Goal: Task Accomplishment & Management: Manage account settings

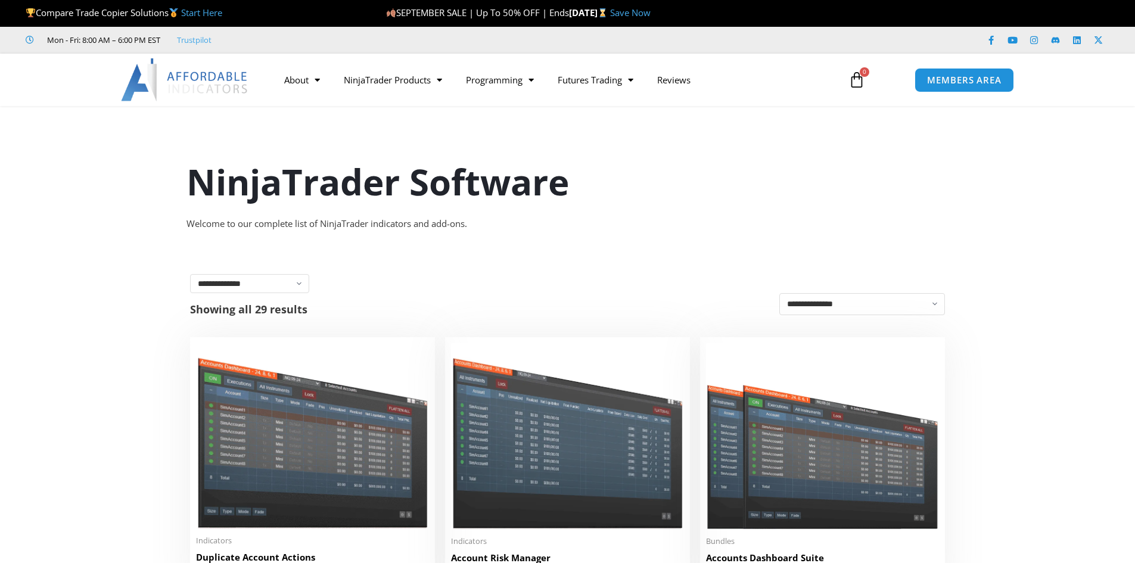
click at [232, 88] on img at bounding box center [185, 79] width 128 height 43
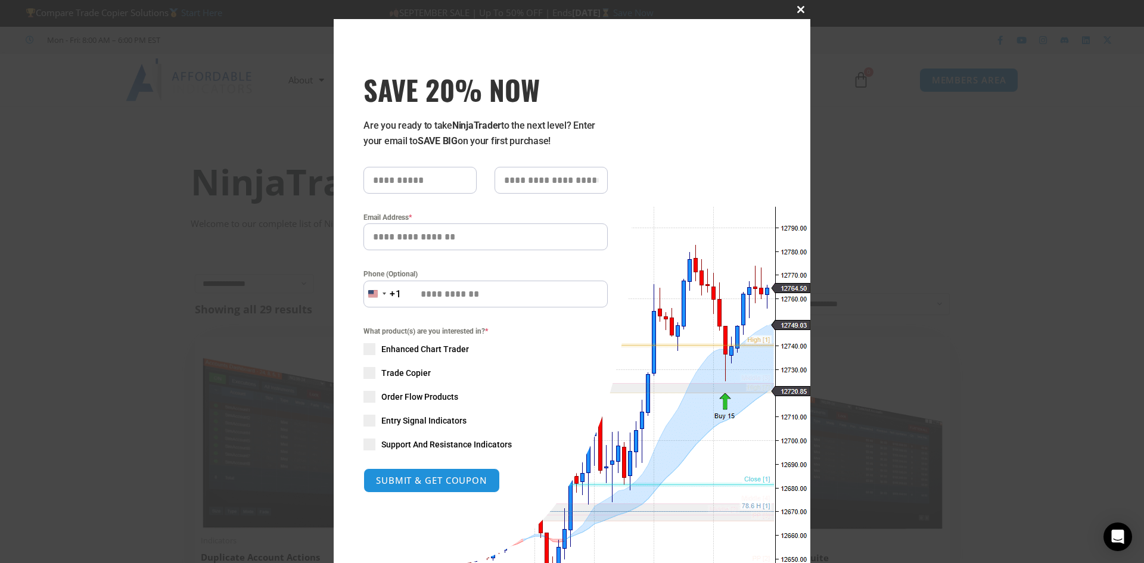
click at [800, 6] on span "SAVE 20% NOW popup" at bounding box center [800, 9] width 19 height 7
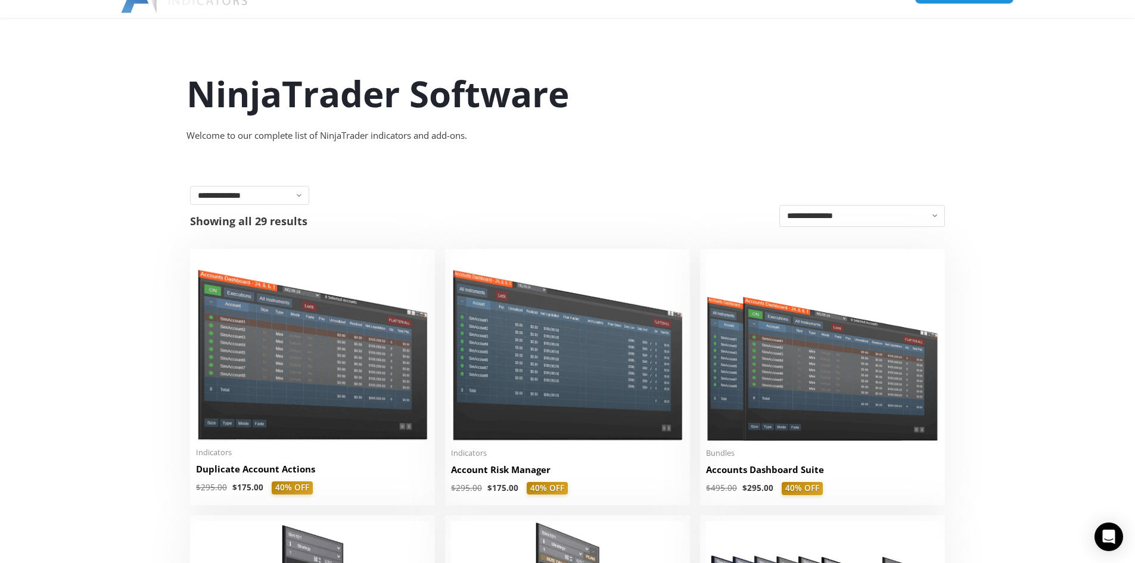
scroll to position [238, 0]
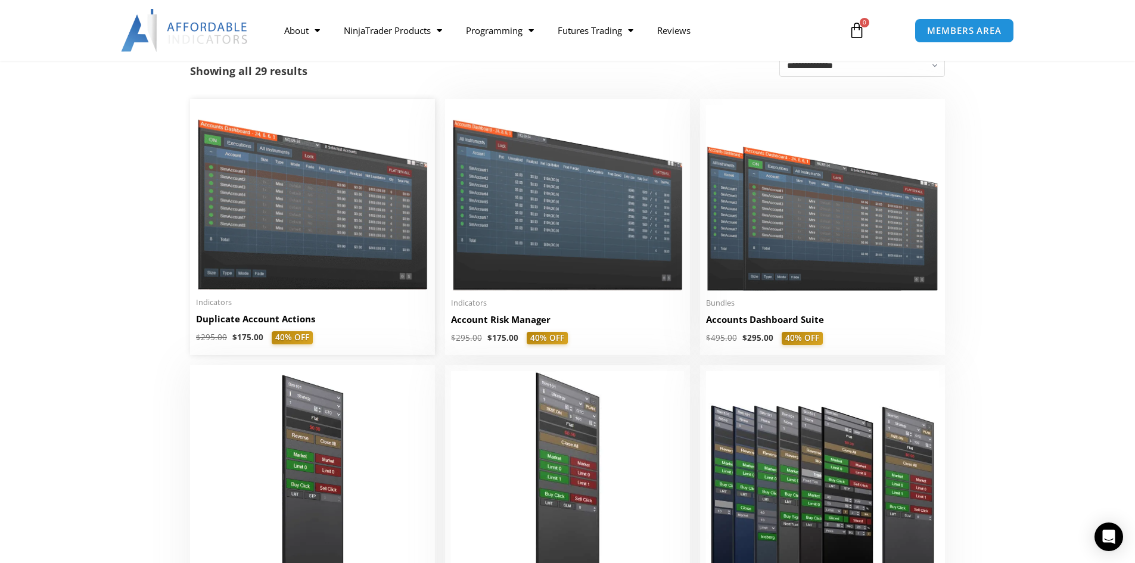
click at [308, 246] on img at bounding box center [312, 197] width 233 height 185
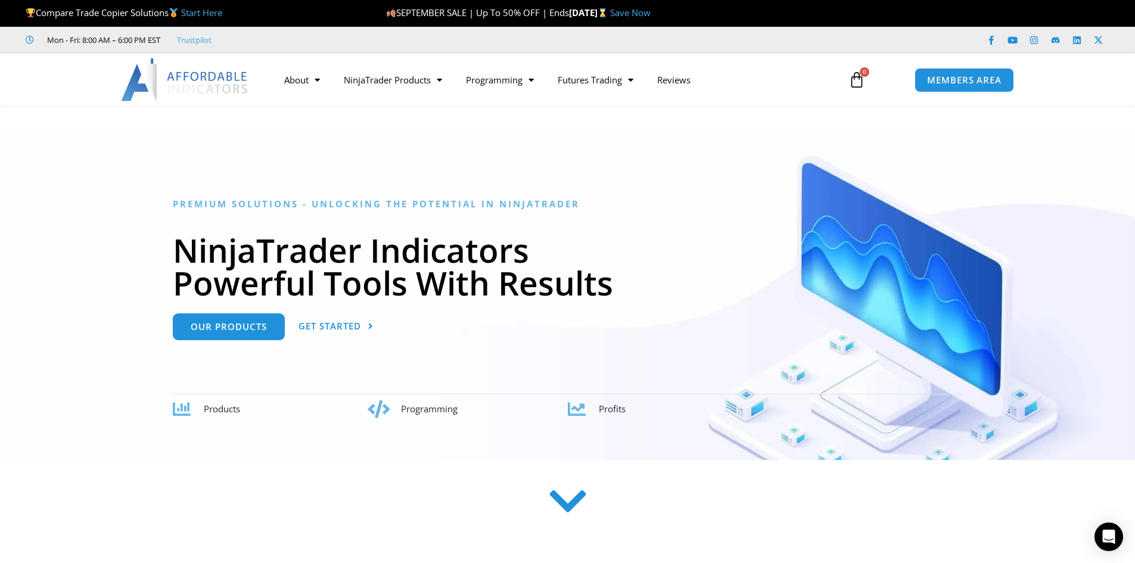
click at [610, 12] on strong "[DATE]" at bounding box center [589, 13] width 41 height 12
click at [710, 22] on div "SEPTEMBER SALE | Up To 50% OFF | Ends Sunday, September 21 Save Now" at bounding box center [717, 13] width 663 height 25
click at [651, 14] on link "Save Now" at bounding box center [630, 13] width 41 height 12
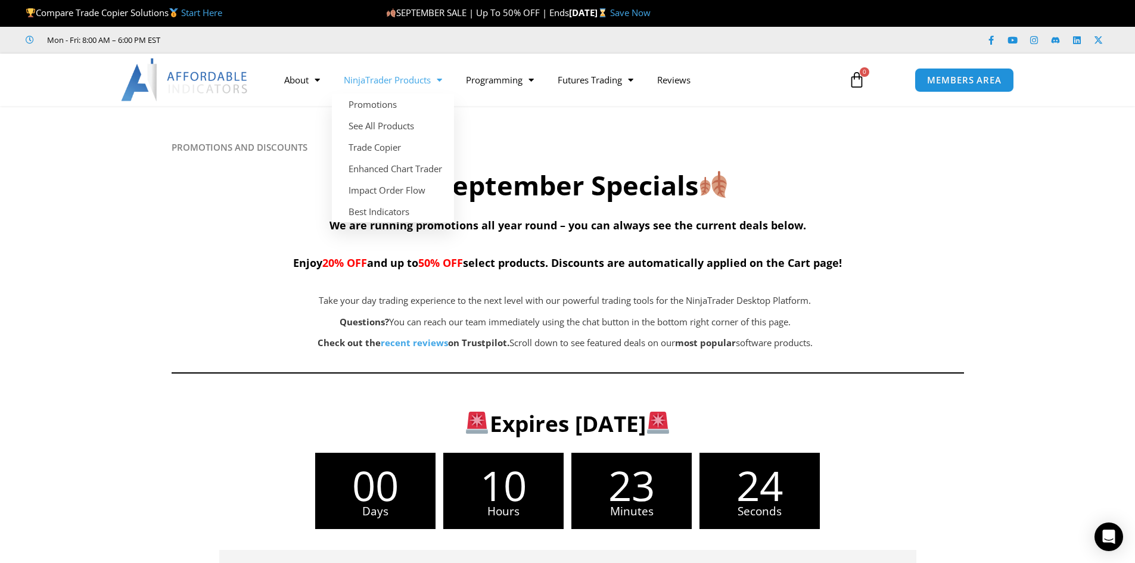
click at [419, 78] on link "NinjaTrader Products" at bounding box center [393, 79] width 122 height 27
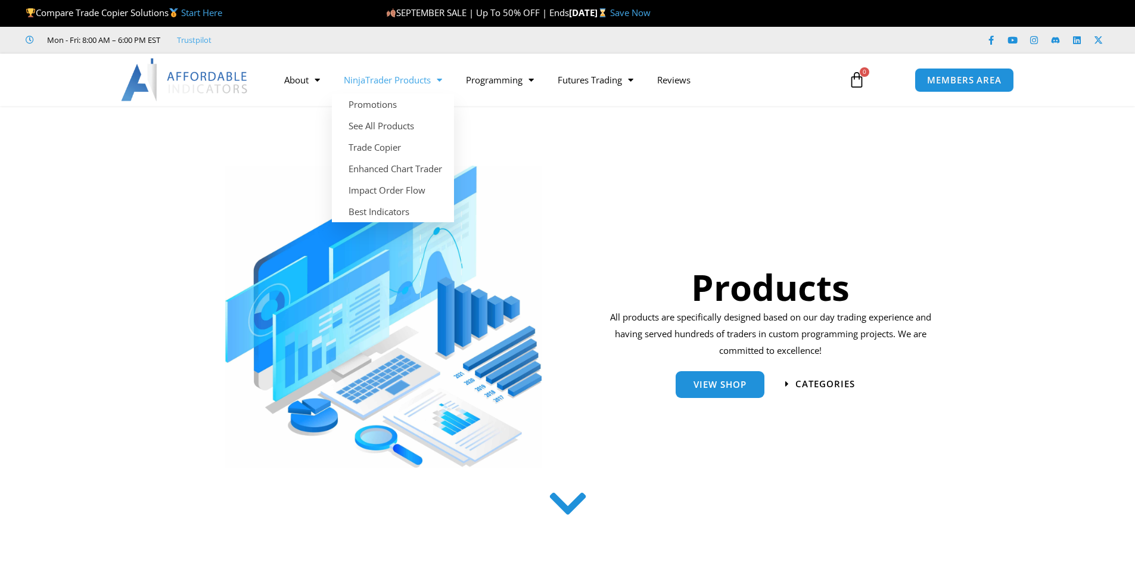
click at [424, 80] on link "NinjaTrader Products" at bounding box center [393, 79] width 122 height 27
click at [388, 145] on link "Trade Copier" at bounding box center [393, 146] width 122 height 21
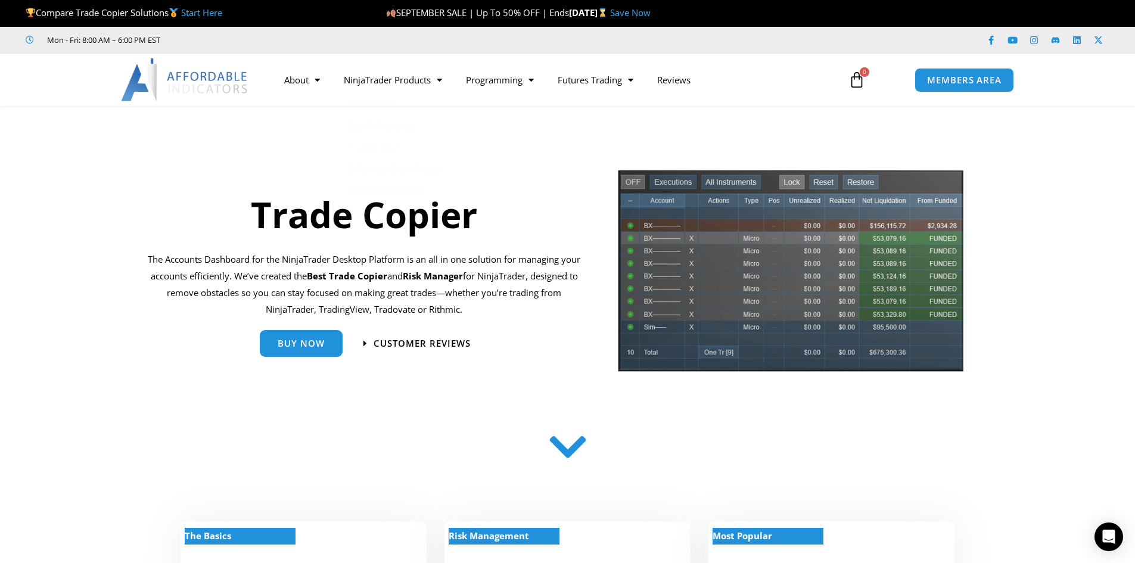
click at [497, 188] on div "Trade Copier" at bounding box center [364, 210] width 433 height 58
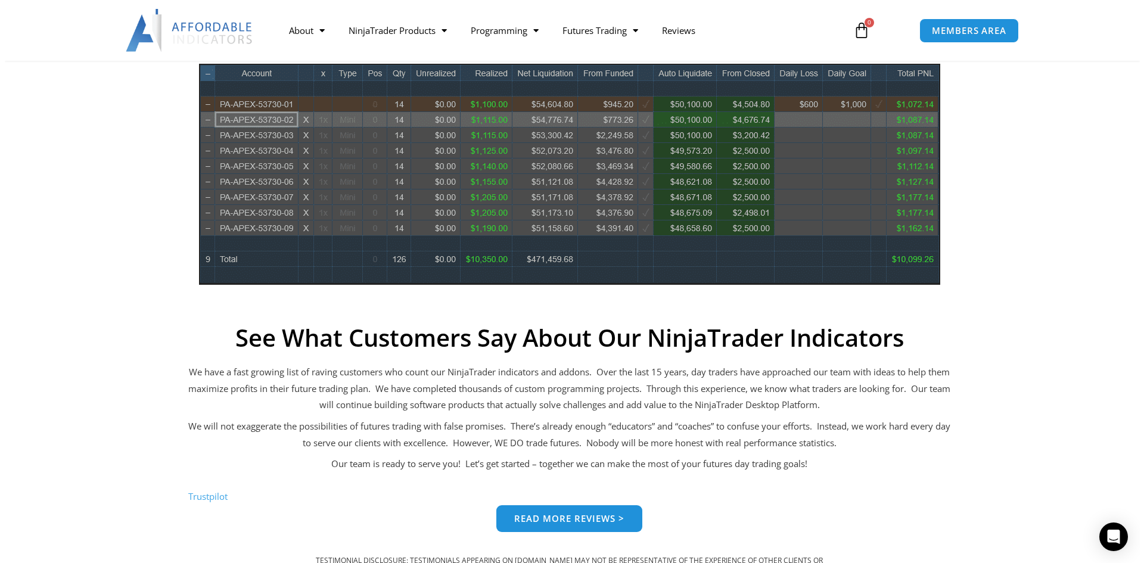
scroll to position [655, 0]
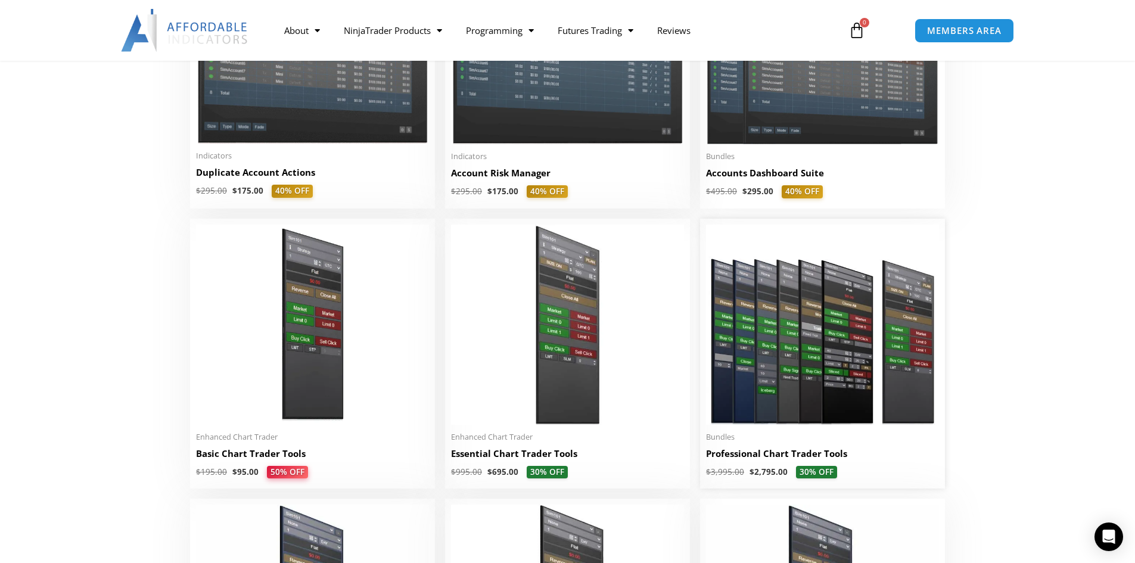
scroll to position [266, 0]
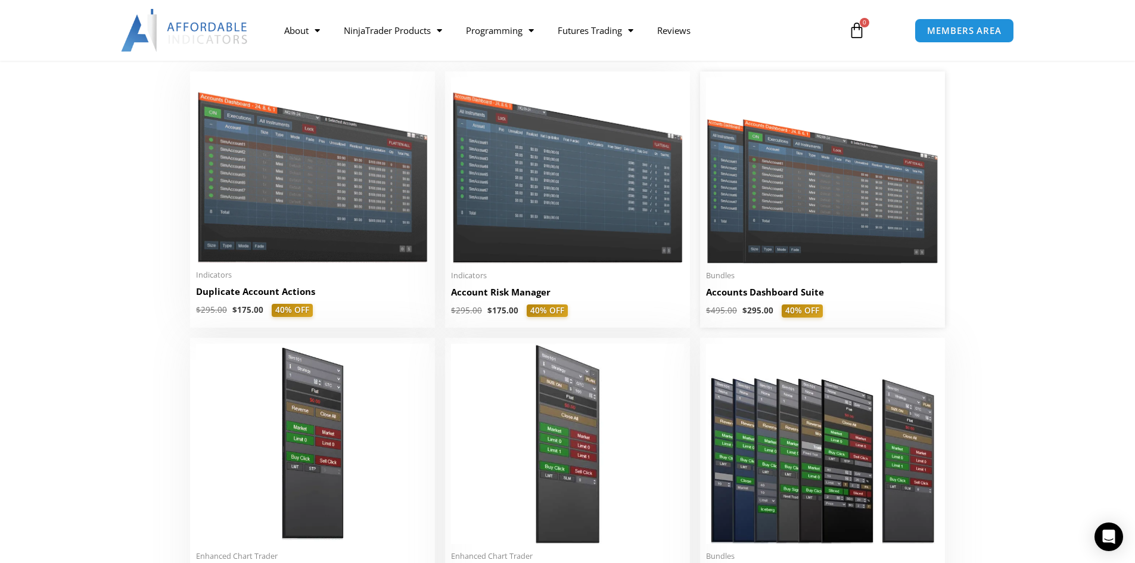
click at [837, 242] on img at bounding box center [822, 170] width 233 height 186
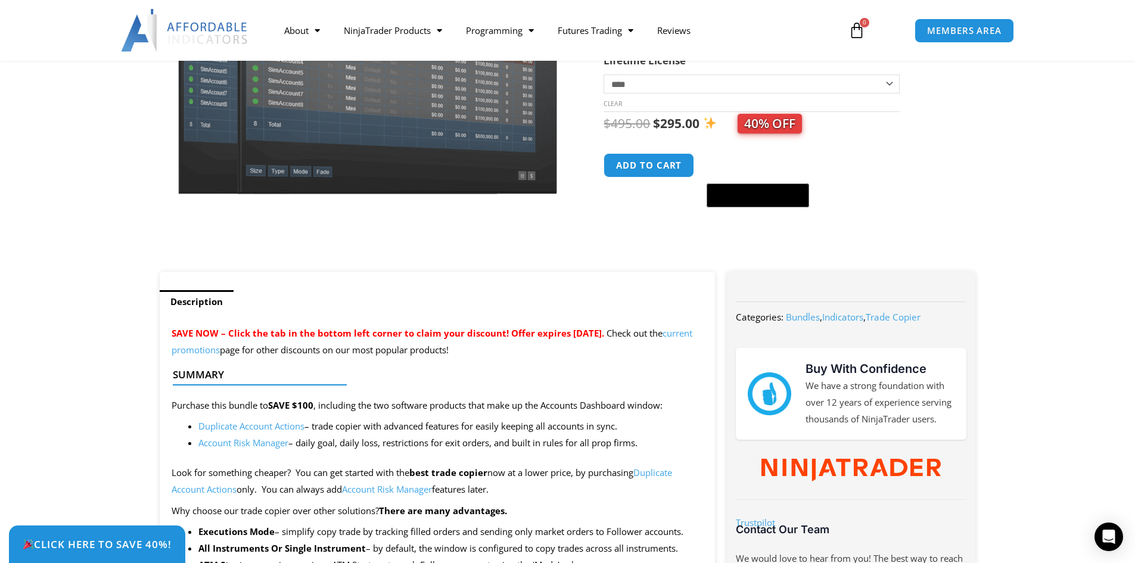
drag, startPoint x: 537, startPoint y: 346, endPoint x: 198, endPoint y: 331, distance: 340.0
click at [198, 331] on p "SAVE NOW – Click the tab in the bottom left corner to claim your discount! Offe…" at bounding box center [438, 341] width 532 height 33
click at [198, 331] on span "SAVE NOW – Click the tab in the bottom left corner to claim your discount! Offe…" at bounding box center [388, 333] width 433 height 12
click at [227, 332] on span "SAVE NOW – Click the tab in the bottom left corner to claim your discount! Offe…" at bounding box center [388, 333] width 433 height 12
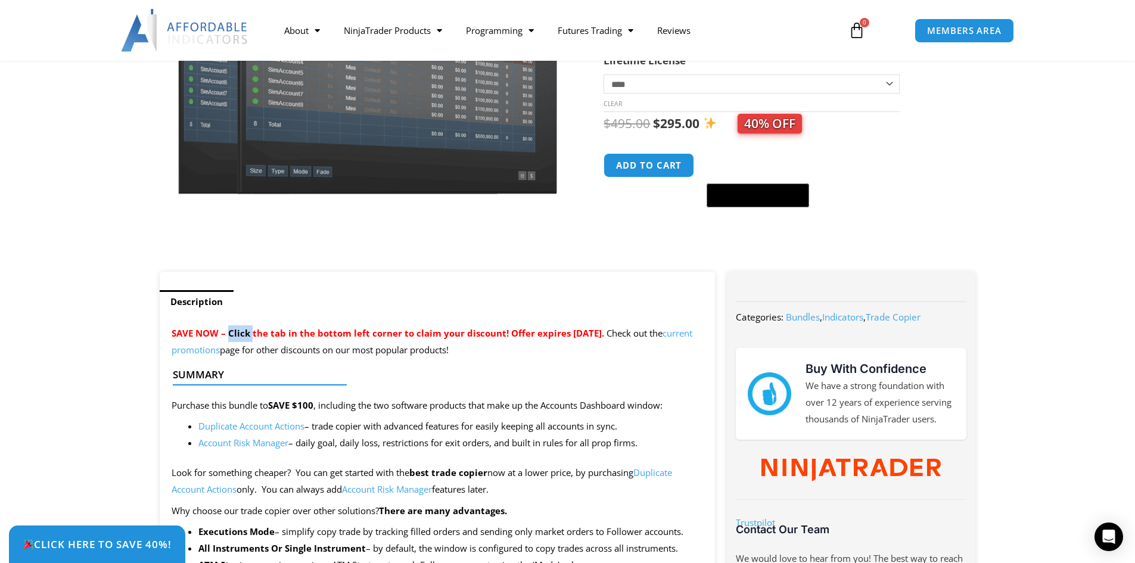
click at [227, 332] on span "SAVE NOW – Click the tab in the bottom left corner to claim your discount! Offe…" at bounding box center [388, 333] width 433 height 12
click at [275, 331] on span "SAVE NOW – Click the tab in the bottom left corner to claim your discount! Offe…" at bounding box center [388, 333] width 433 height 12
click at [289, 332] on span "SAVE NOW – Click the tab in the bottom left corner to claim your discount! Offe…" at bounding box center [388, 333] width 433 height 12
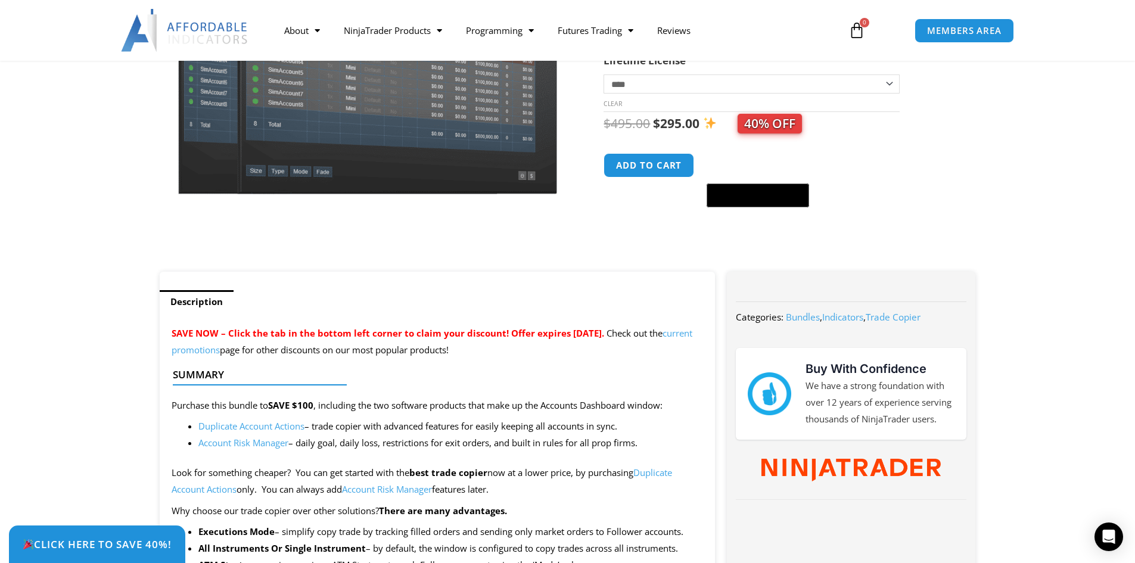
click at [300, 332] on span "SAVE NOW – Click the tab in the bottom left corner to claim your discount! Offe…" at bounding box center [388, 333] width 433 height 12
click at [338, 332] on span "SAVE NOW – Click the tab in the bottom left corner to claim your discount! Offe…" at bounding box center [388, 333] width 433 height 12
click at [338, 333] on span "SAVE NOW – Click the tab in the bottom left corner to claim your discount! Offe…" at bounding box center [388, 333] width 433 height 12
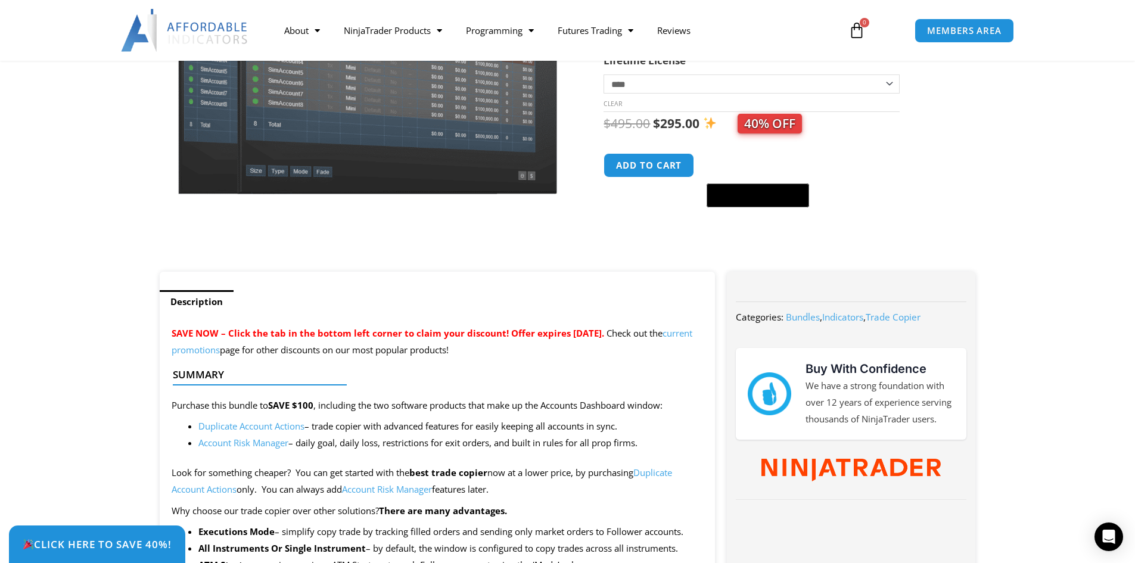
click at [353, 331] on span "SAVE NOW – Click the tab in the bottom left corner to claim your discount! Offe…" at bounding box center [388, 333] width 433 height 12
click at [365, 332] on span "SAVE NOW – Click the tab in the bottom left corner to claim your discount! Offe…" at bounding box center [388, 333] width 433 height 12
click at [375, 336] on span "SAVE NOW – Click the tab in the bottom left corner to claim your discount! Offe…" at bounding box center [388, 333] width 433 height 12
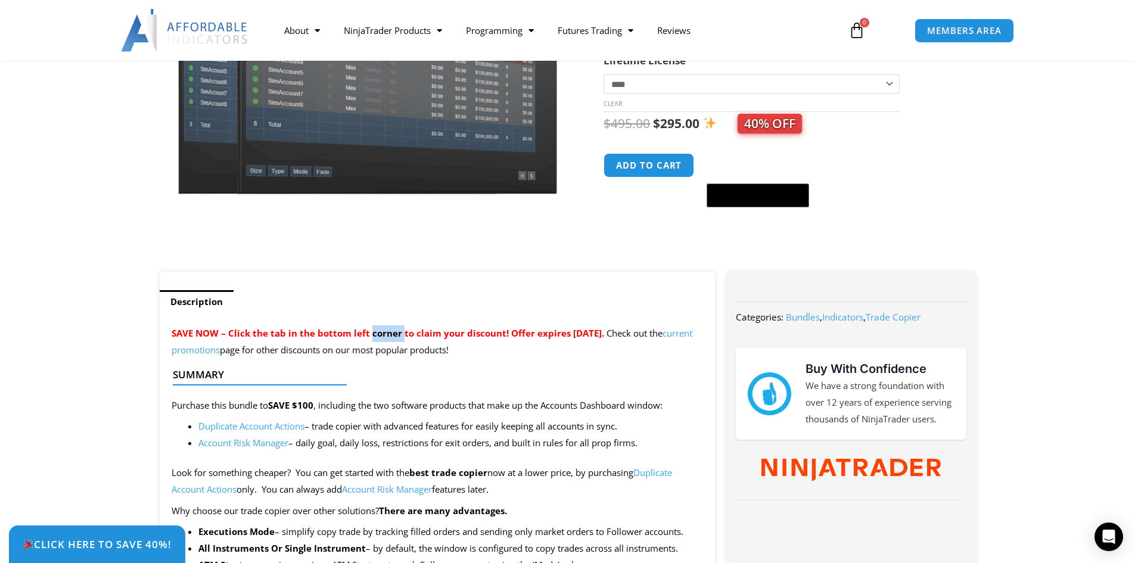
click at [383, 335] on span "SAVE NOW – Click the tab in the bottom left corner to claim your discount! Offe…" at bounding box center [388, 333] width 433 height 12
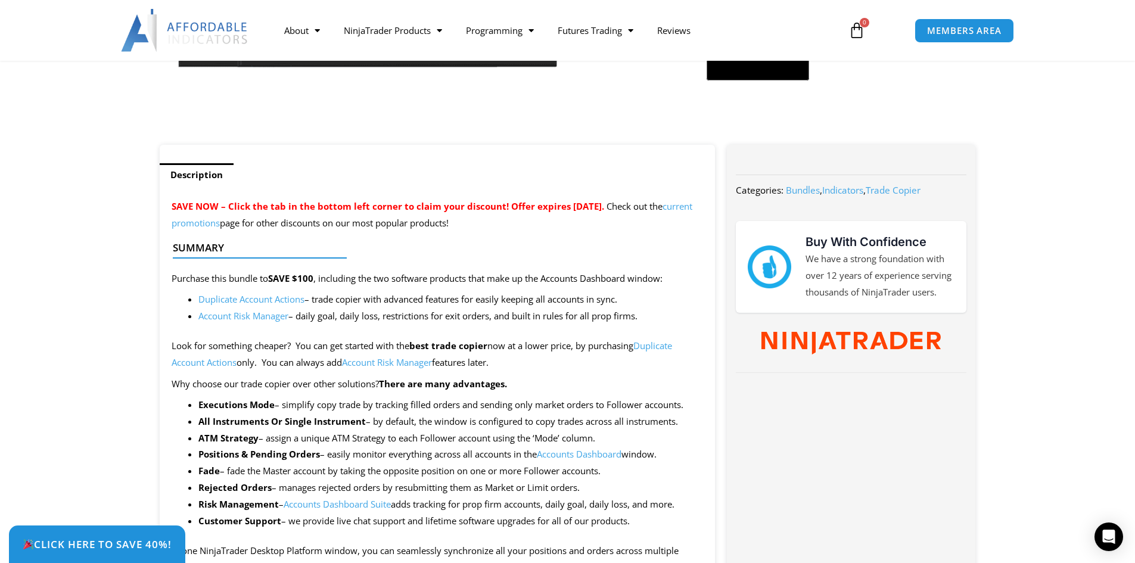
scroll to position [357, 0]
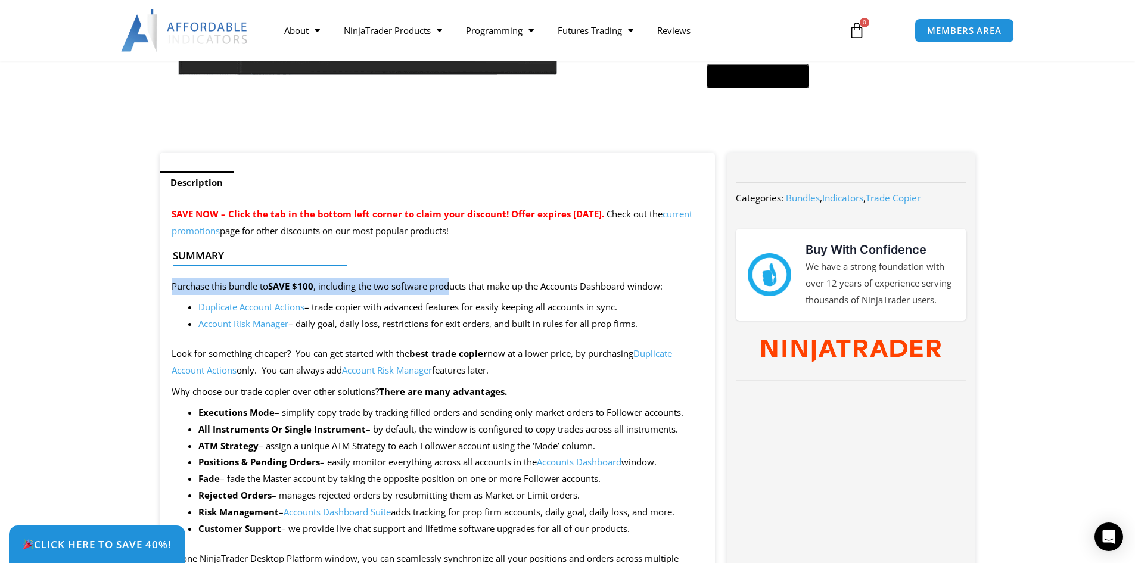
drag, startPoint x: 290, startPoint y: 282, endPoint x: 456, endPoint y: 291, distance: 166.5
click at [456, 291] on p "Purchase this bundle to SAVE $100 , including the two software products that ma…" at bounding box center [438, 286] width 532 height 17
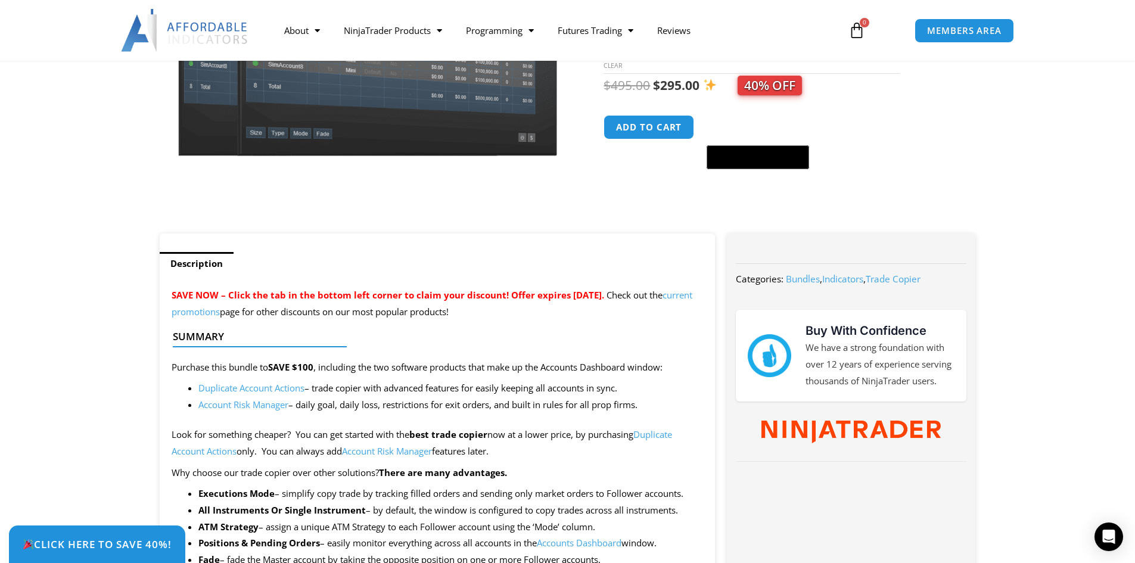
scroll to position [298, 0]
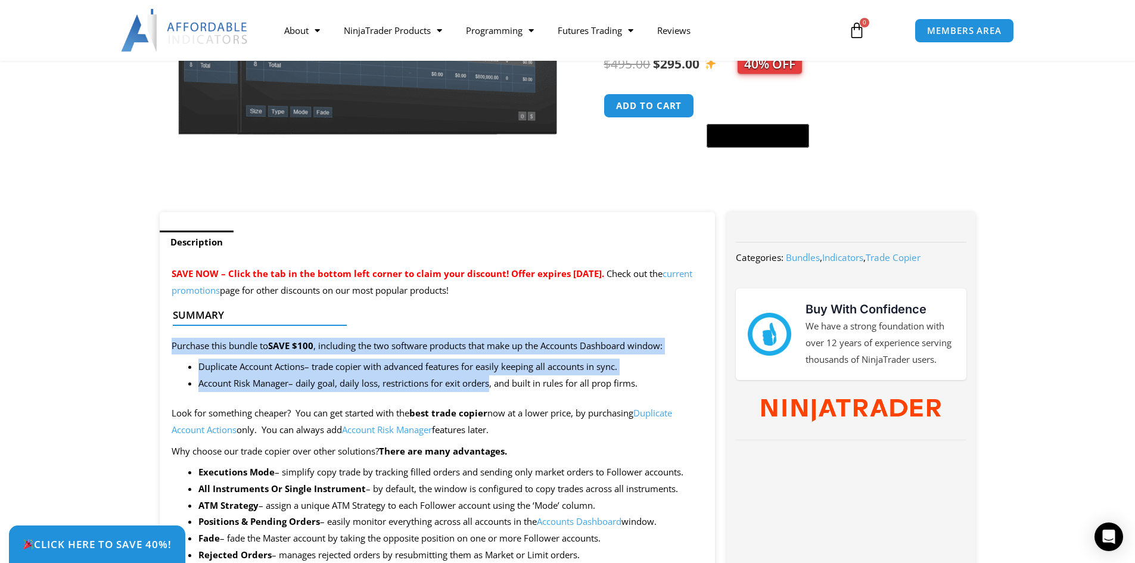
drag, startPoint x: 164, startPoint y: 341, endPoint x: 489, endPoint y: 390, distance: 328.4
click at [489, 390] on li "Account Risk Manager – daily goal, daily loss, restrictions for exit orders, an…" at bounding box center [450, 383] width 505 height 17
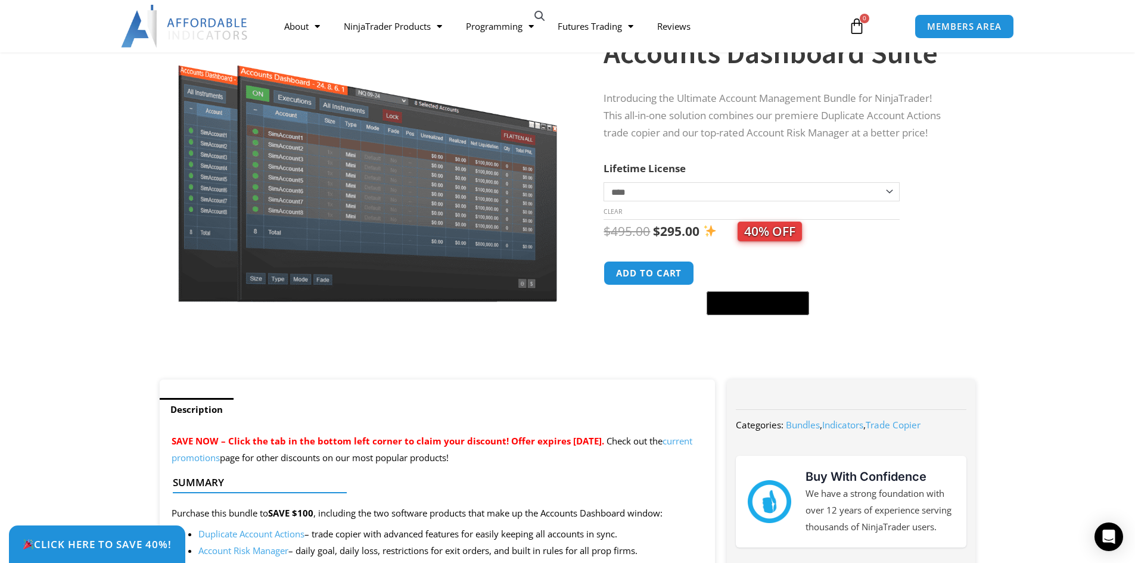
scroll to position [119, 0]
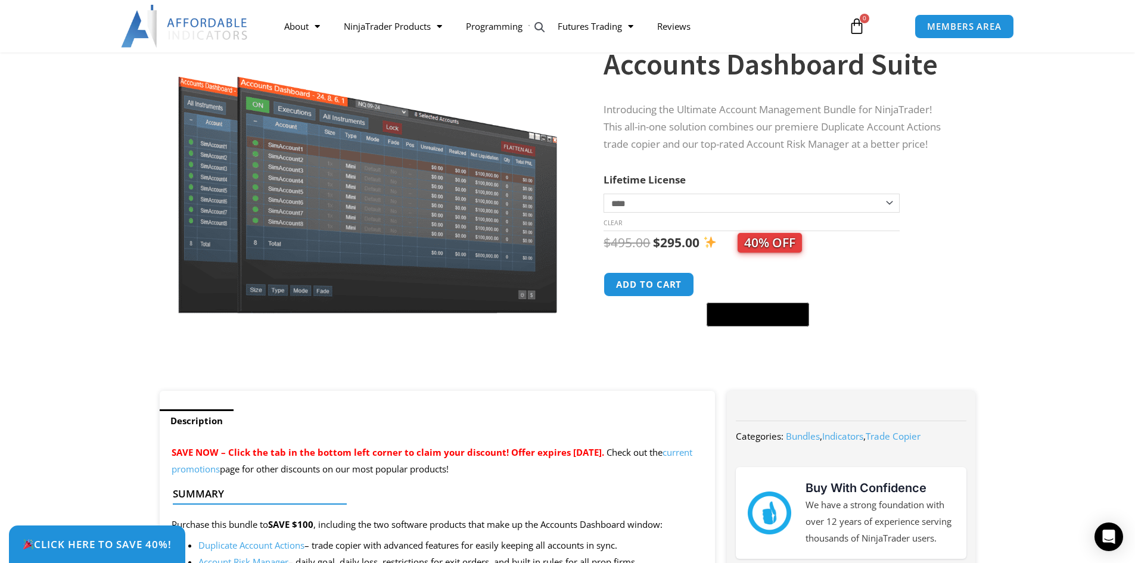
drag, startPoint x: 229, startPoint y: 450, endPoint x: 629, endPoint y: 459, distance: 400.5
click at [629, 459] on p "SAVE NOW – Click the tab in the bottom left corner to claim your discount! Offe…" at bounding box center [438, 460] width 532 height 33
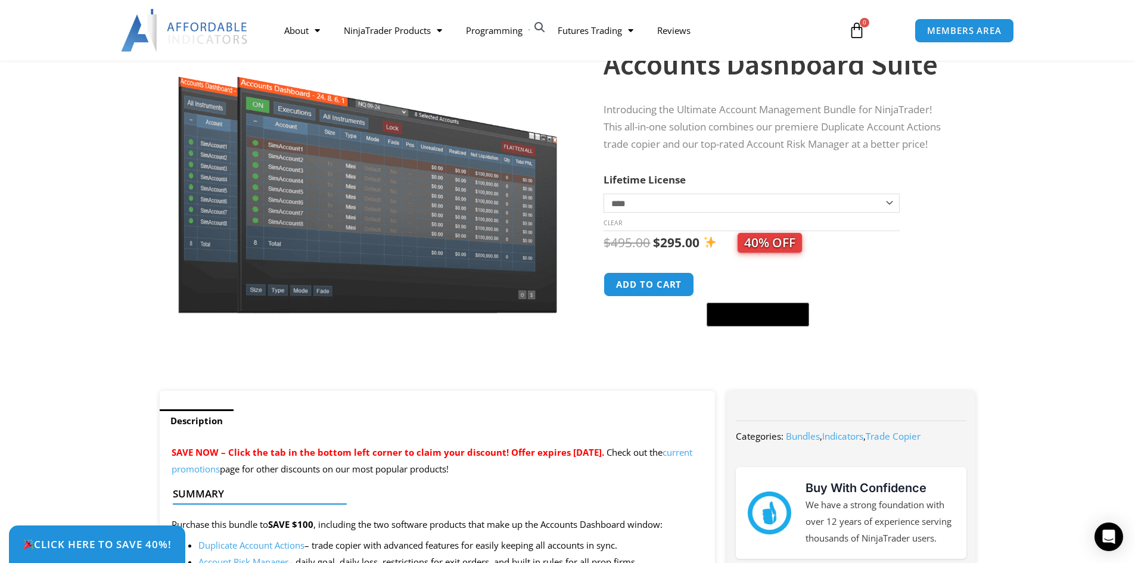
scroll to position [238, 0]
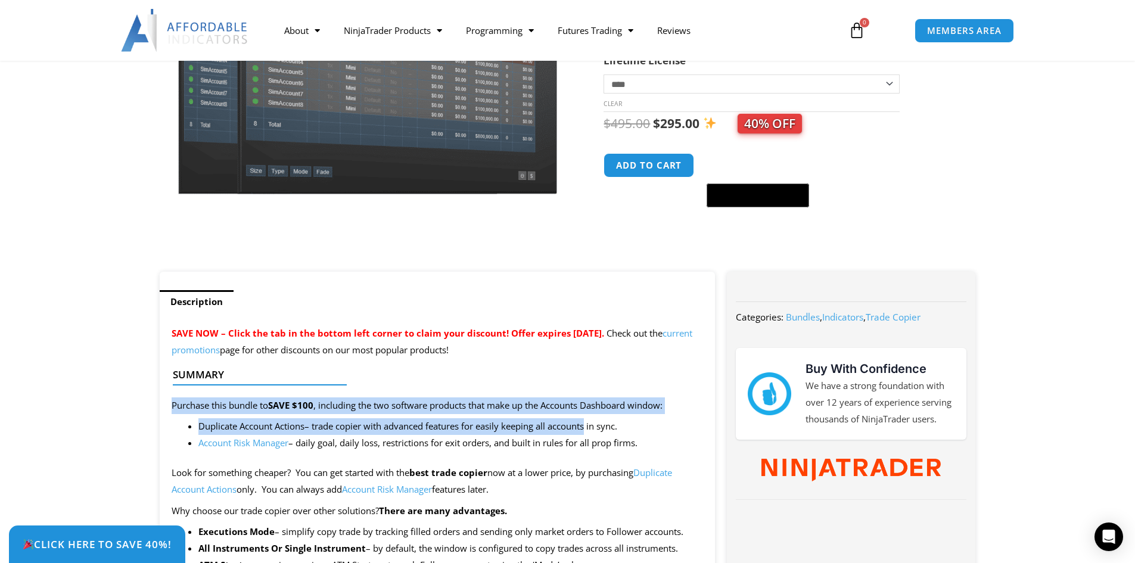
drag, startPoint x: 345, startPoint y: 404, endPoint x: 590, endPoint y: 433, distance: 246.5
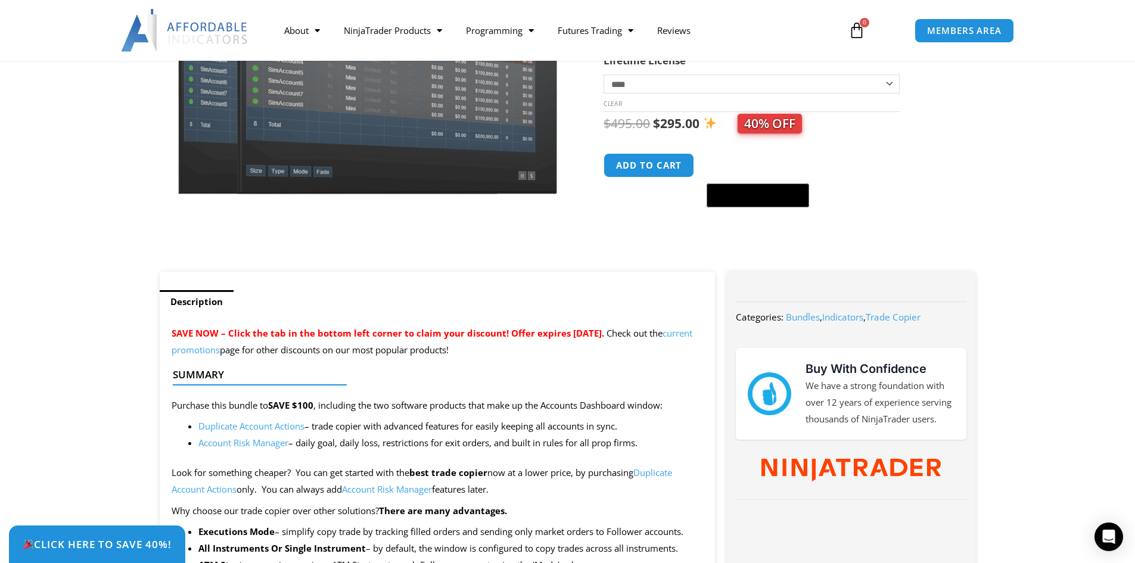
click at [600, 440] on li "Account Risk Manager – daily goal, daily loss, restrictions for exit orders, an…" at bounding box center [450, 443] width 505 height 17
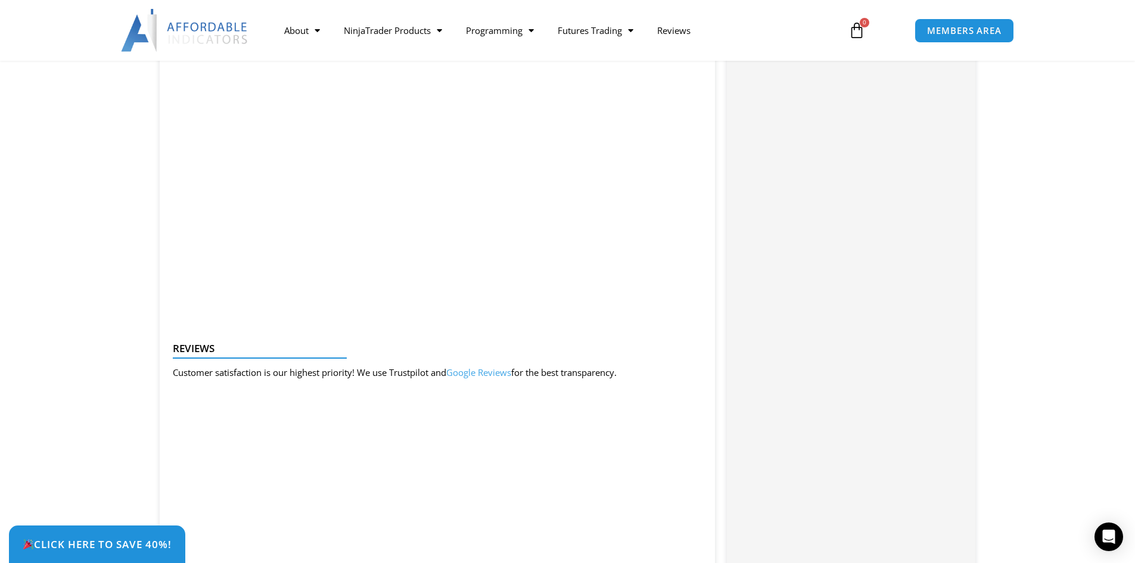
scroll to position [1489, 0]
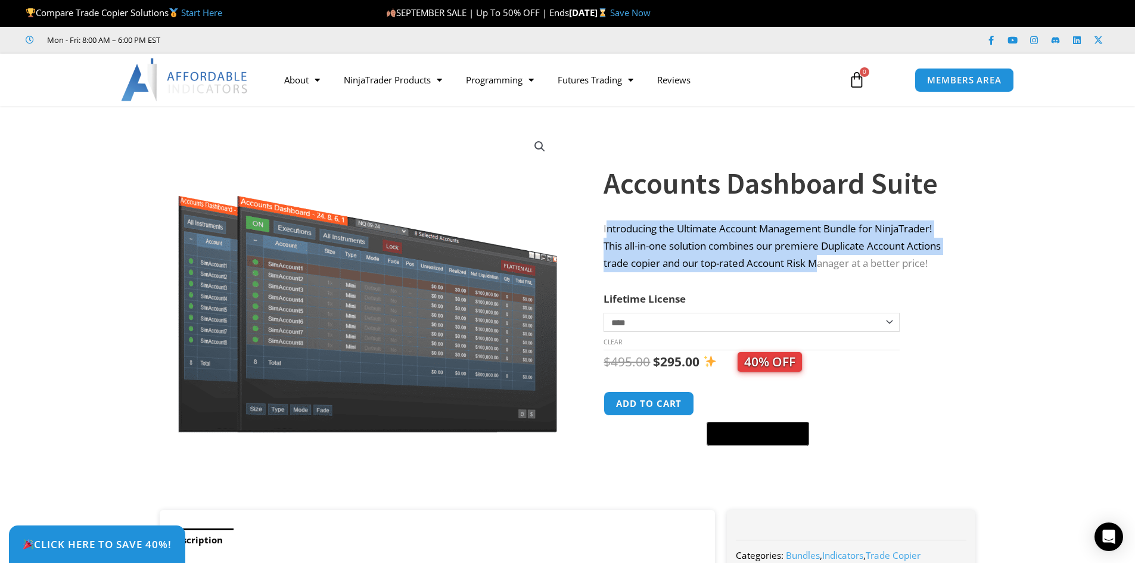
drag, startPoint x: 609, startPoint y: 223, endPoint x: 825, endPoint y: 262, distance: 218.6
click at [825, 262] on p "Introducing the Ultimate Account Management Bundle for NinjaTrader! This all-in…" at bounding box center [778, 246] width 348 height 52
click at [825, 263] on p "Introducing the Ultimate Account Management Bundle for NinjaTrader! This all-in…" at bounding box center [778, 246] width 348 height 52
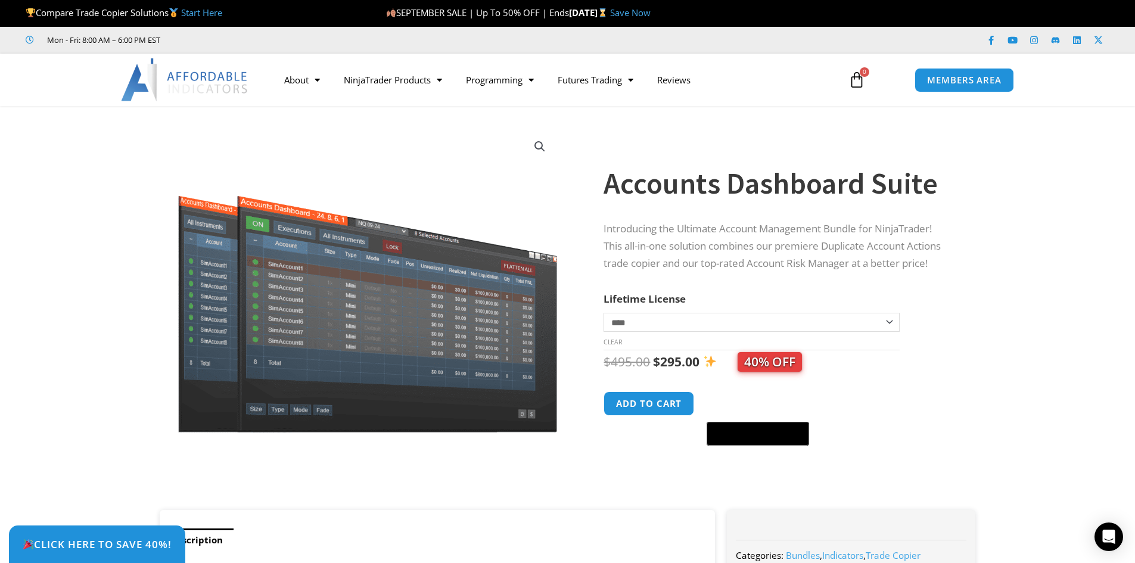
click at [761, 306] on th "Lifetime License" at bounding box center [752, 299] width 296 height 18
click at [733, 328] on select "**********" at bounding box center [752, 322] width 296 height 19
click at [661, 332] on select "**********" at bounding box center [752, 322] width 296 height 19
click at [681, 330] on select "**********" at bounding box center [752, 322] width 296 height 19
click at [604, 313] on select "**********" at bounding box center [752, 322] width 296 height 19
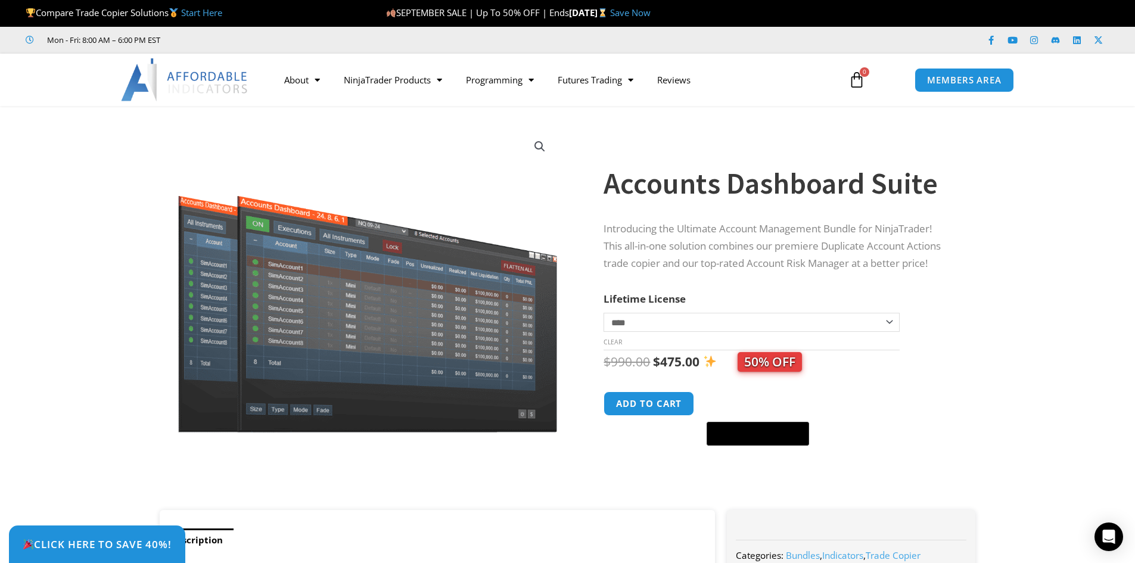
click at [670, 318] on select "**********" at bounding box center [752, 322] width 296 height 19
select select "*"
click at [604, 313] on select "**********" at bounding box center [752, 322] width 296 height 19
click at [685, 283] on div "**********" at bounding box center [778, 304] width 348 height 412
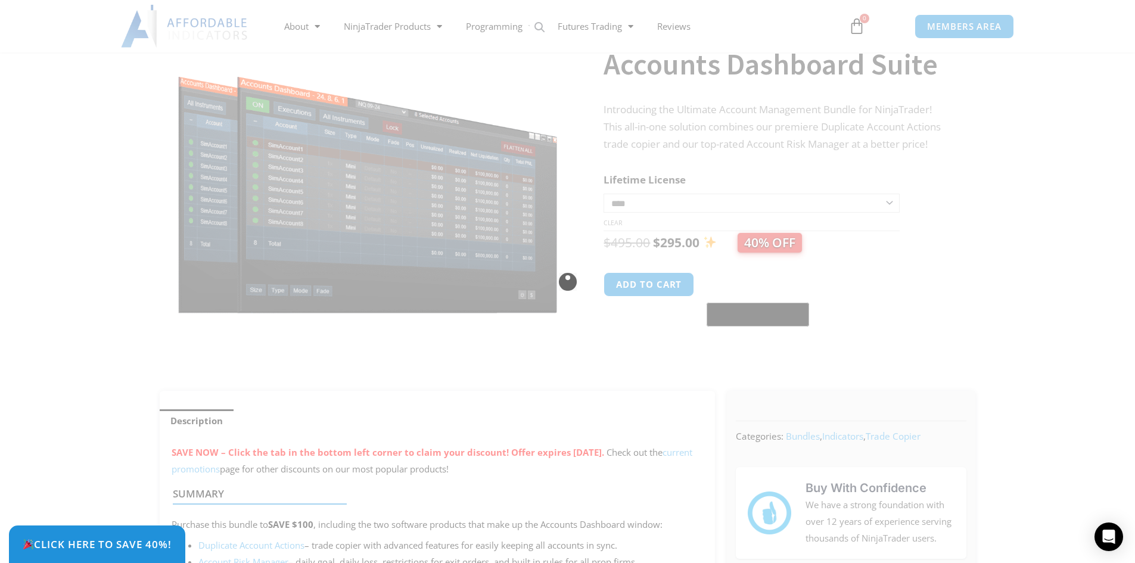
scroll to position [196, 0]
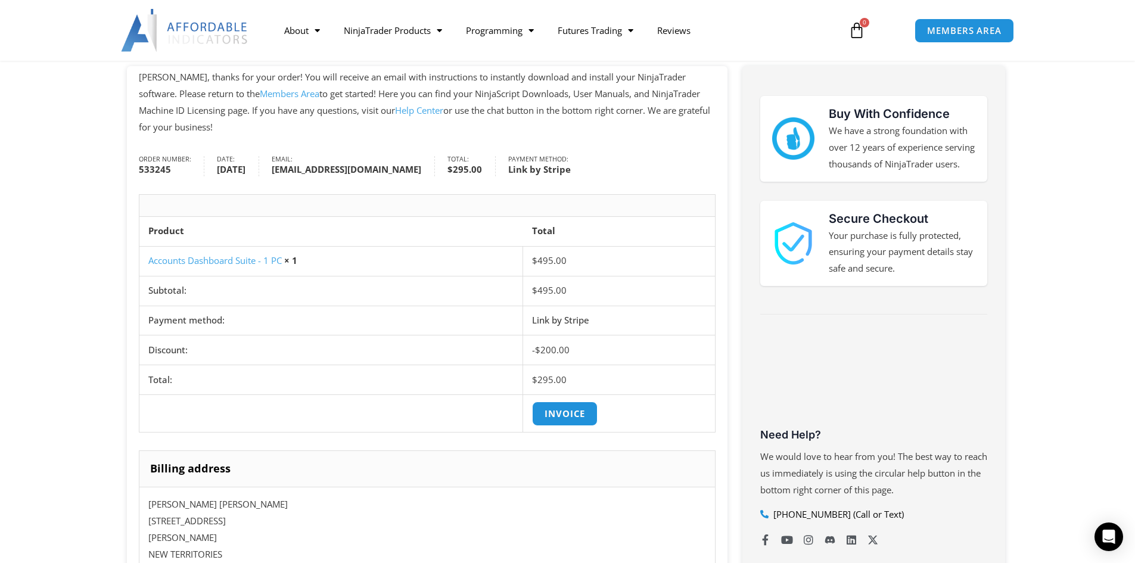
scroll to position [60, 0]
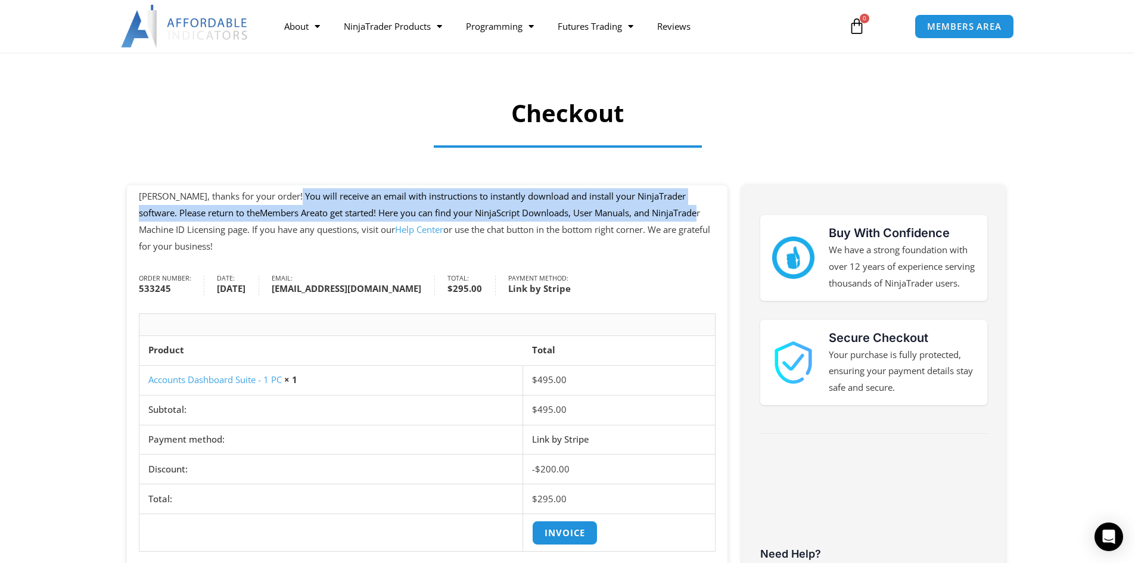
drag, startPoint x: 284, startPoint y: 194, endPoint x: 664, endPoint y: 216, distance: 380.8
click at [664, 216] on p "[PERSON_NAME], thanks for your order! You will receive an email with instructio…" at bounding box center [427, 221] width 577 height 66
drag, startPoint x: 674, startPoint y: 215, endPoint x: 414, endPoint y: 195, distance: 260.6
click at [414, 195] on p "[PERSON_NAME], thanks for your order! You will receive an email with instructio…" at bounding box center [427, 221] width 577 height 66
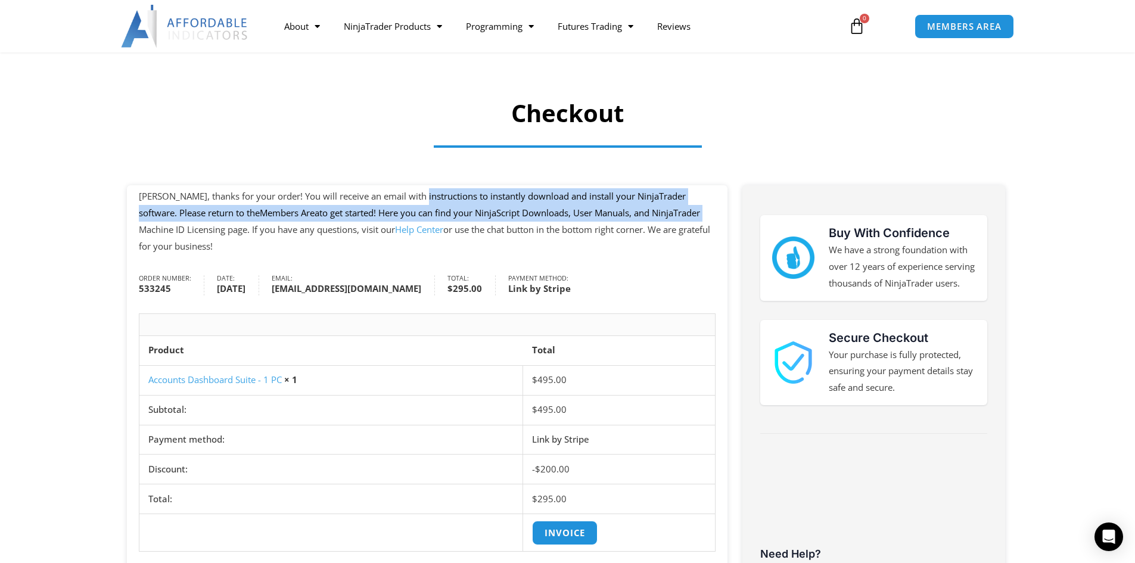
click at [414, 195] on p "[PERSON_NAME], thanks for your order! You will receive an email with instructio…" at bounding box center [427, 221] width 577 height 66
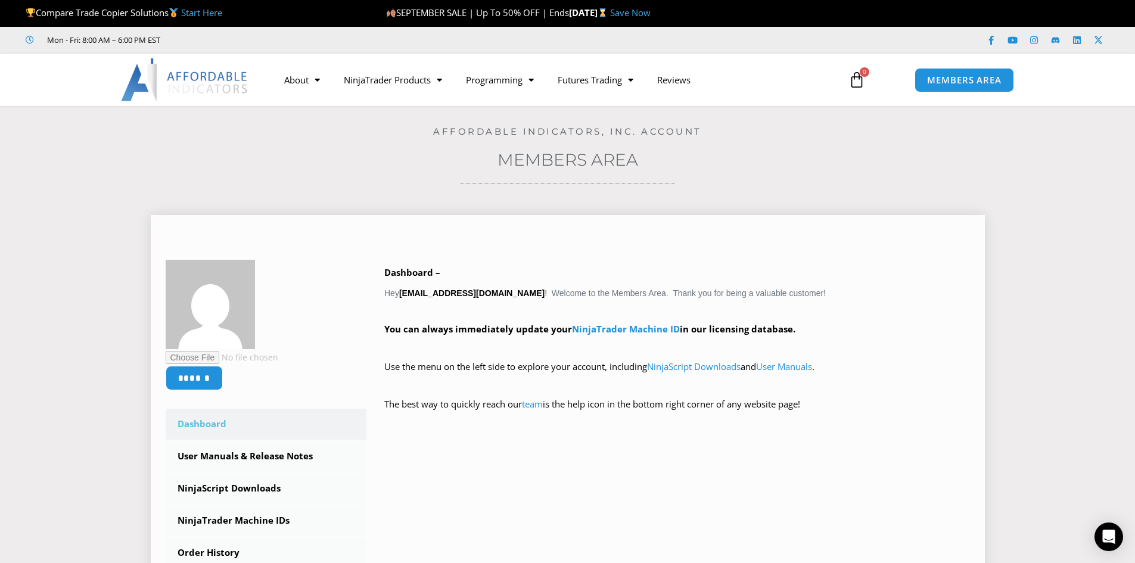
drag, startPoint x: 388, startPoint y: 327, endPoint x: 559, endPoint y: 326, distance: 171.6
click at [559, 326] on strong "You can always immediately update your NinjaTrader Machine ID in our licensing …" at bounding box center [589, 329] width 411 height 12
click at [584, 326] on link "NinjaTrader Machine ID" at bounding box center [626, 329] width 108 height 12
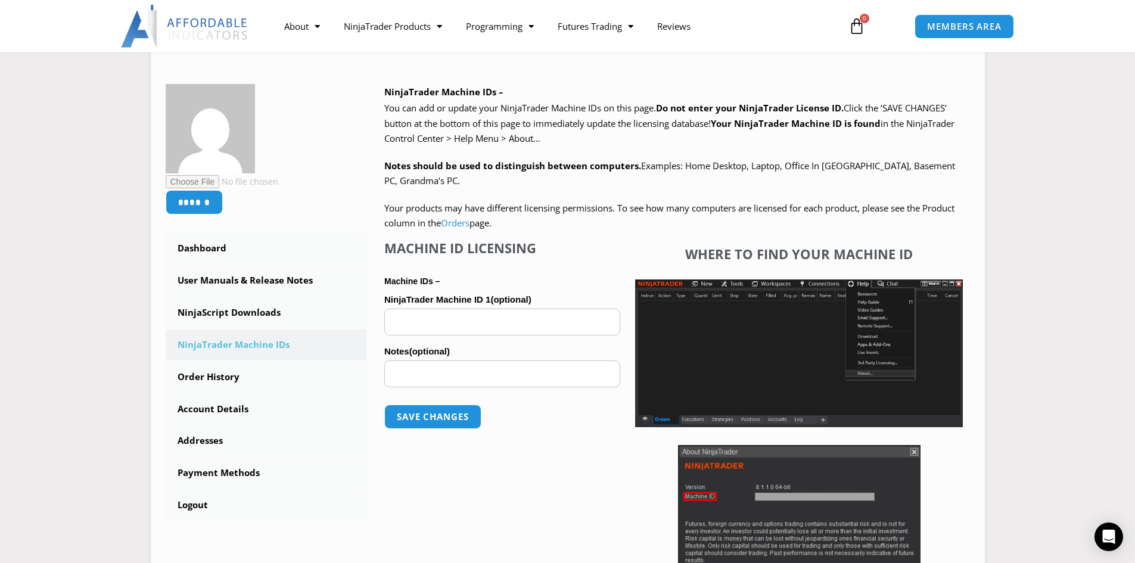
scroll to position [179, 0]
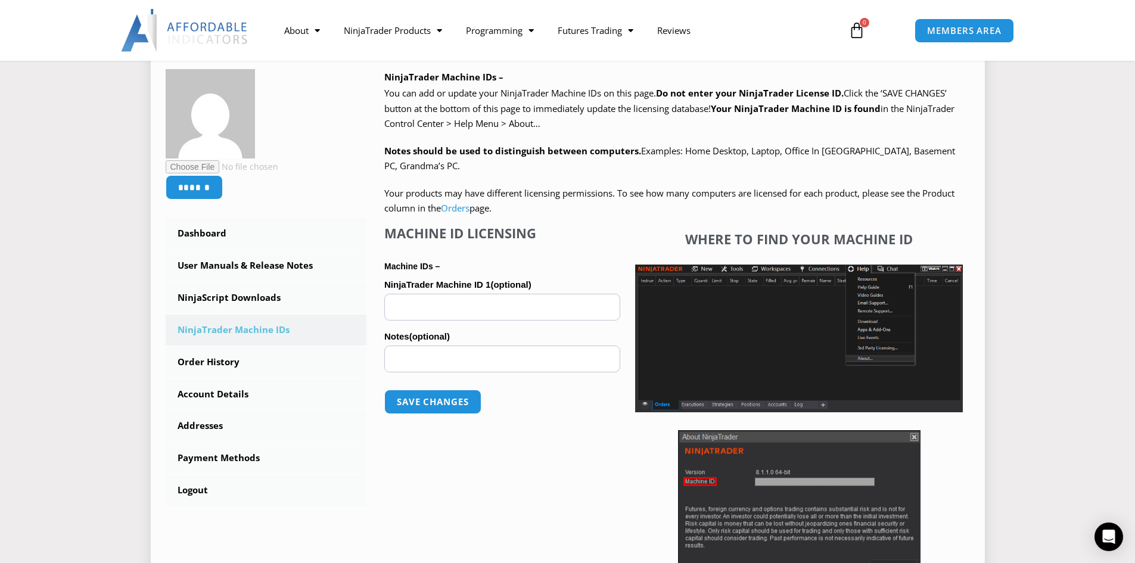
click at [512, 277] on label "NinjaTrader Machine ID 1 (optional)" at bounding box center [502, 285] width 236 height 18
click at [512, 294] on input "NinjaTrader Machine ID 1 (optional)" at bounding box center [502, 307] width 236 height 27
drag, startPoint x: 536, startPoint y: 284, endPoint x: 396, endPoint y: 286, distance: 140.0
click at [396, 286] on label "NinjaTrader Machine ID 1 (optional)" at bounding box center [502, 285] width 236 height 18
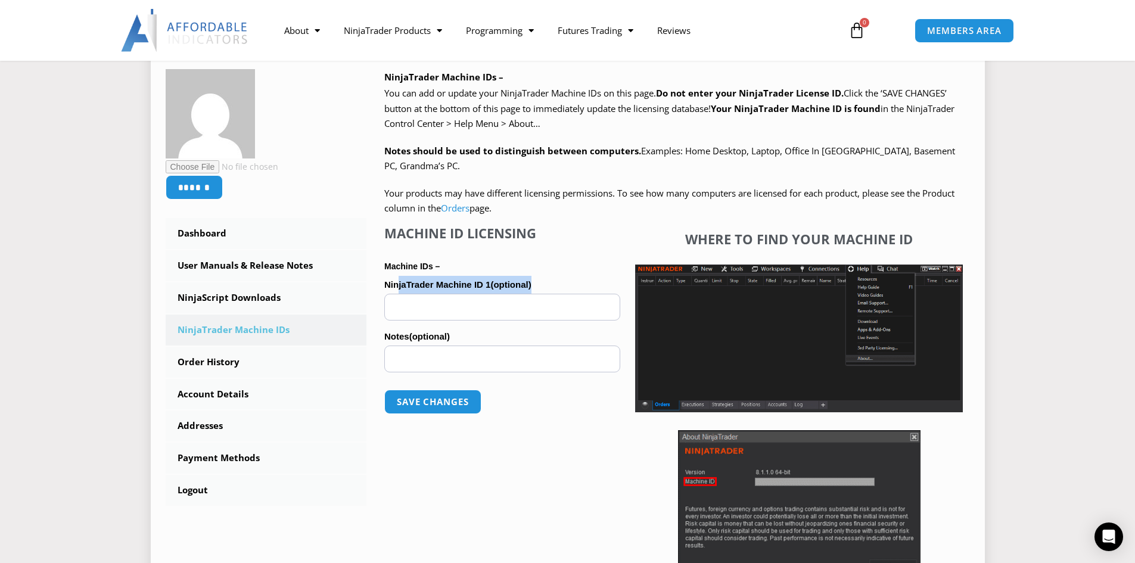
click at [396, 294] on input "NinjaTrader Machine ID 1 (optional)" at bounding box center [502, 307] width 236 height 27
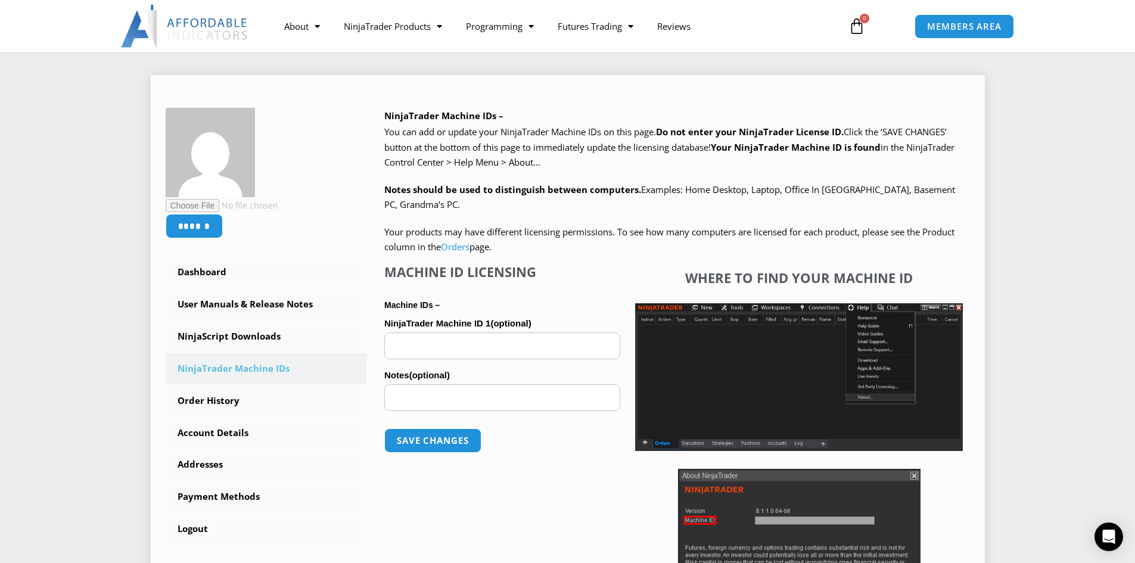
scroll to position [119, 0]
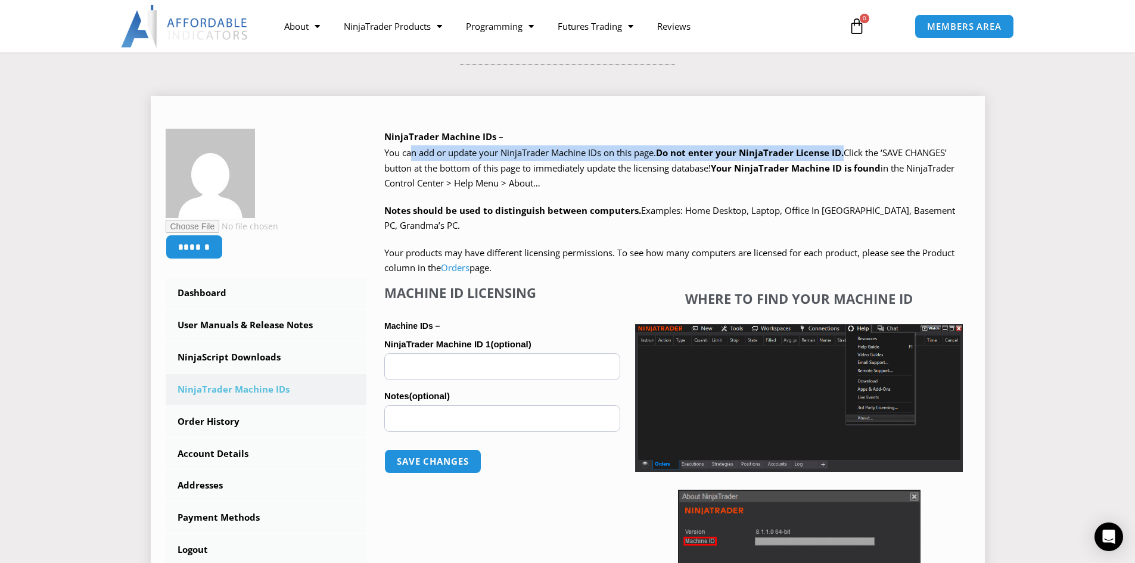
drag, startPoint x: 410, startPoint y: 145, endPoint x: 850, endPoint y: 154, distance: 440.4
click at [850, 154] on p "You can add or update your NinjaTrader Machine IDs on this page. Do not enter y…" at bounding box center [677, 168] width 586 height 46
click at [850, 154] on span "Click the ‘SAVE CHANGES’ button at the bottom of this page to immediately updat…" at bounding box center [669, 168] width 570 height 42
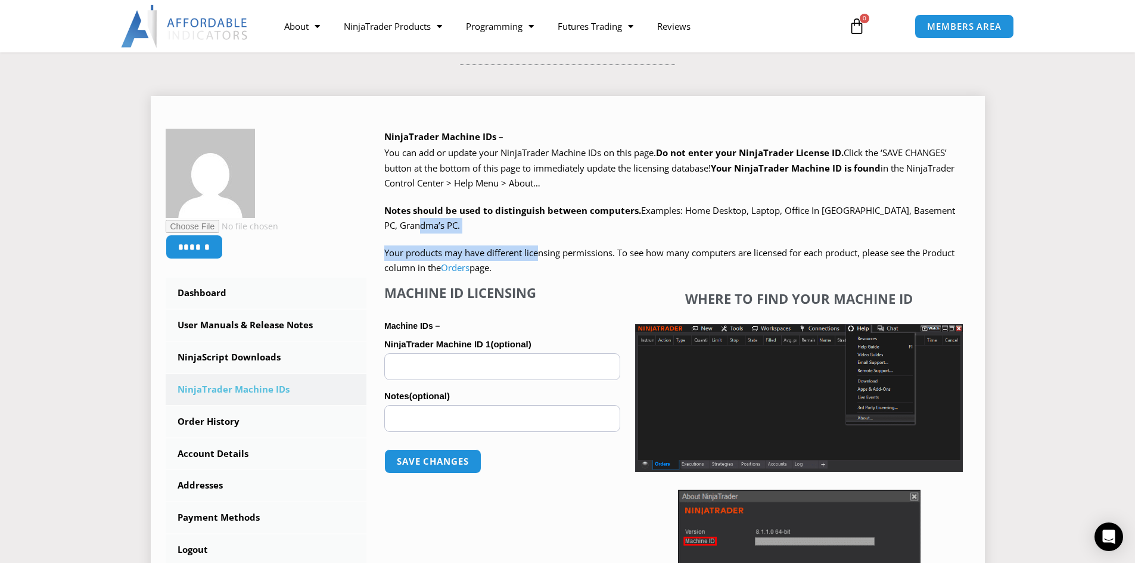
drag, startPoint x: 494, startPoint y: 234, endPoint x: 542, endPoint y: 256, distance: 53.3
click at [542, 256] on div "We are transitioning all NinjaTrader software packages to a web site licensing …" at bounding box center [677, 210] width 586 height 130
click at [542, 256] on span "Your products may have different licensing permissions. To see how many compute…" at bounding box center [669, 260] width 570 height 27
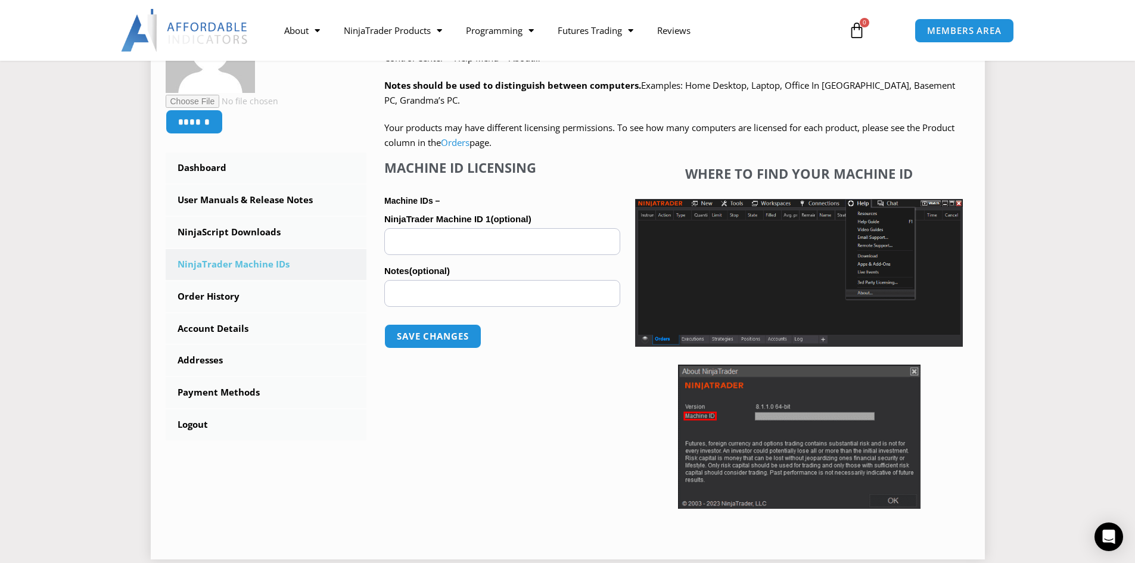
scroll to position [298, 0]
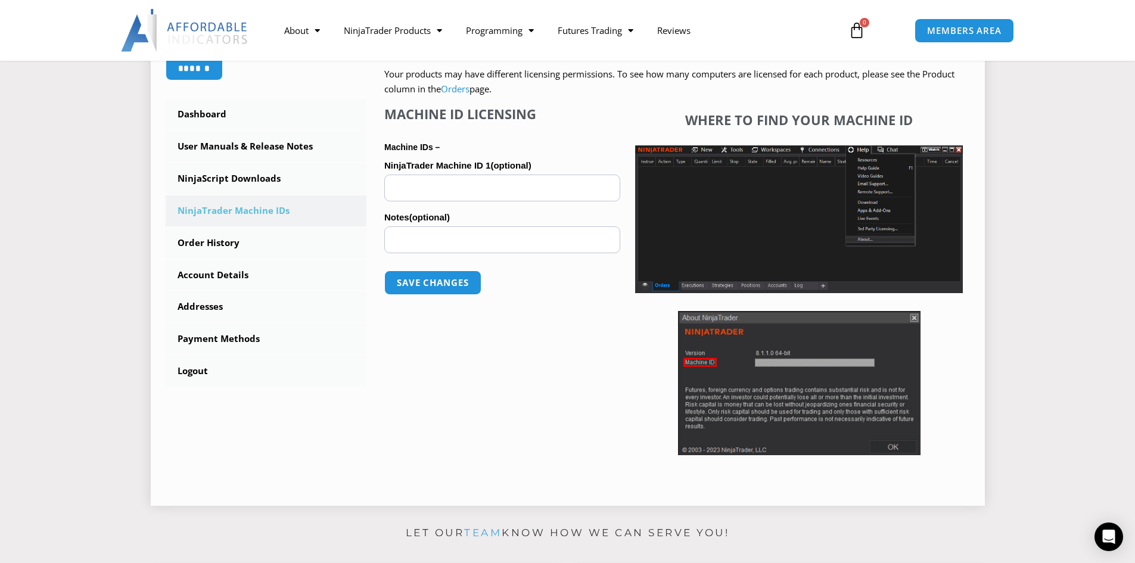
drag, startPoint x: 527, startPoint y: 300, endPoint x: 551, endPoint y: 94, distance: 207.0
click at [551, 94] on div "We are transitioning all NinjaTrader software packages to a web site licensing …" at bounding box center [677, 229] width 586 height 524
click at [551, 94] on p "Your products may have different licensing permissions. To see how many compute…" at bounding box center [677, 82] width 586 height 30
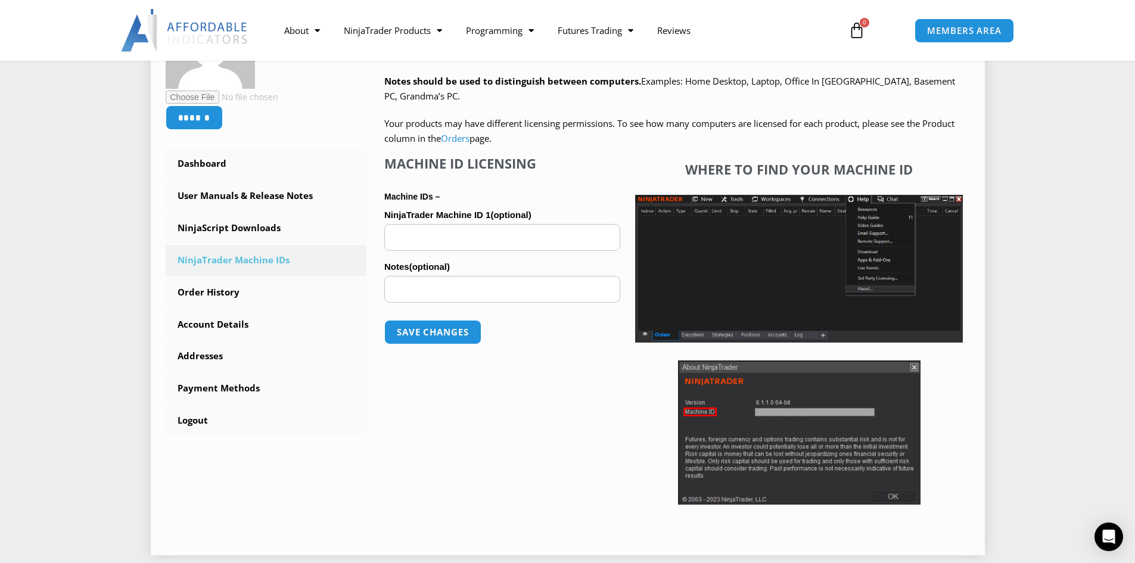
scroll to position [119, 0]
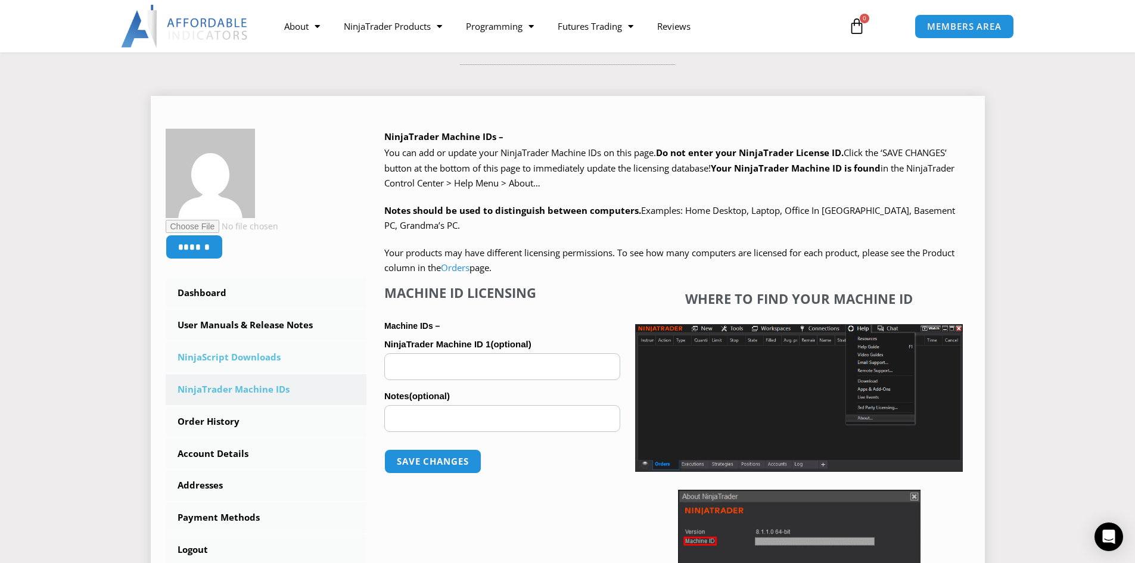
click at [235, 355] on link "NinjaScript Downloads" at bounding box center [266, 357] width 201 height 31
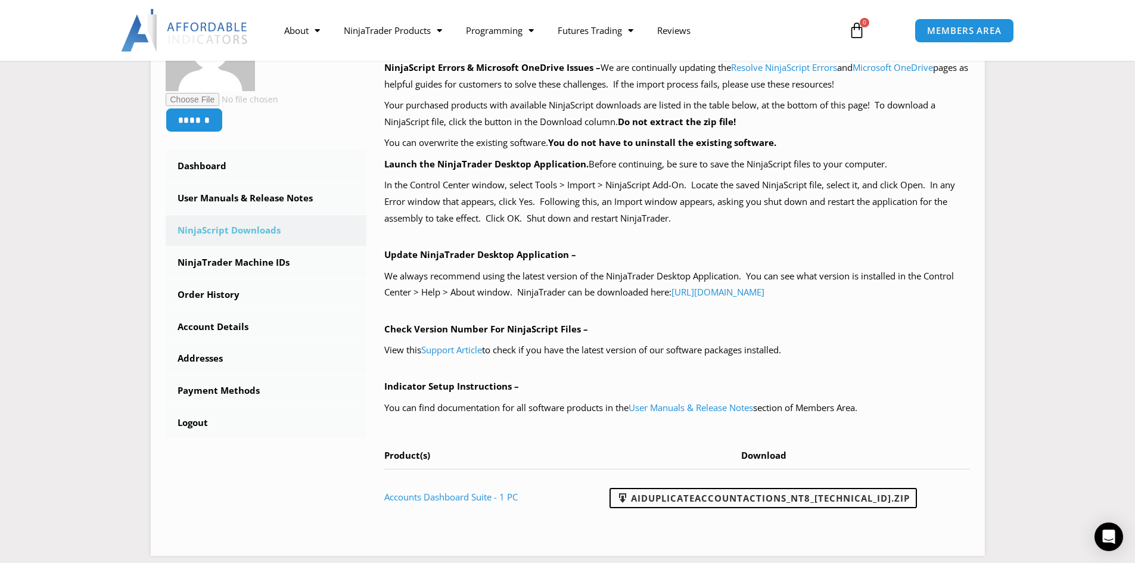
scroll to position [298, 0]
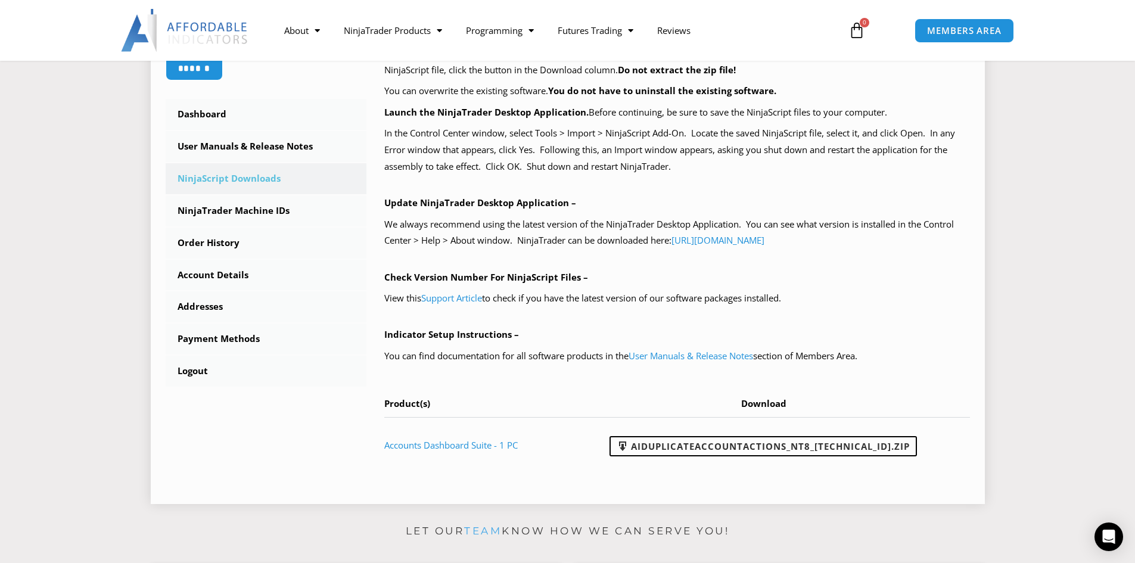
click at [466, 437] on td "Accounts Dashboard Suite - 1 PC" at bounding box center [475, 444] width 182 height 55
click at [461, 449] on link "Accounts Dashboard Suite - 1 PC" at bounding box center [450, 445] width 133 height 12
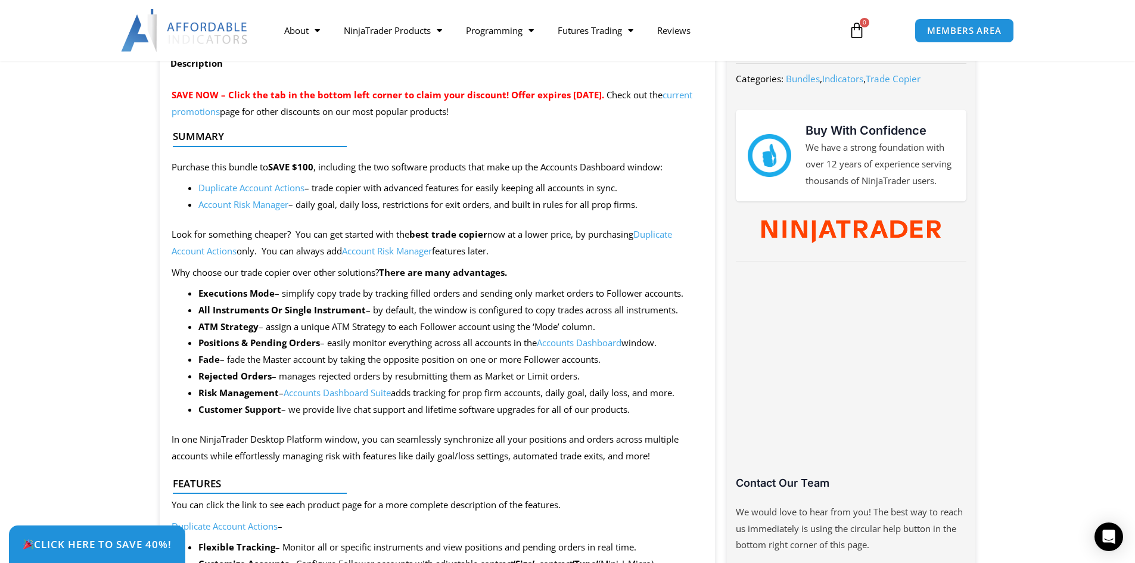
scroll to position [179, 0]
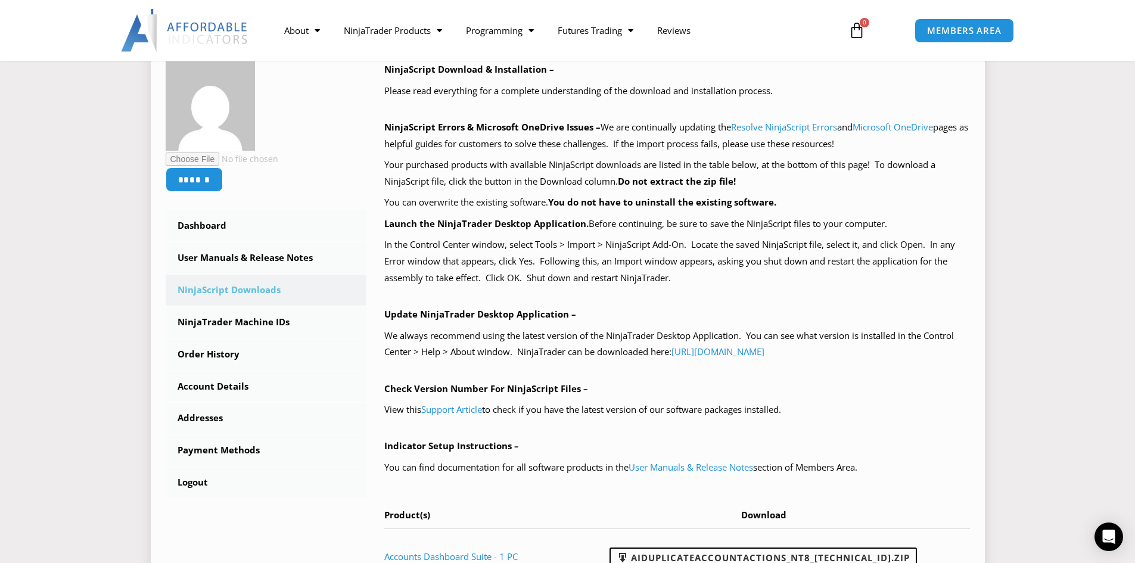
scroll to position [187, 0]
click at [257, 385] on link "Account Details" at bounding box center [266, 386] width 201 height 31
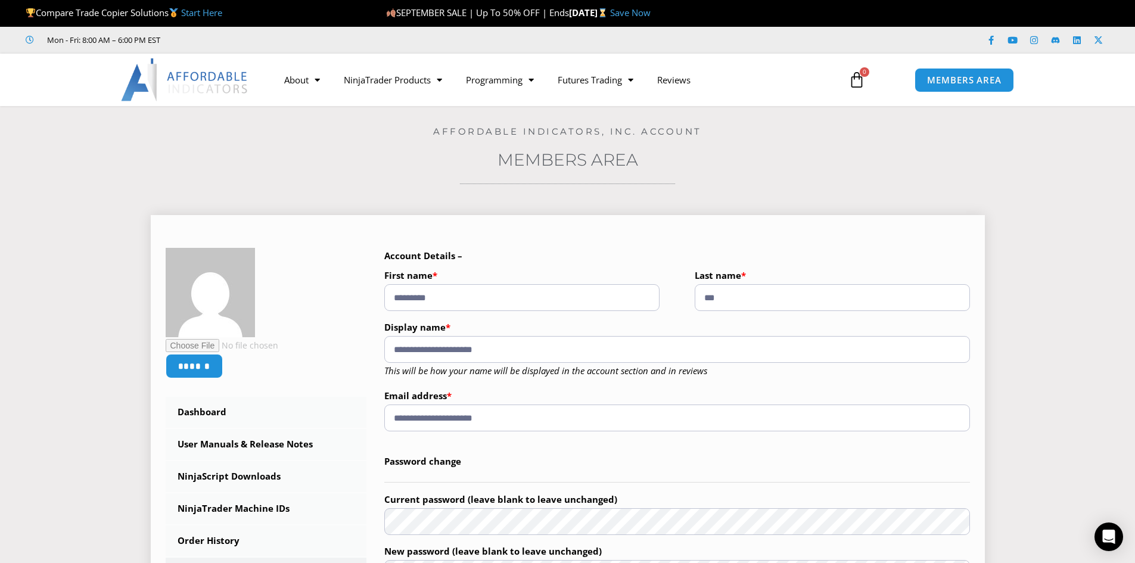
click at [872, 297] on input "***" at bounding box center [832, 297] width 275 height 27
click at [871, 297] on input "***" at bounding box center [832, 297] width 275 height 27
type input "******"
click at [497, 297] on input "*********" at bounding box center [521, 297] width 275 height 27
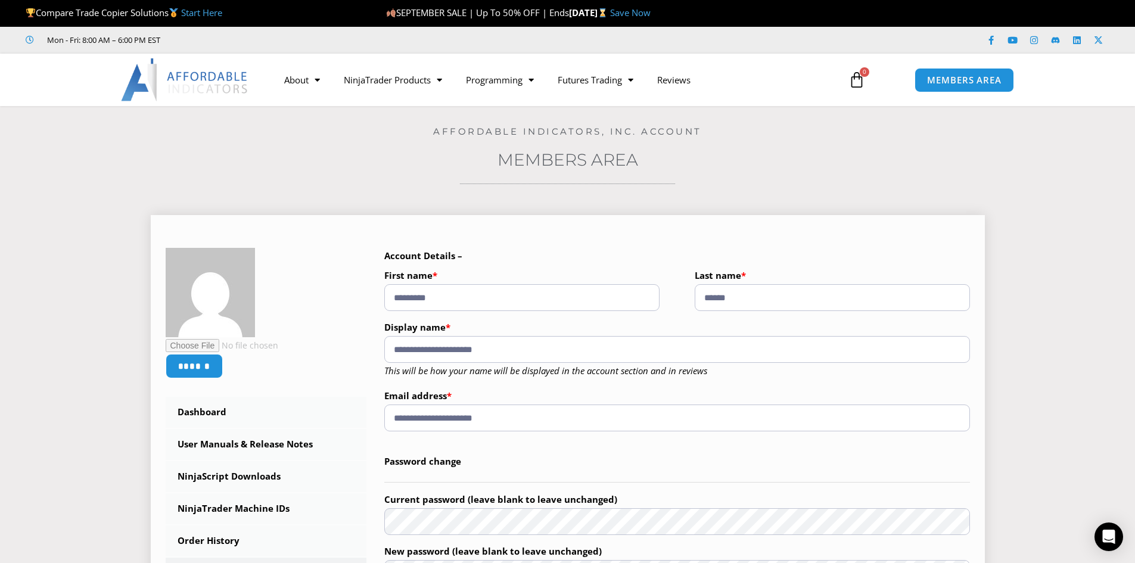
click at [497, 297] on input "*********" at bounding box center [521, 297] width 275 height 27
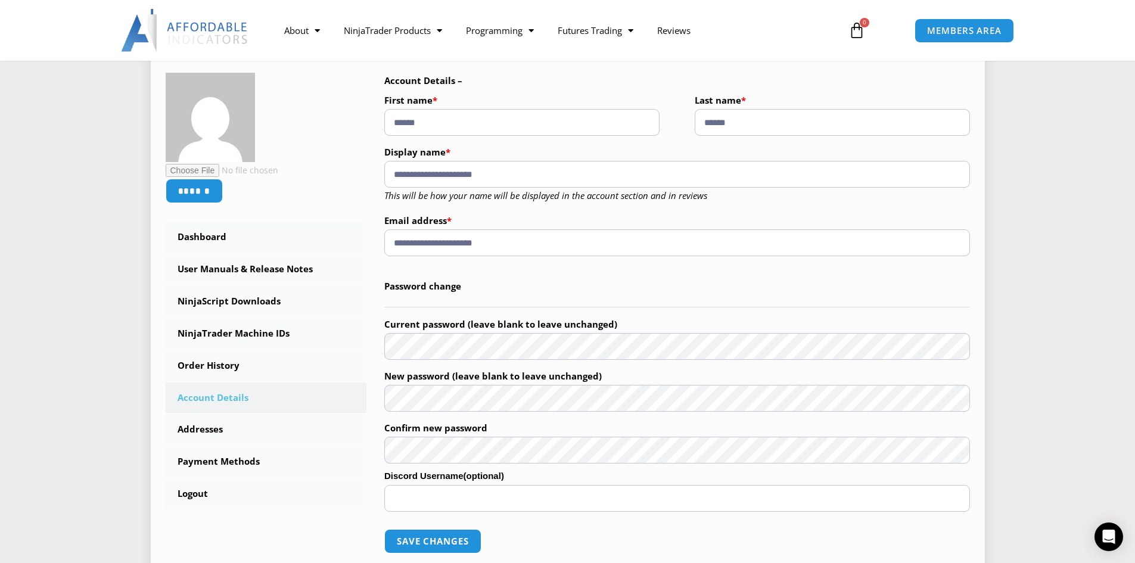
scroll to position [179, 0]
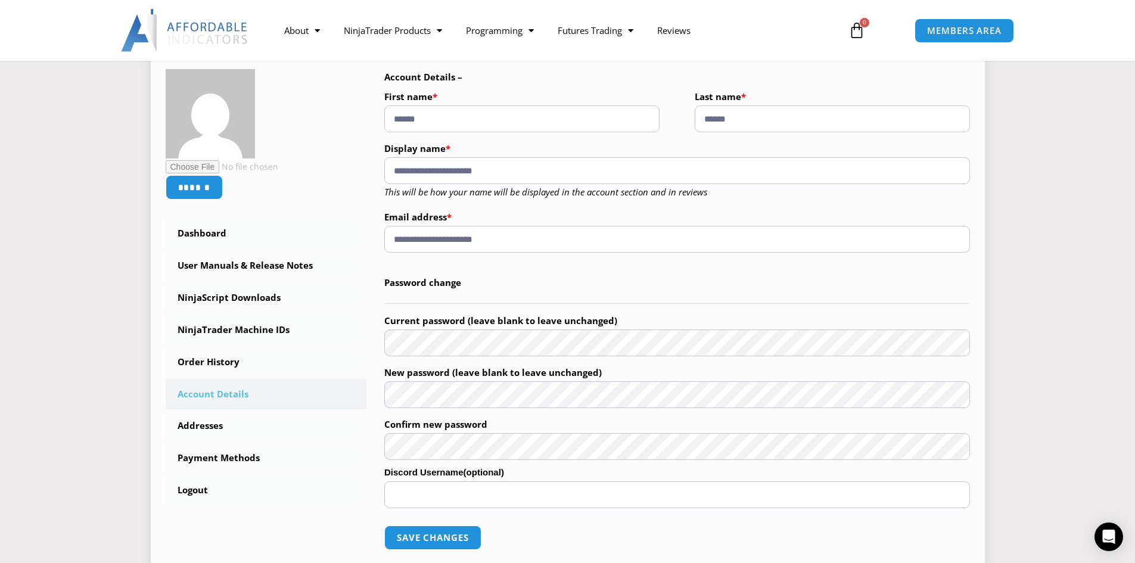
type input "******"
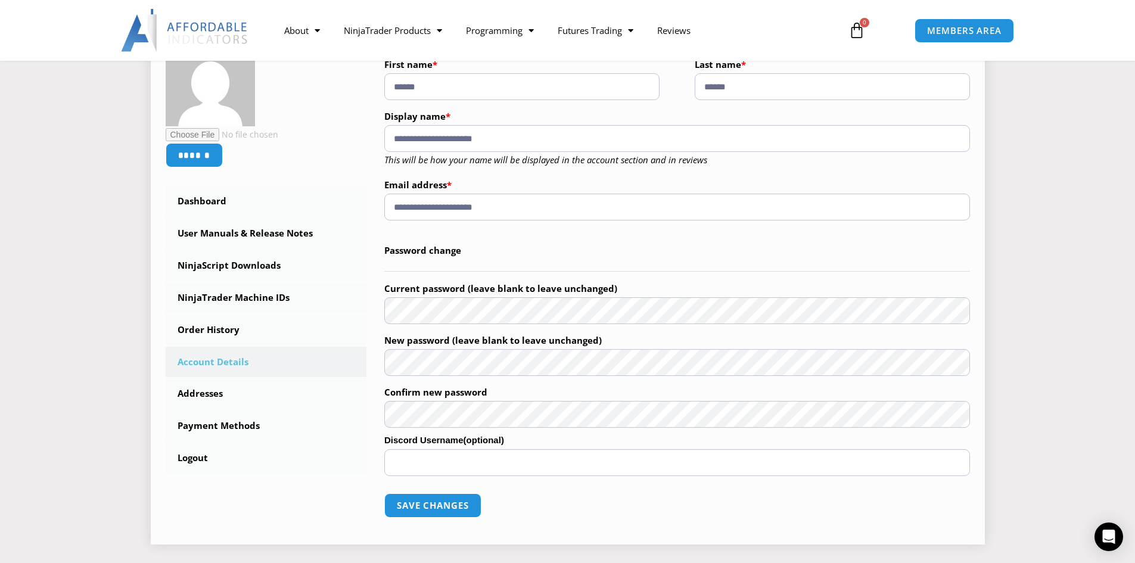
scroll to position [238, 0]
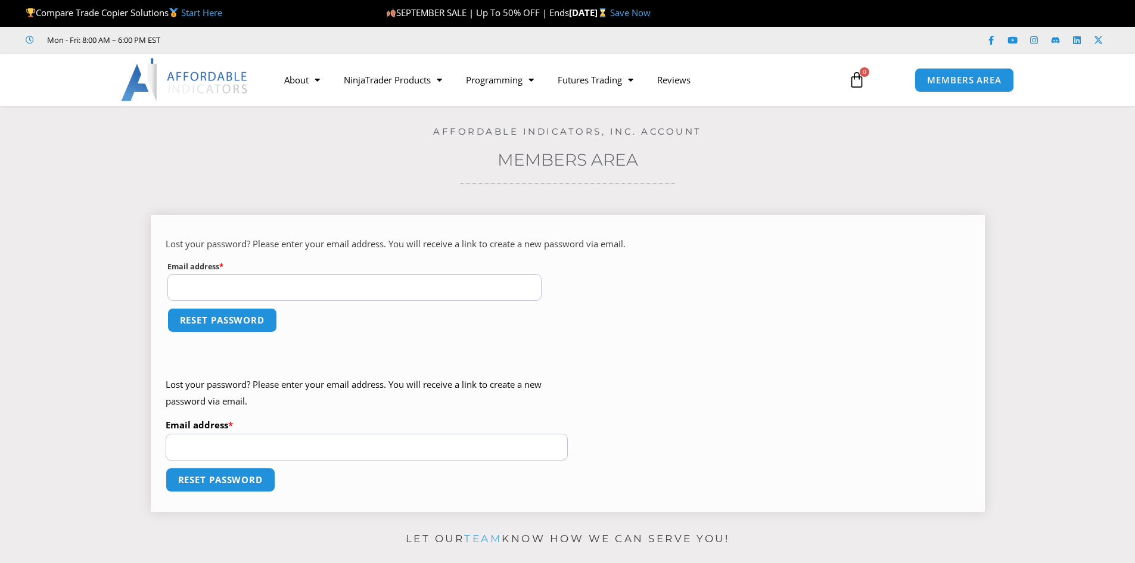
click at [316, 272] on label "Email address * Required" at bounding box center [354, 266] width 375 height 15
click at [316, 274] on input "Email address * Required" at bounding box center [354, 287] width 375 height 27
click at [320, 279] on input "Email address * Required" at bounding box center [354, 287] width 375 height 27
type input "**********"
click at [245, 321] on button "Reset password" at bounding box center [222, 320] width 116 height 26
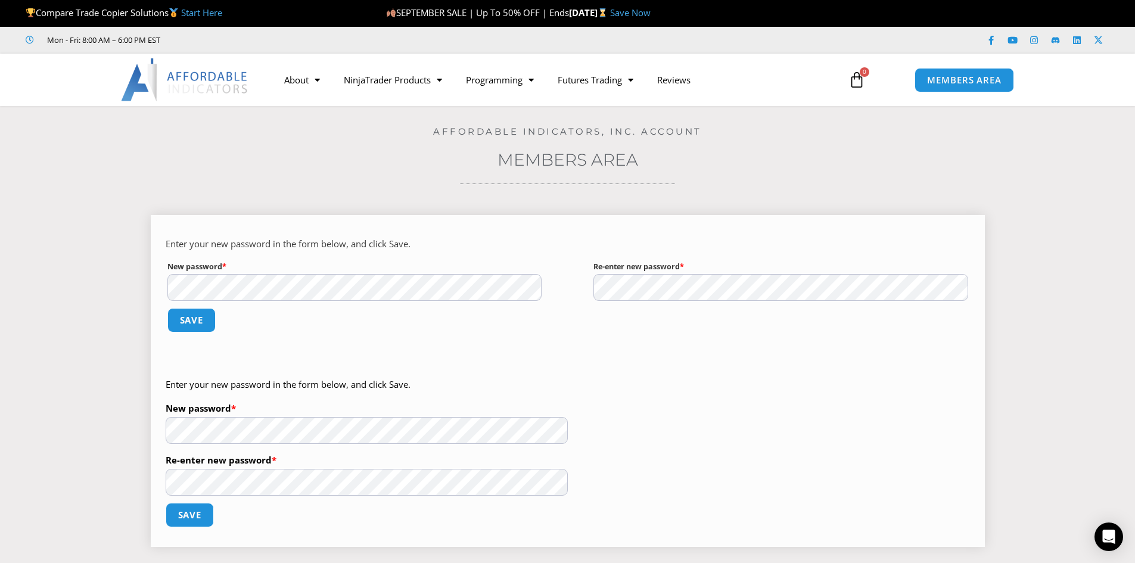
click at [651, 303] on form "Enter your new password in the form below, and click Save. New password * Requi…" at bounding box center [568, 292] width 804 height 113
click at [167, 321] on button "Save" at bounding box center [191, 320] width 51 height 26
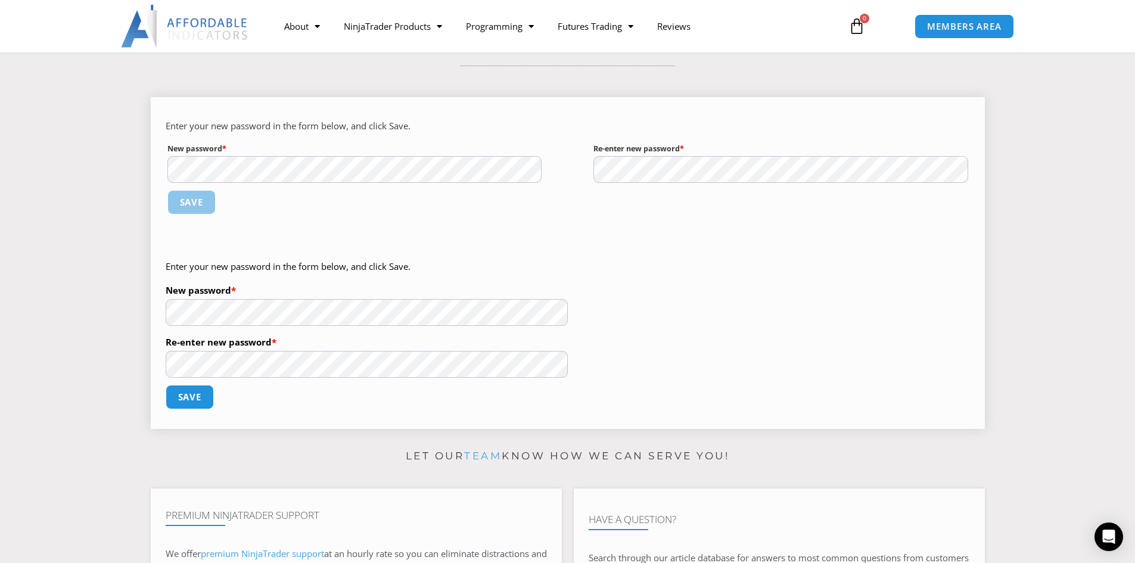
scroll to position [119, 0]
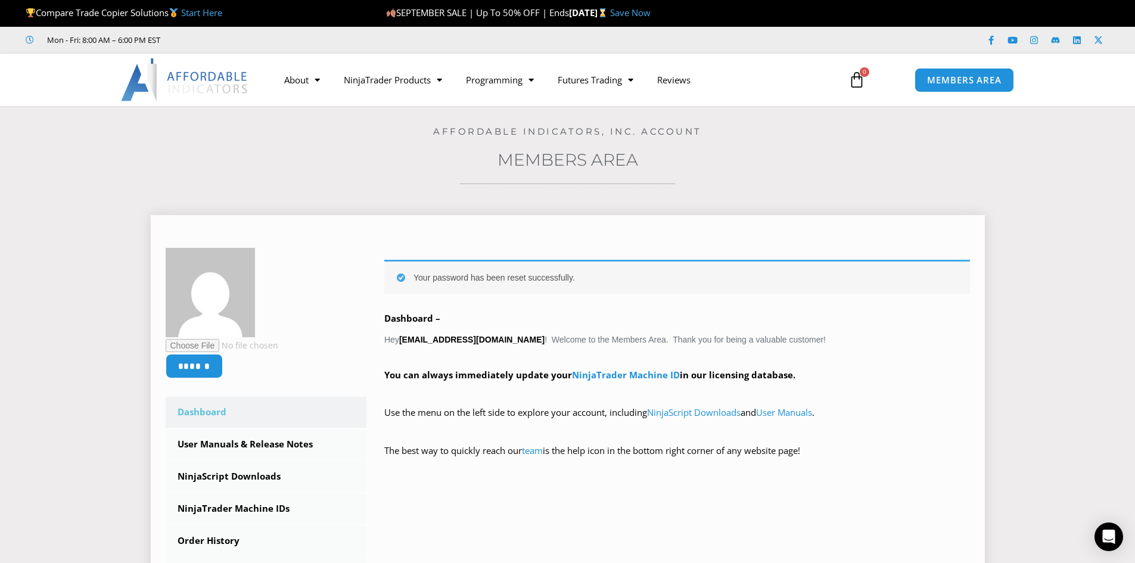
scroll to position [60, 0]
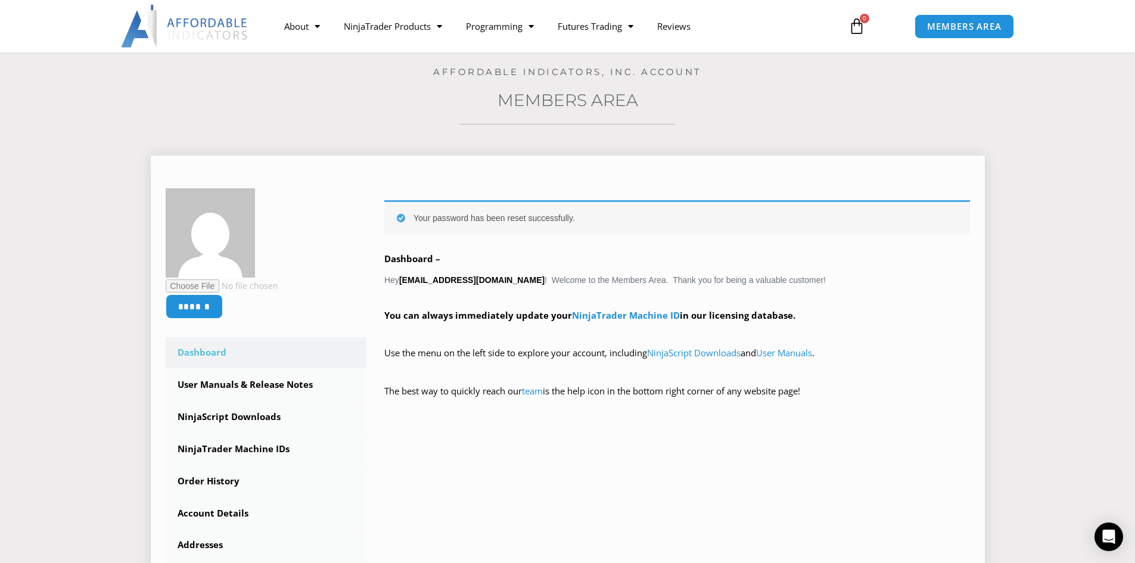
click at [465, 318] on strong "You can always immediately update your NinjaTrader Machine ID in our licensing …" at bounding box center [589, 315] width 411 height 12
click at [487, 323] on p "You can always immediately update your NinjaTrader Machine ID in our licensing …" at bounding box center [677, 323] width 586 height 33
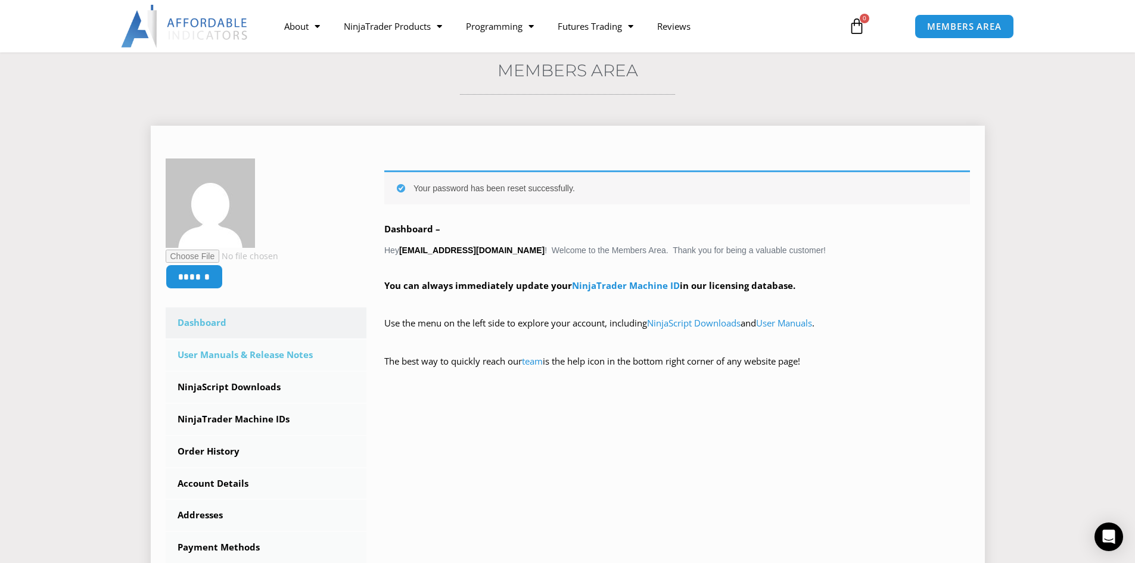
scroll to position [119, 0]
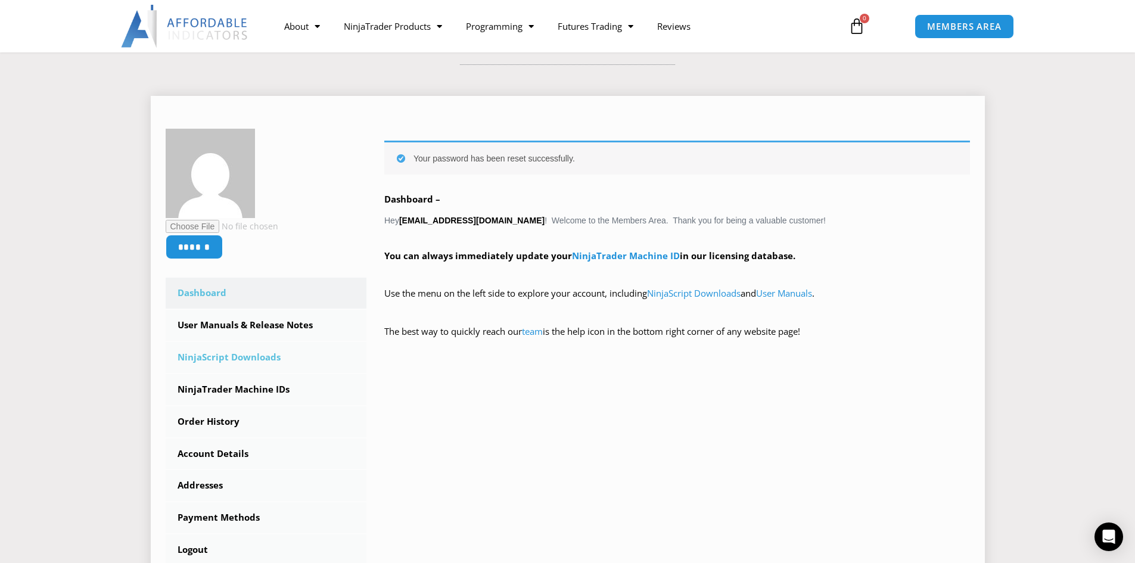
click at [241, 353] on link "NinjaScript Downloads" at bounding box center [266, 357] width 201 height 31
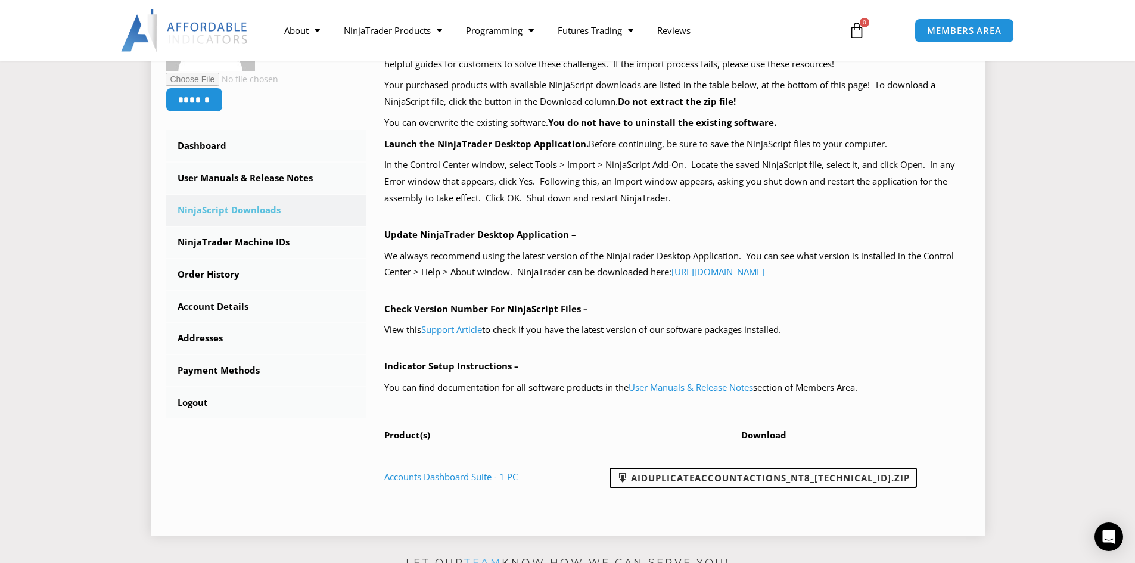
scroll to position [238, 0]
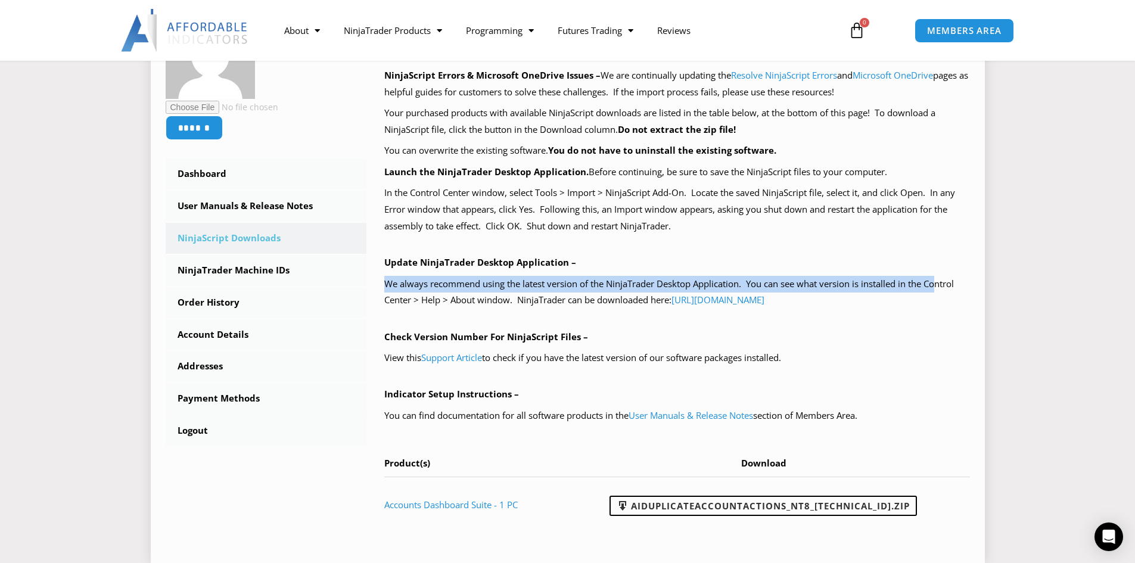
drag, startPoint x: 386, startPoint y: 285, endPoint x: 941, endPoint y: 275, distance: 555.4
click at [941, 276] on p "We always recommend using the latest version of the NinjaTrader Desktop Applica…" at bounding box center [677, 292] width 586 height 33
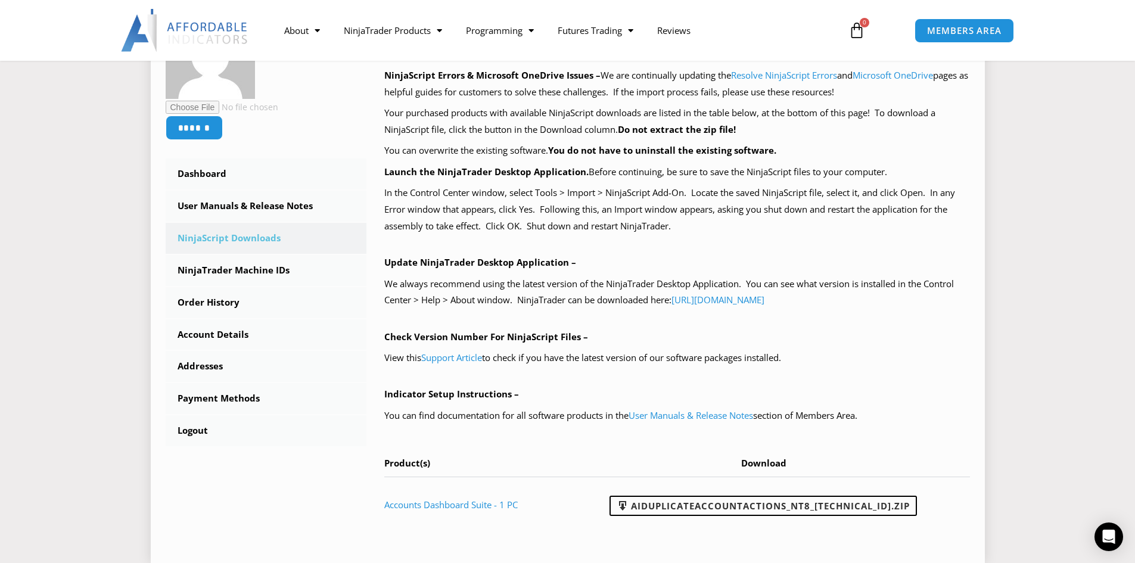
click at [686, 339] on p "Check Version Number For NinjaScript Files –" at bounding box center [677, 337] width 586 height 17
click at [495, 402] on p "Indicator Setup Instructions –" at bounding box center [677, 394] width 586 height 17
click at [497, 408] on p "You can find documentation for all software products in the User Manuals & Rele…" at bounding box center [677, 416] width 586 height 17
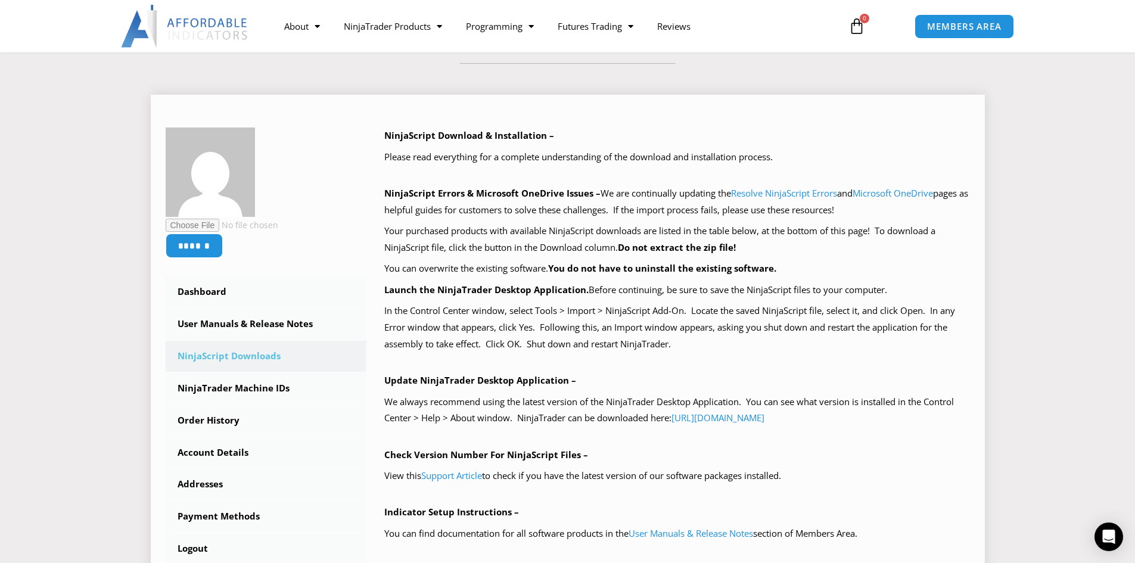
scroll to position [119, 0]
drag, startPoint x: 633, startPoint y: 192, endPoint x: 714, endPoint y: 196, distance: 81.1
click at [714, 196] on p "NinjaScript Errors & Microsoft OneDrive Issues – We are continually updating th…" at bounding box center [677, 202] width 586 height 33
click at [498, 158] on p "Please read everything for a complete understanding of the download and install…" at bounding box center [677, 158] width 586 height 17
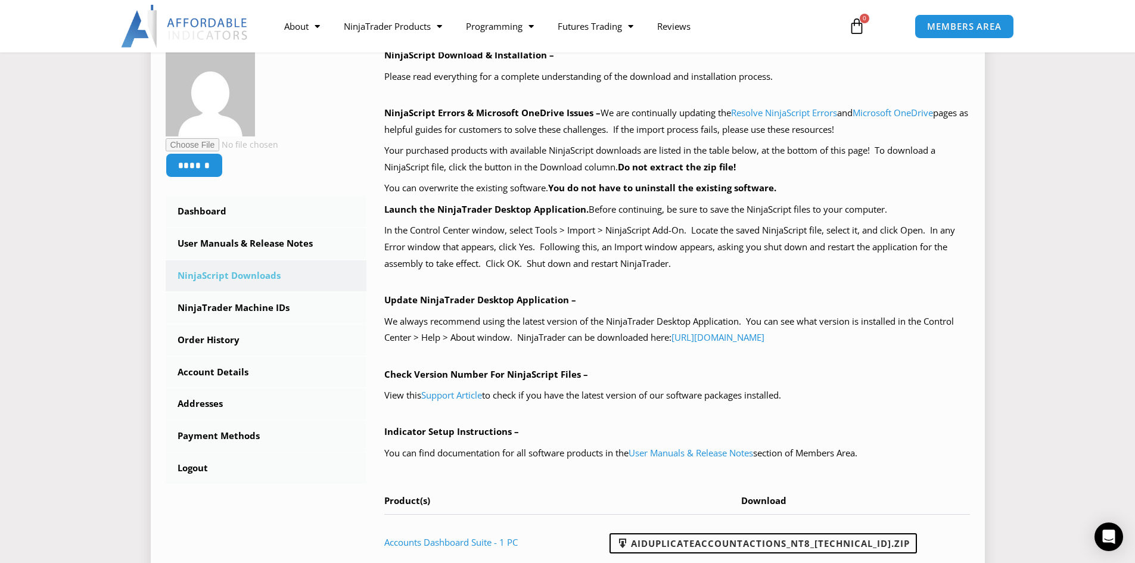
scroll to position [357, 0]
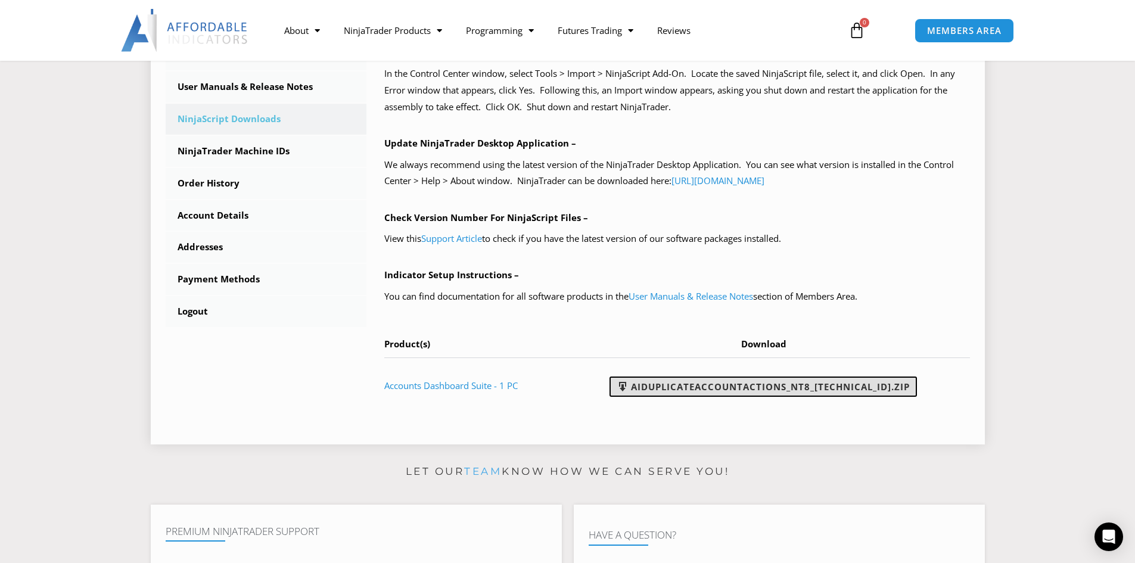
click at [739, 393] on link "AIDuplicateAccountActions_NT8_[TECHNICAL_ID].zip" at bounding box center [762, 387] width 307 height 20
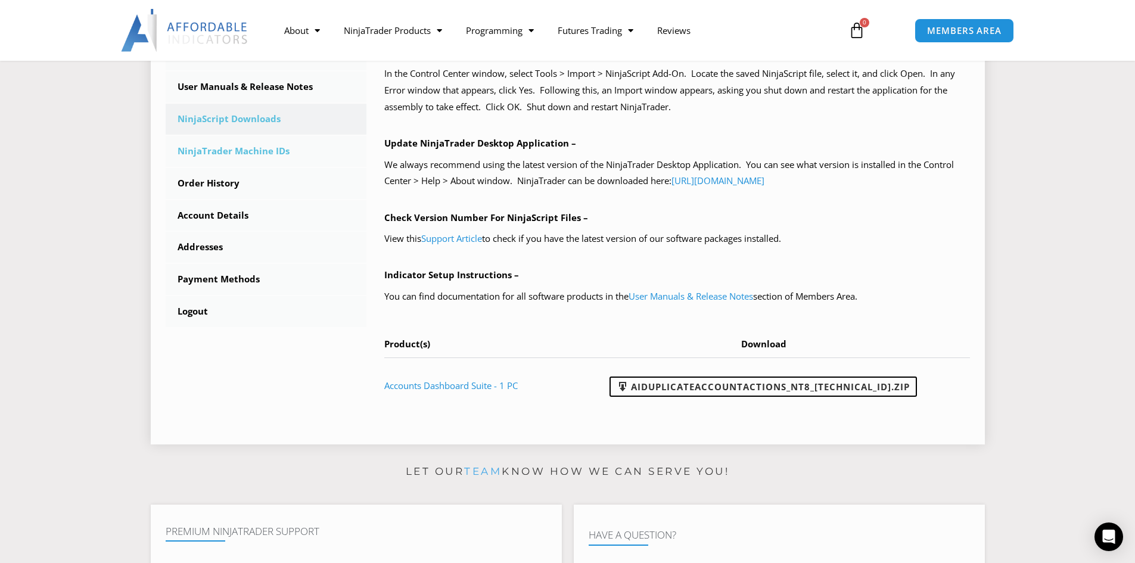
click at [278, 161] on link "NinjaTrader Machine IDs" at bounding box center [266, 151] width 201 height 31
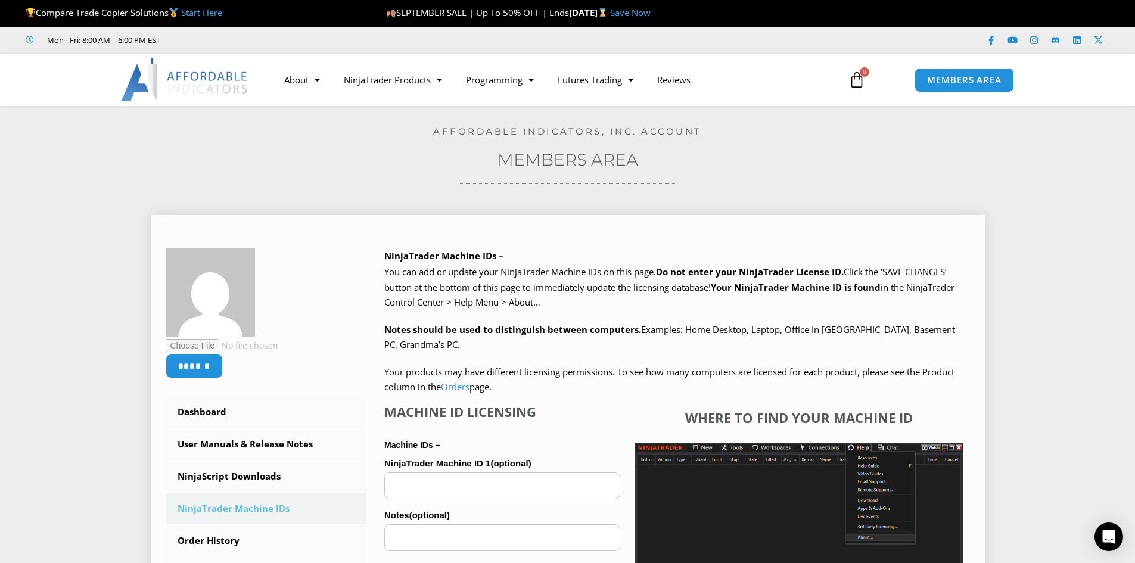
click at [510, 324] on strong "Notes should be used to distinguish between computers." at bounding box center [512, 330] width 257 height 12
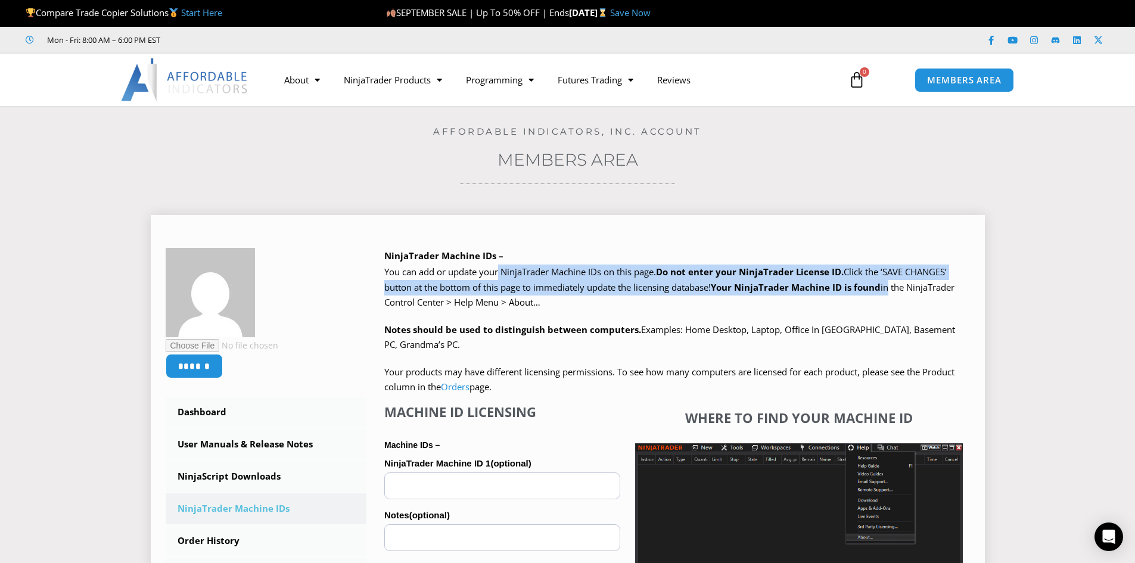
drag, startPoint x: 501, startPoint y: 270, endPoint x: 891, endPoint y: 282, distance: 389.8
click at [891, 282] on p "You can add or update your NinjaTrader Machine IDs on this page. Do not enter y…" at bounding box center [677, 288] width 586 height 46
click at [891, 282] on span "Click the ‘SAVE CHANGES’ button at the bottom of this page to immediately updat…" at bounding box center [669, 287] width 570 height 42
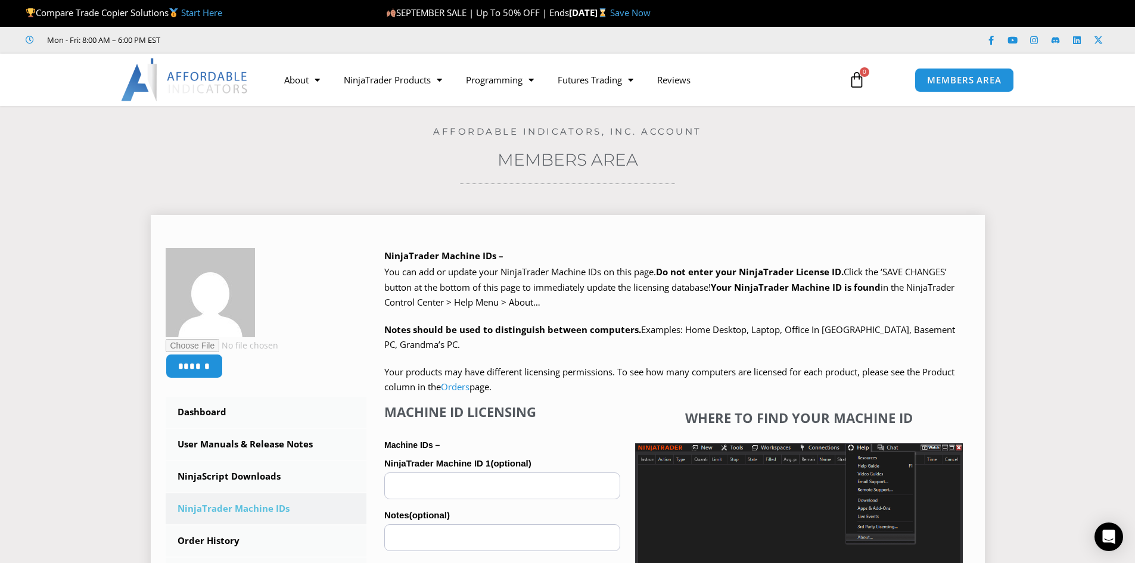
click at [492, 269] on span "You can add or update your NinjaTrader Machine IDs on this page." at bounding box center [520, 272] width 272 height 12
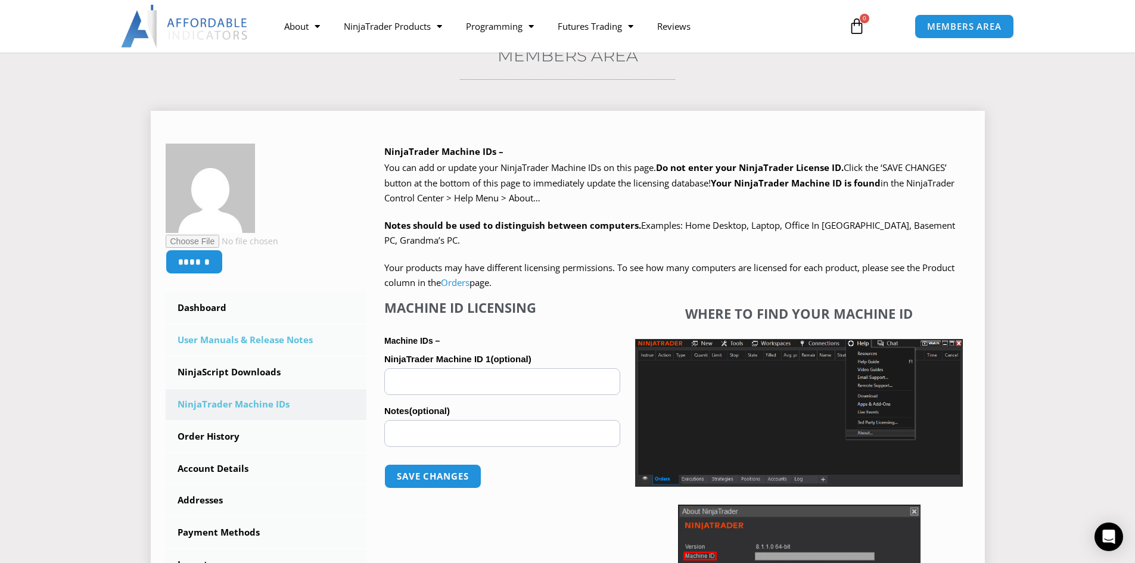
scroll to position [119, 0]
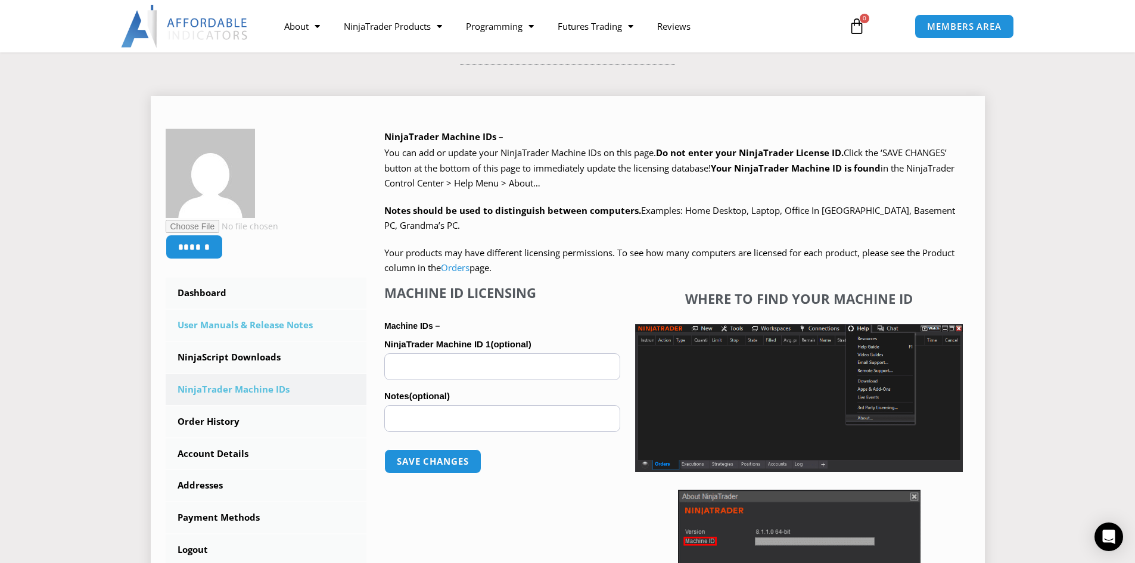
click at [240, 329] on link "User Manuals & Release Notes" at bounding box center [266, 325] width 201 height 31
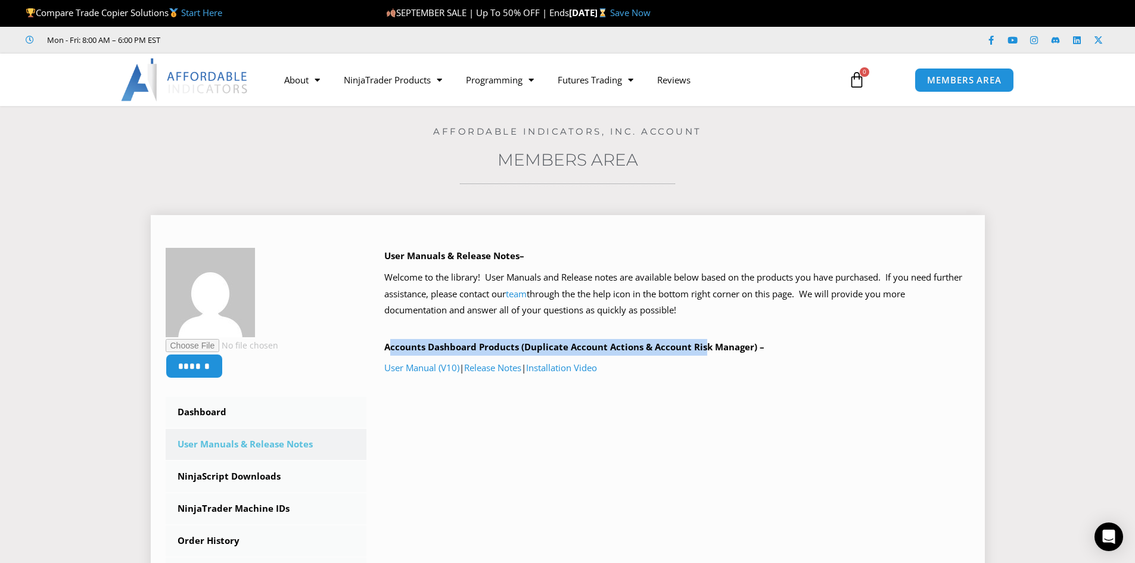
drag, startPoint x: 393, startPoint y: 341, endPoint x: 704, endPoint y: 350, distance: 311.1
click at [704, 350] on b "Accounts Dashboard Products (Duplicate Account Actions & Account Risk Manager) –" at bounding box center [574, 347] width 380 height 12
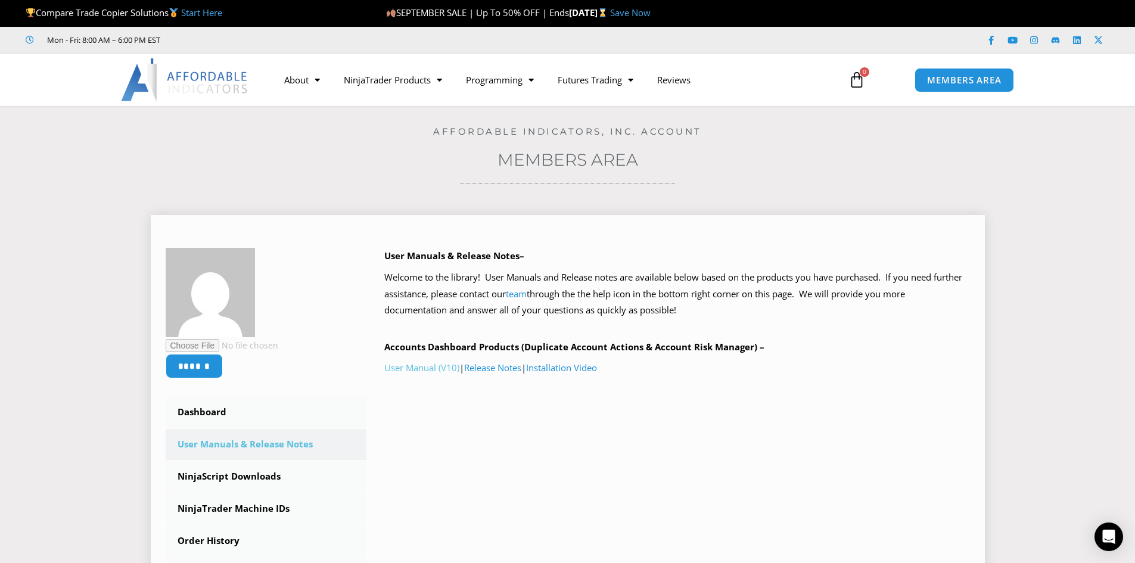
click at [415, 366] on link "User Manual (V10)" at bounding box center [421, 368] width 75 height 12
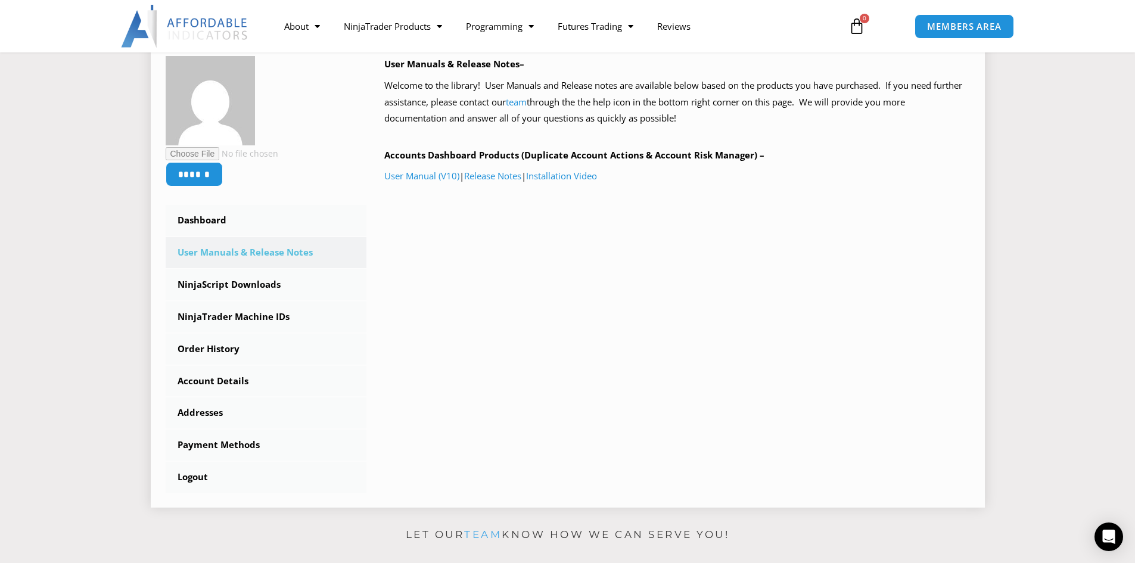
scroll to position [119, 0]
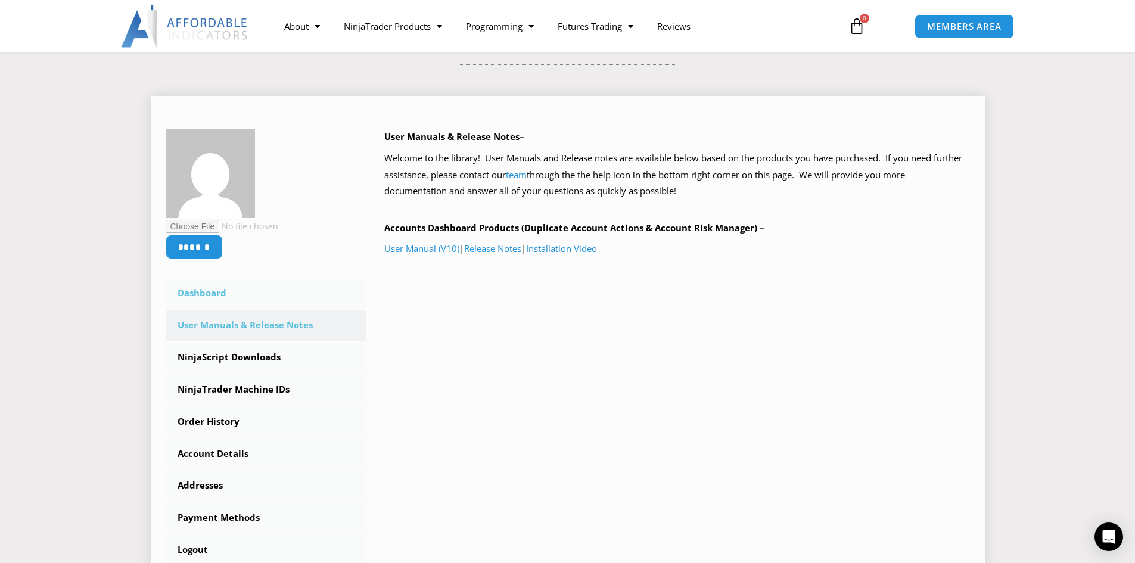
click at [240, 285] on link "Dashboard" at bounding box center [266, 293] width 201 height 31
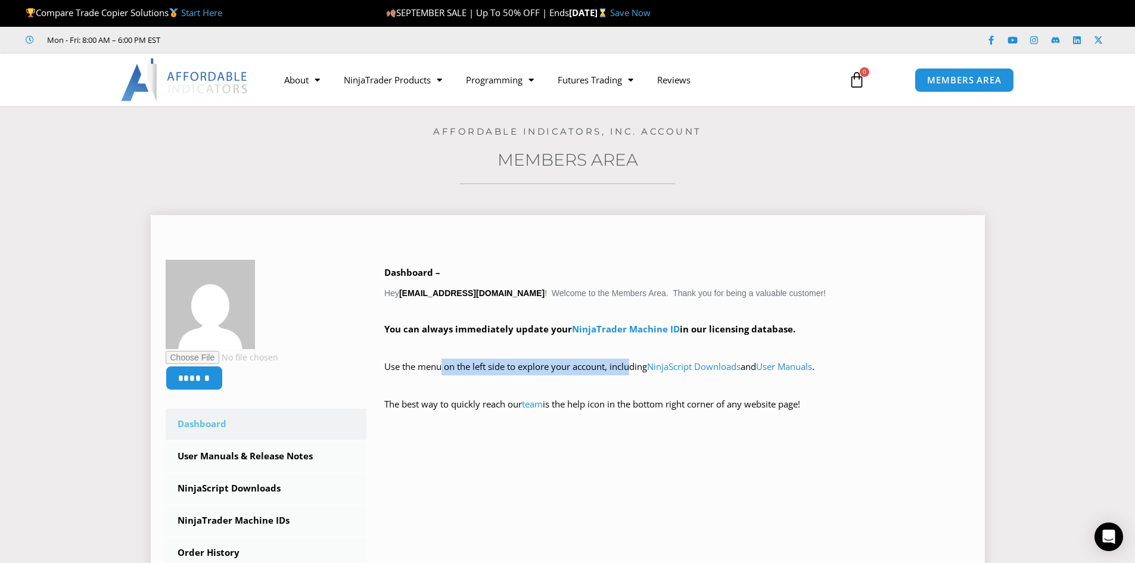
drag, startPoint x: 431, startPoint y: 369, endPoint x: 624, endPoint y: 374, distance: 192.5
click at [624, 374] on p "Use the menu on the left side to explore your account, including NinjaScript Do…" at bounding box center [677, 375] width 586 height 33
click at [624, 375] on p "Use the menu on the left side to explore your account, including NinjaScript Do…" at bounding box center [677, 375] width 586 height 33
click at [665, 365] on link "NinjaScript Downloads" at bounding box center [694, 366] width 94 height 12
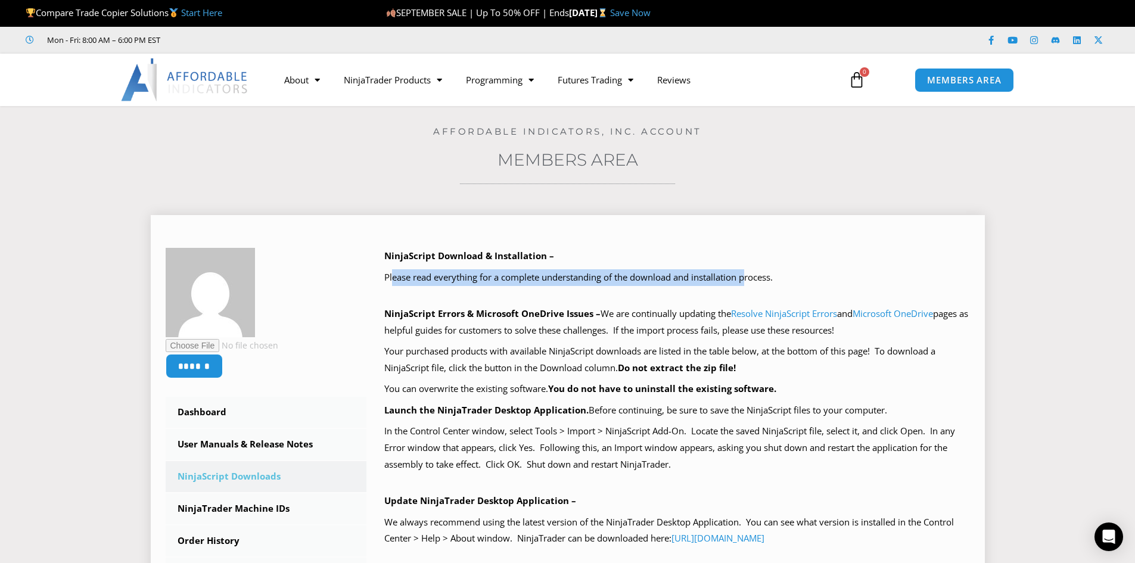
drag, startPoint x: 393, startPoint y: 284, endPoint x: 751, endPoint y: 275, distance: 358.2
click at [751, 275] on p "Please read everything for a complete understanding of the download and install…" at bounding box center [677, 277] width 586 height 17
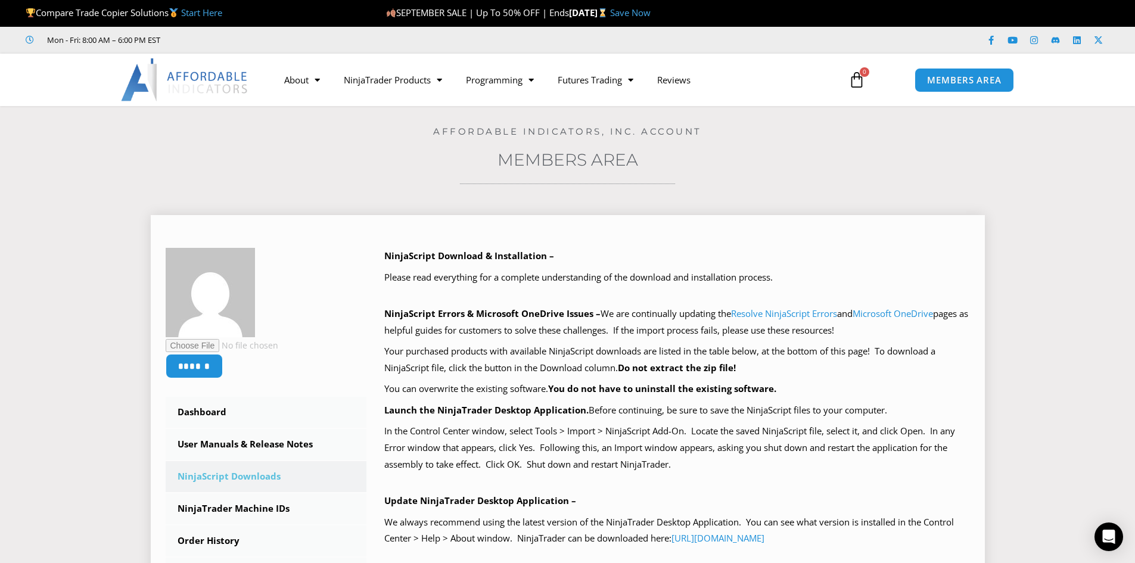
click at [484, 258] on b "NinjaScript Download & Installation –" at bounding box center [469, 256] width 170 height 12
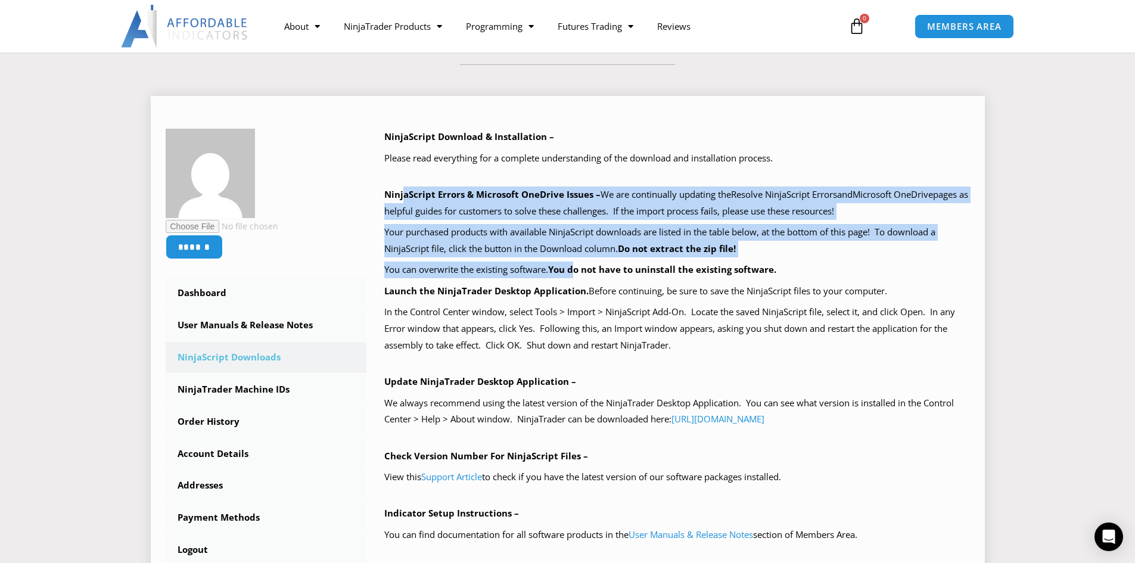
drag, startPoint x: 404, startPoint y: 193, endPoint x: 570, endPoint y: 284, distance: 189.3
click at [579, 279] on div "NinjaScript Download & Installation – Please read everything for a complete und…" at bounding box center [677, 390] width 586 height 523
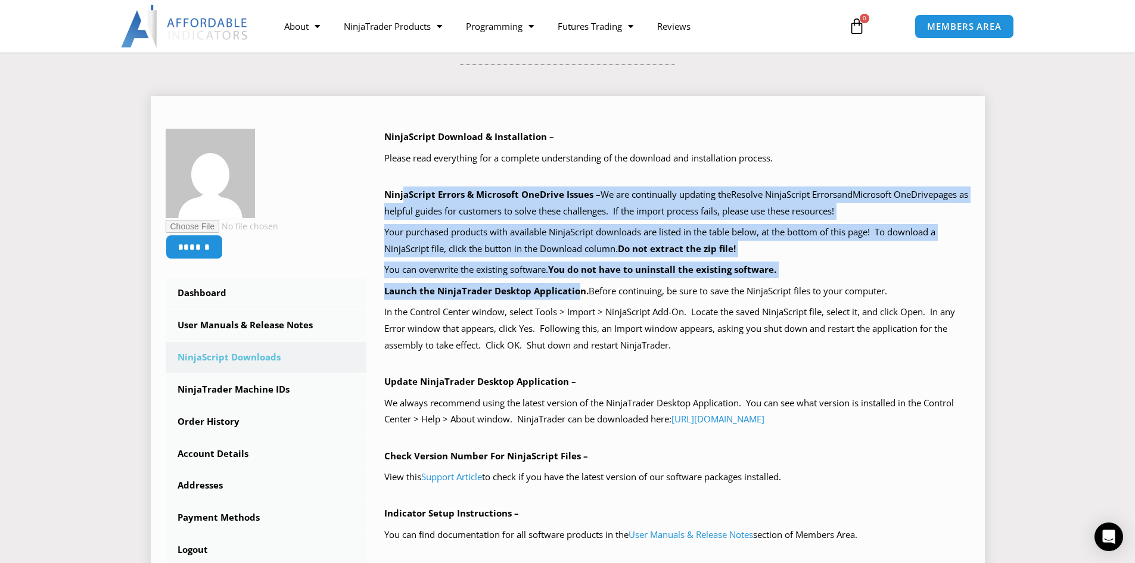
click at [555, 297] on p "Launch the NinjaTrader Desktop Application. Before continuing, be sure to save …" at bounding box center [677, 291] width 586 height 17
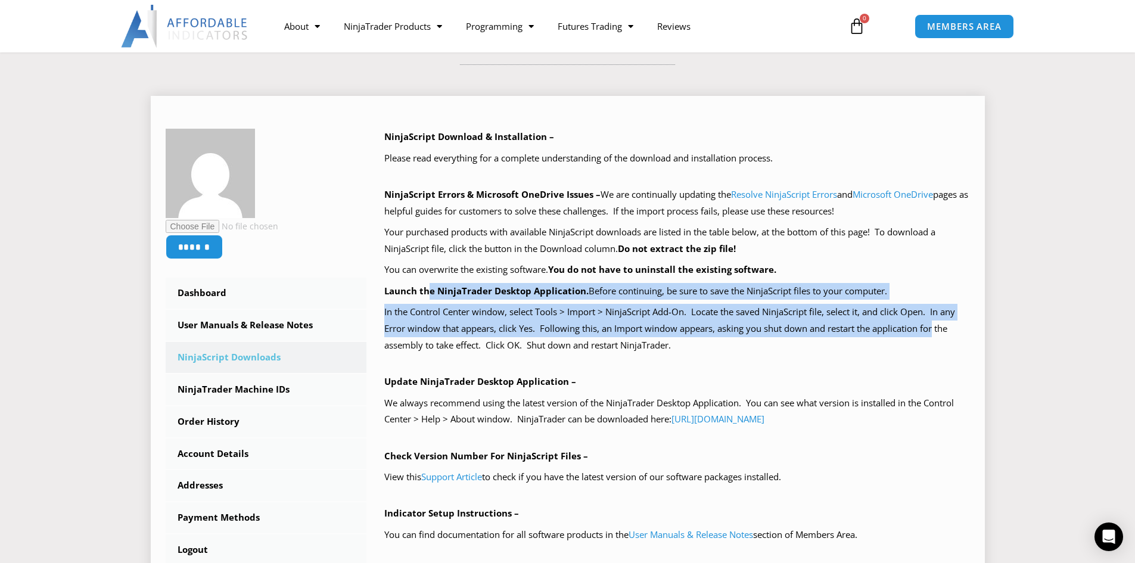
drag, startPoint x: 430, startPoint y: 290, endPoint x: 938, endPoint y: 324, distance: 509.4
click at [938, 324] on div "NinjaScript Download & Installation – Please read everything for a complete und…" at bounding box center [677, 390] width 586 height 523
click at [938, 324] on p "In the Control Center window, select Tools > Import > NinjaScript Add-On. Locat…" at bounding box center [677, 329] width 586 height 50
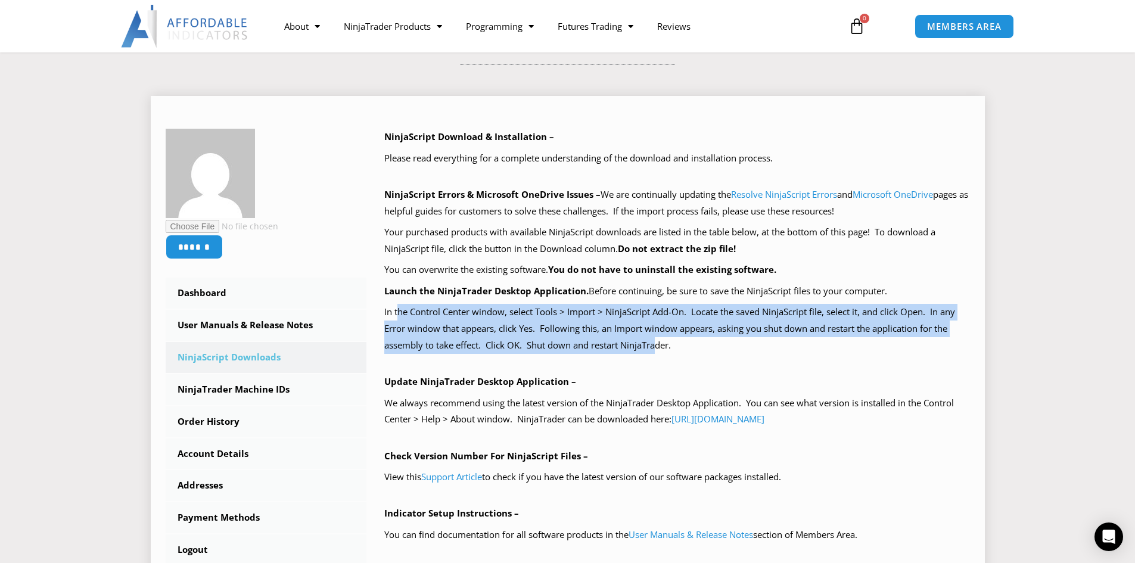
drag, startPoint x: 660, startPoint y: 346, endPoint x: 399, endPoint y: 312, distance: 263.7
click at [399, 312] on p "In the Control Center window, select Tools > Import > NinjaScript Add-On. Locat…" at bounding box center [677, 329] width 586 height 50
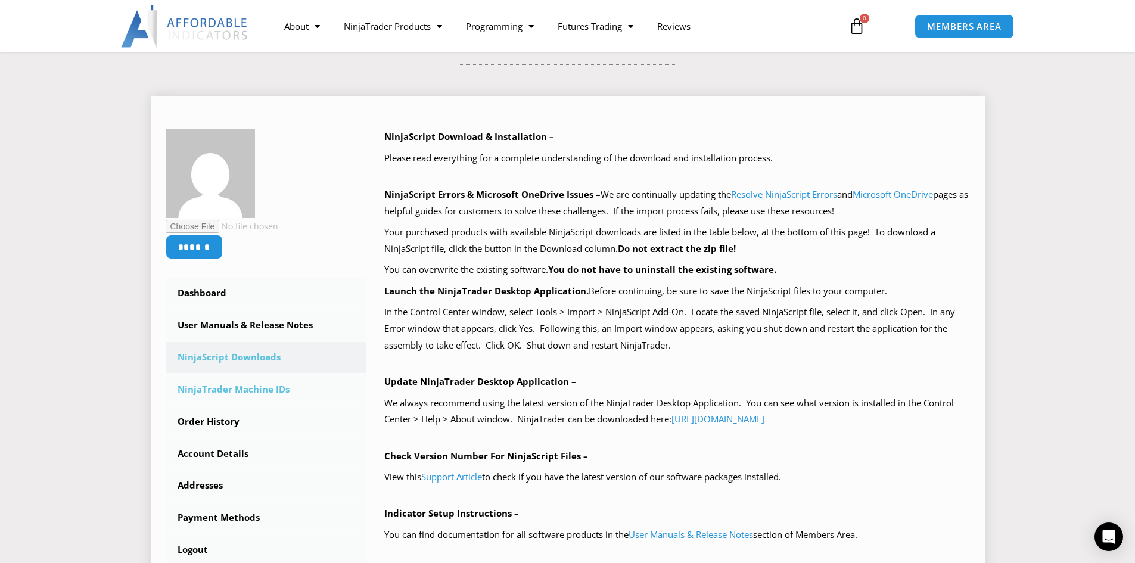
click at [256, 385] on link "NinjaTrader Machine IDs" at bounding box center [266, 389] width 201 height 31
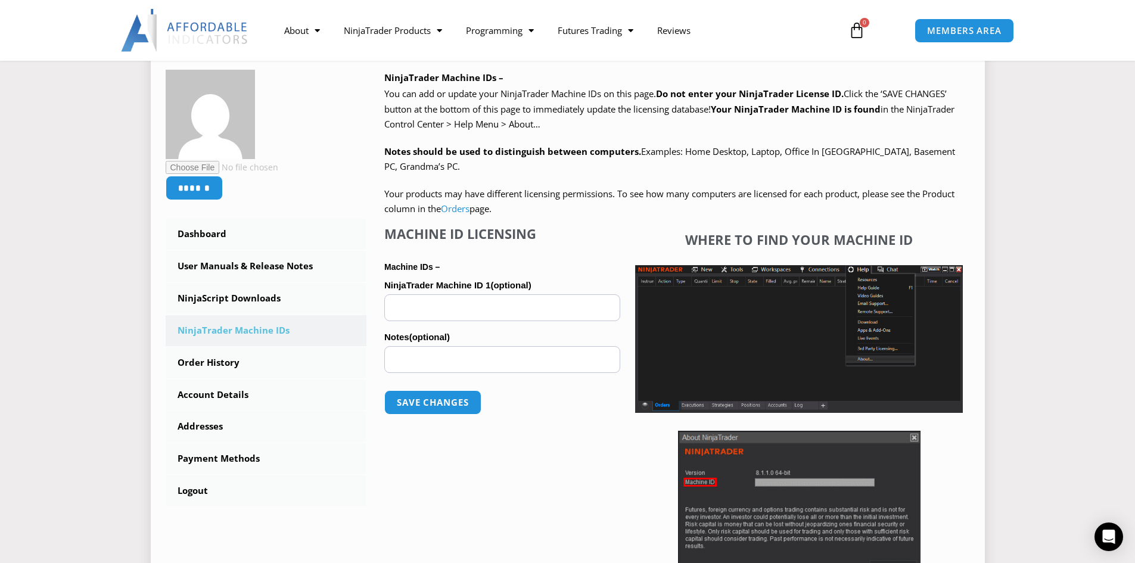
scroll to position [357, 0]
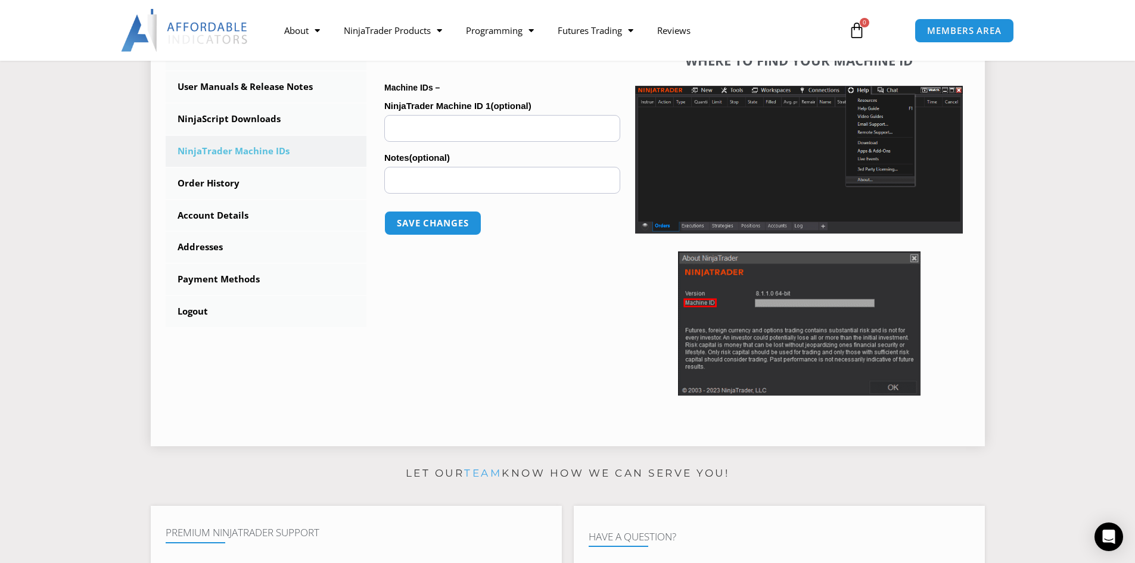
click at [527, 293] on div "Machine ID Licensing Machine IDs – NinjaTrader Machine ID 1 (optional) Notes (o…" at bounding box center [502, 223] width 236 height 355
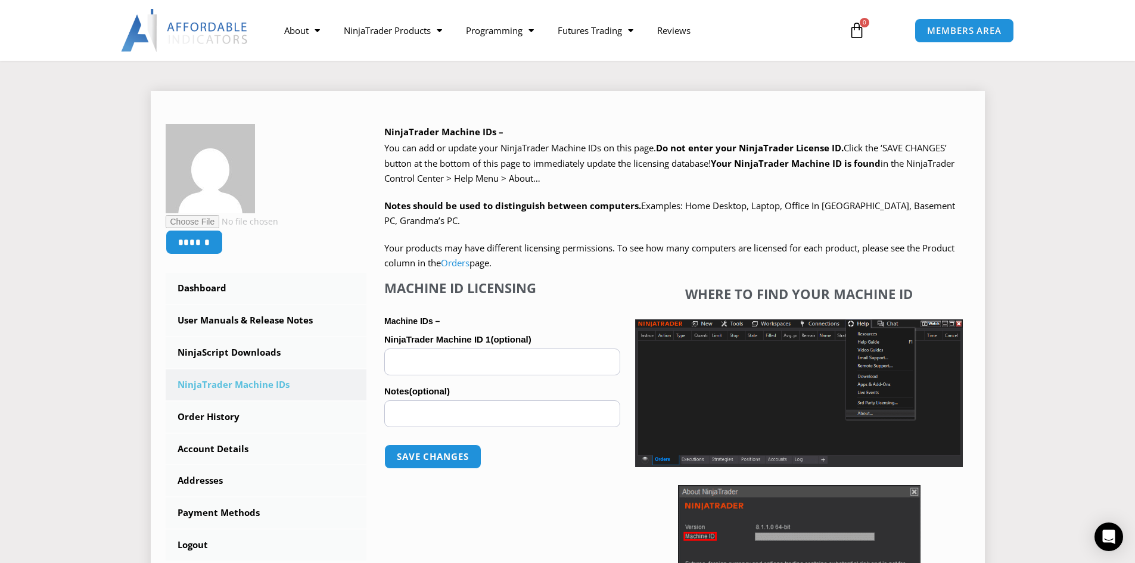
scroll to position [119, 0]
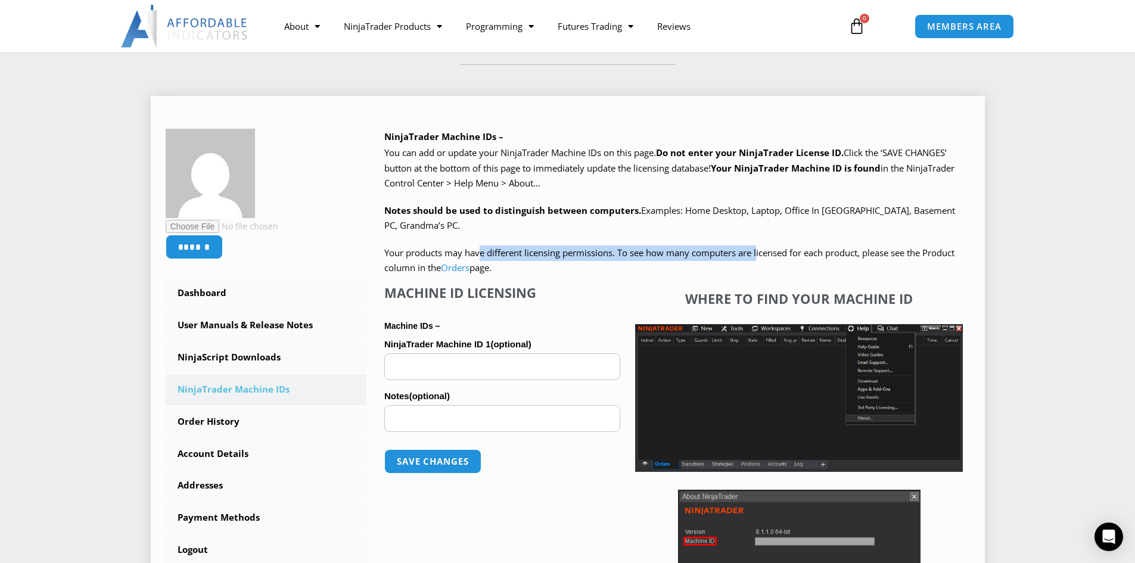
drag, startPoint x: 481, startPoint y: 248, endPoint x: 761, endPoint y: 253, distance: 280.7
click at [761, 253] on span "Your products may have different licensing permissions. To see how many compute…" at bounding box center [669, 260] width 570 height 27
drag, startPoint x: 919, startPoint y: 248, endPoint x: 440, endPoint y: 251, distance: 479.0
click at [440, 251] on span "Your products may have different licensing permissions. To see how many compute…" at bounding box center [669, 260] width 570 height 27
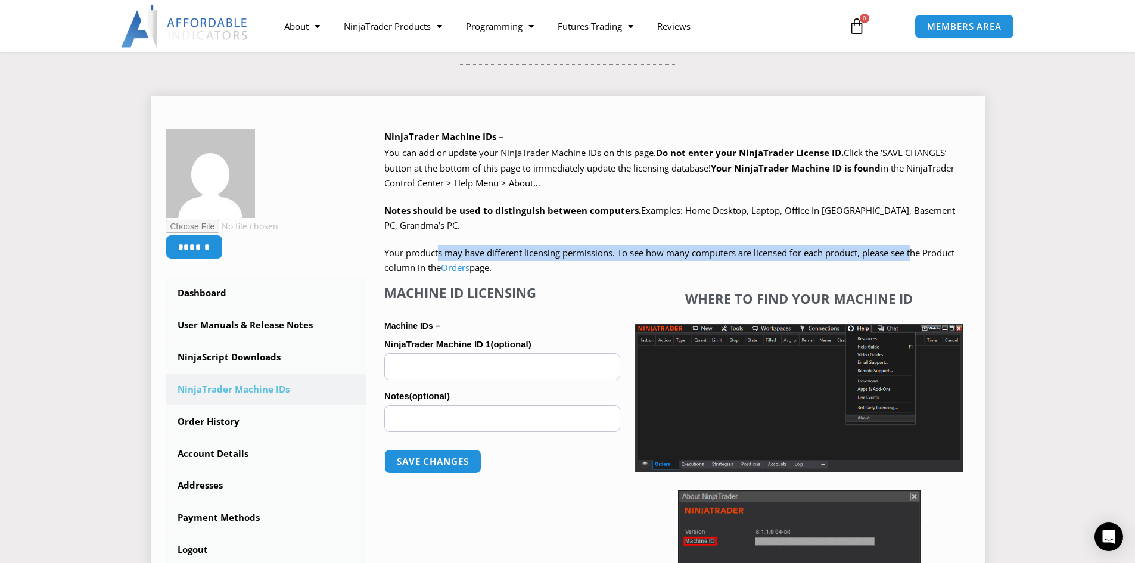
click at [440, 251] on span "Your products may have different licensing permissions. To see how many compute…" at bounding box center [669, 260] width 570 height 27
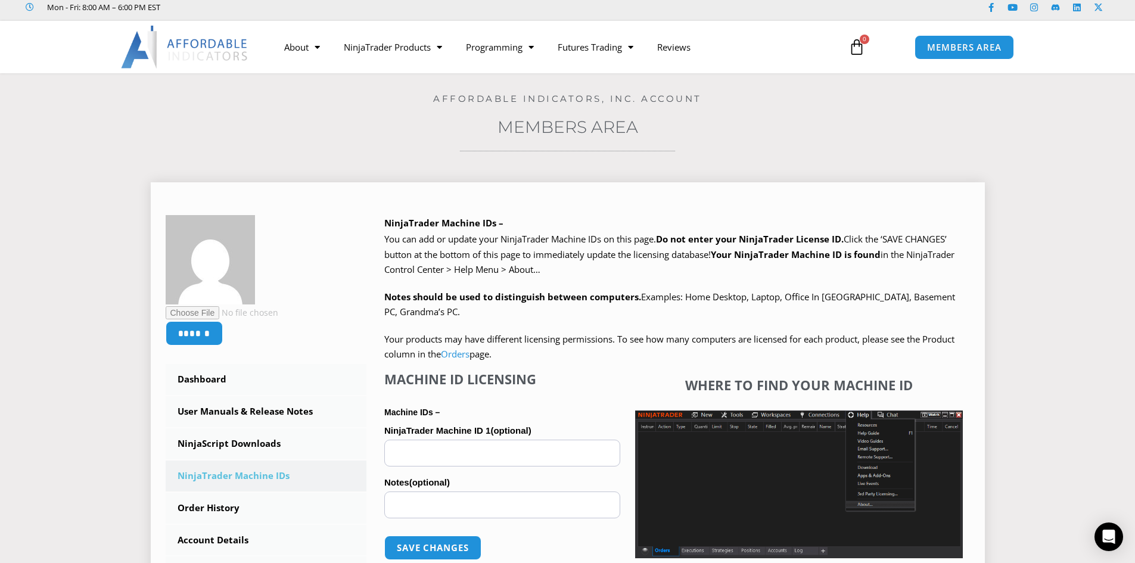
scroll to position [60, 0]
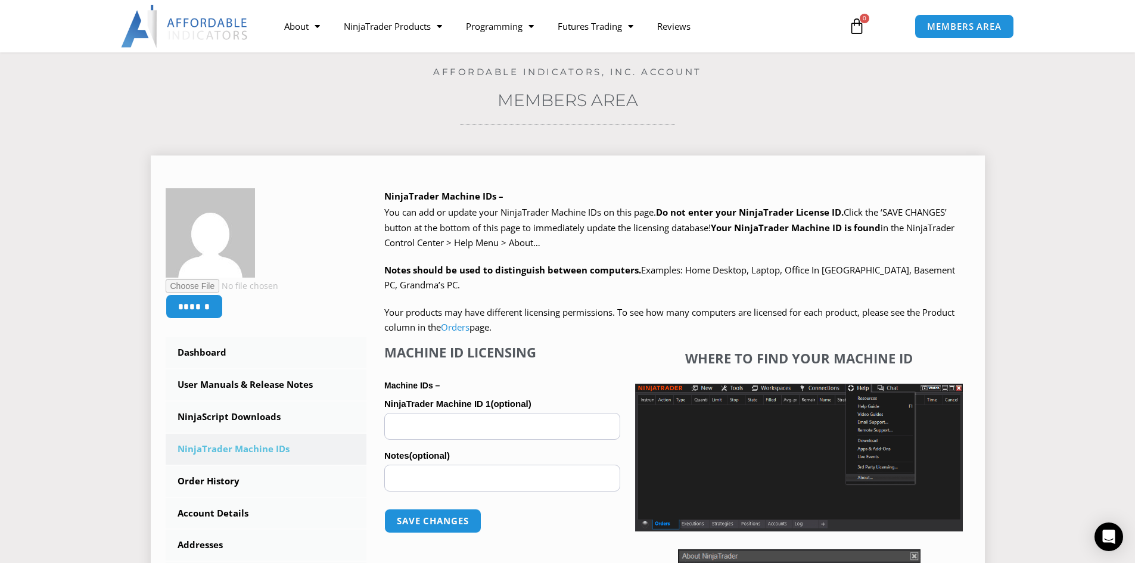
click at [508, 478] on input "Notes (optional)" at bounding box center [502, 478] width 236 height 27
type input "*********"
click at [446, 514] on button "Save changes" at bounding box center [433, 521] width 102 height 26
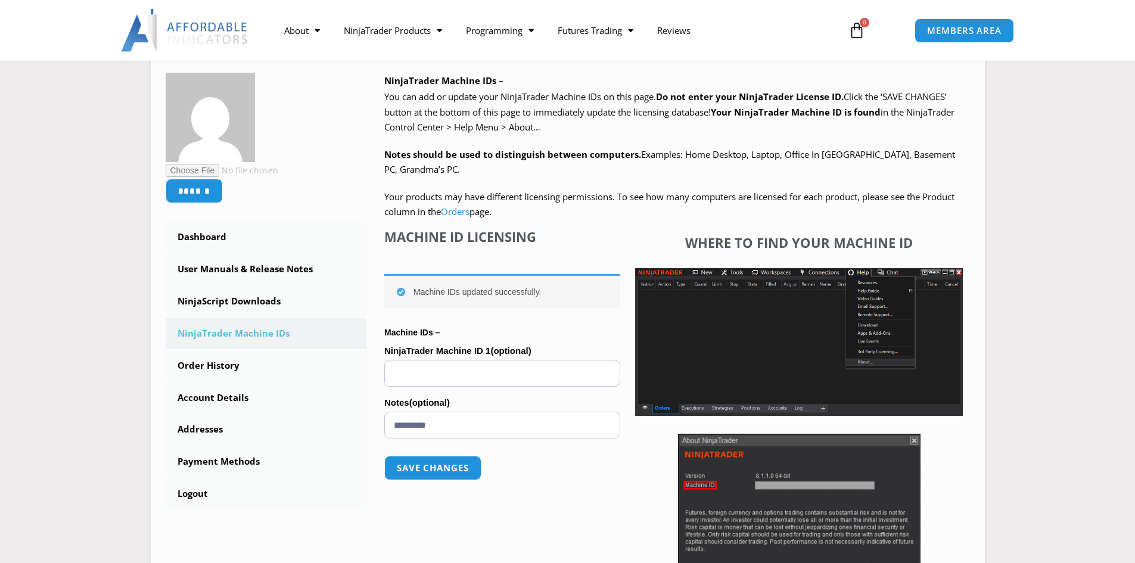
scroll to position [179, 0]
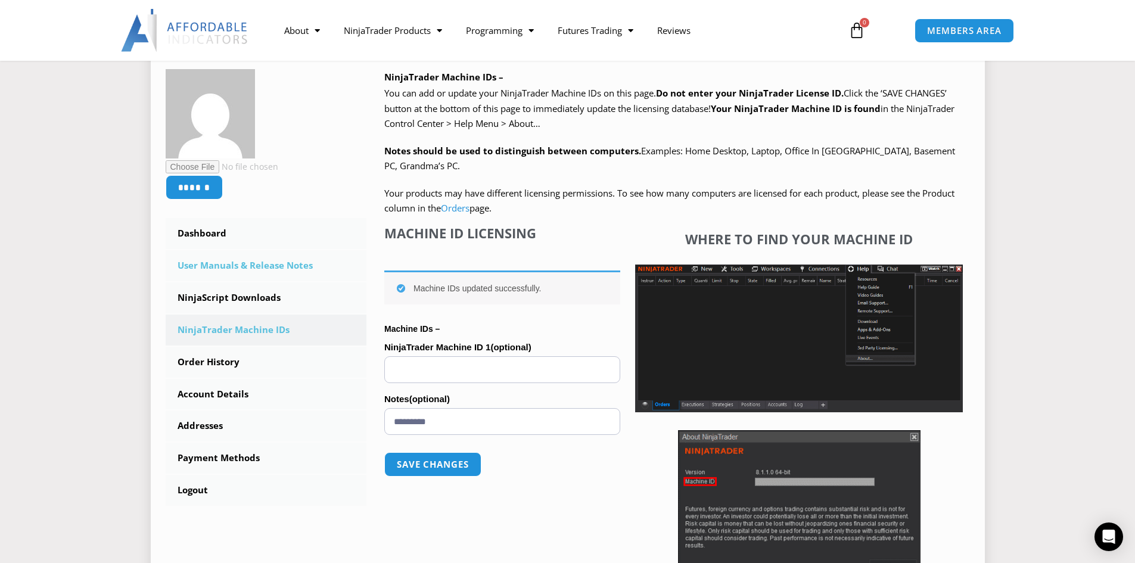
click at [268, 267] on link "User Manuals & Release Notes" at bounding box center [266, 265] width 201 height 31
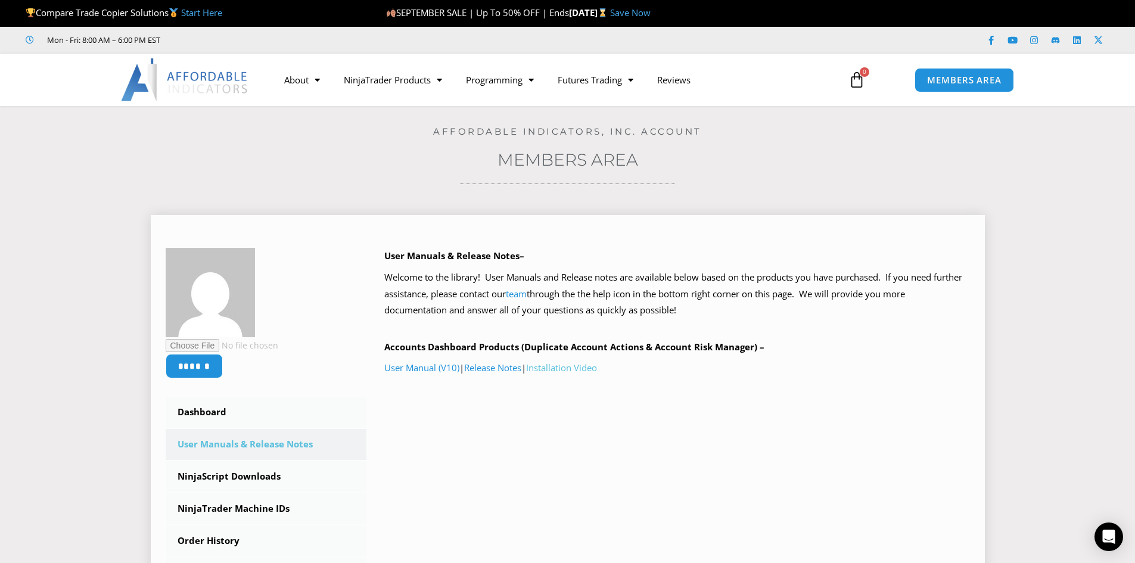
click at [562, 371] on link "Installation Video" at bounding box center [561, 368] width 71 height 12
click at [301, 486] on link "NinjaScript Downloads" at bounding box center [266, 476] width 201 height 31
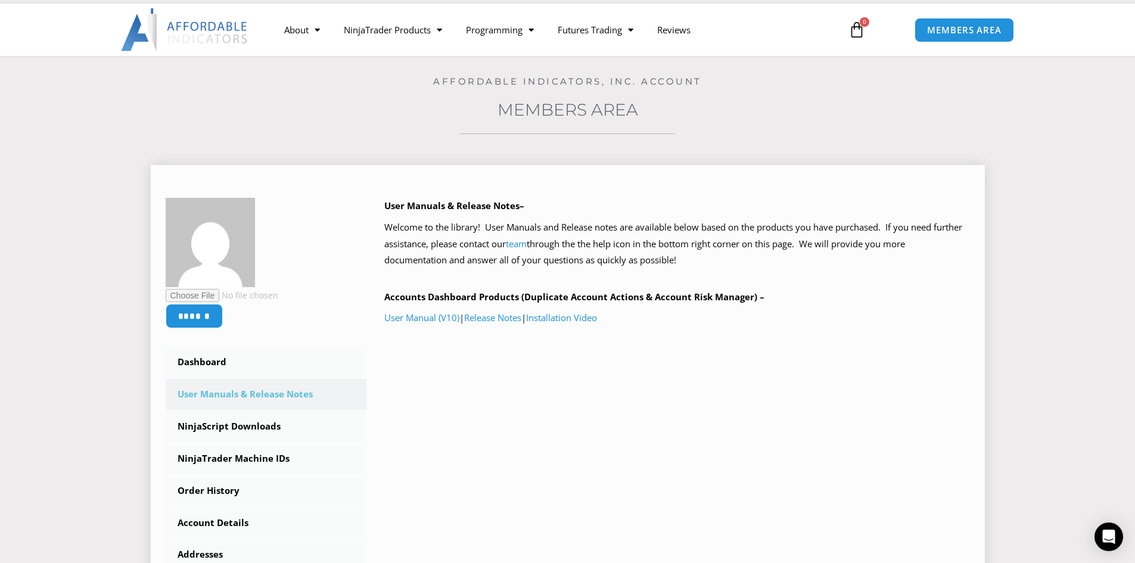
scroll to position [119, 0]
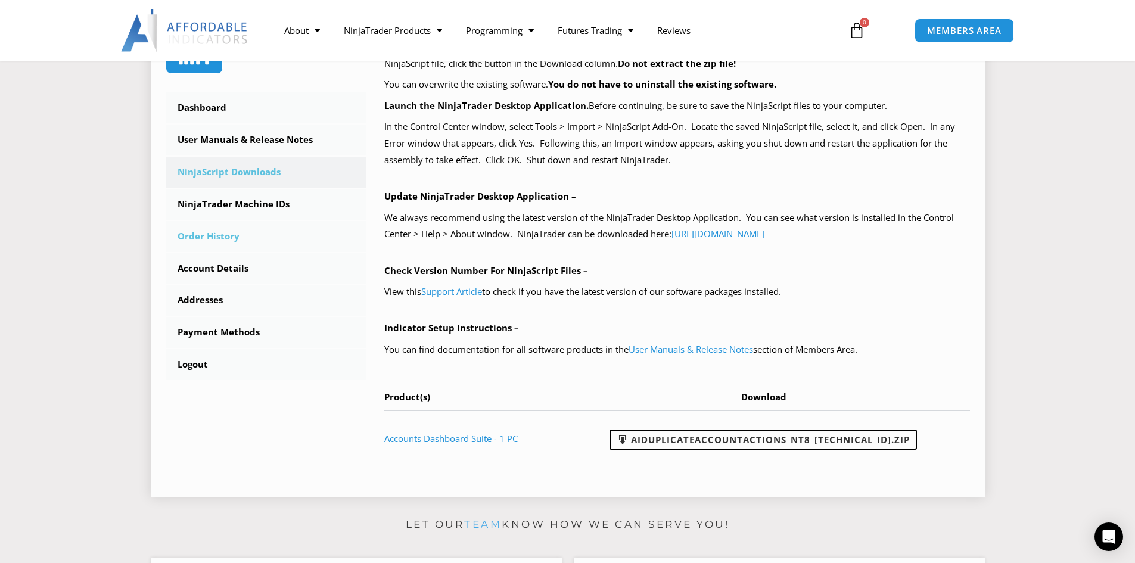
scroll to position [298, 0]
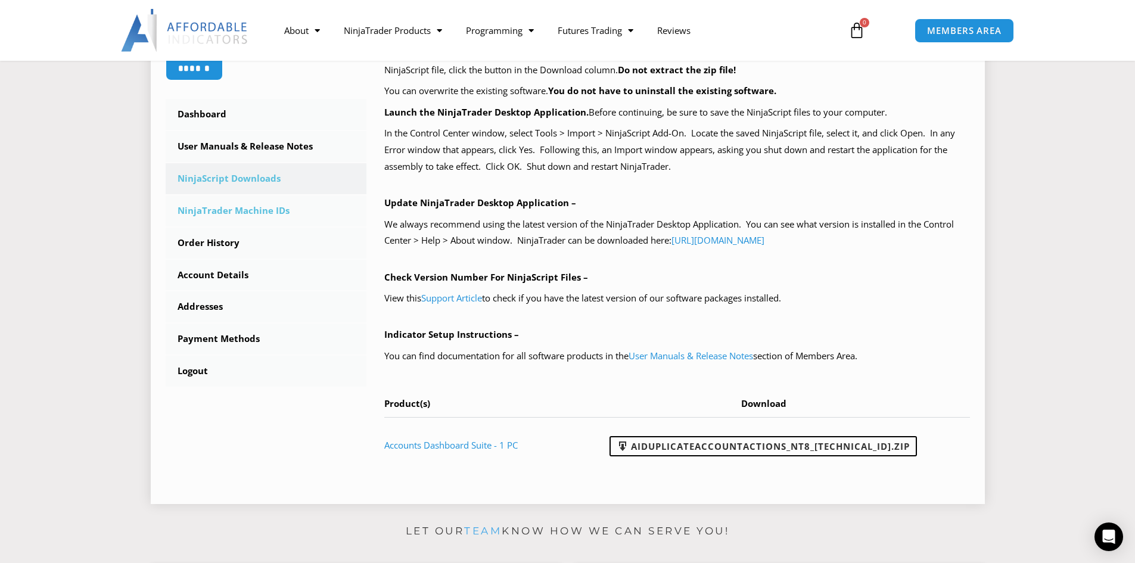
click at [239, 213] on link "NinjaTrader Machine IDs" at bounding box center [266, 210] width 201 height 31
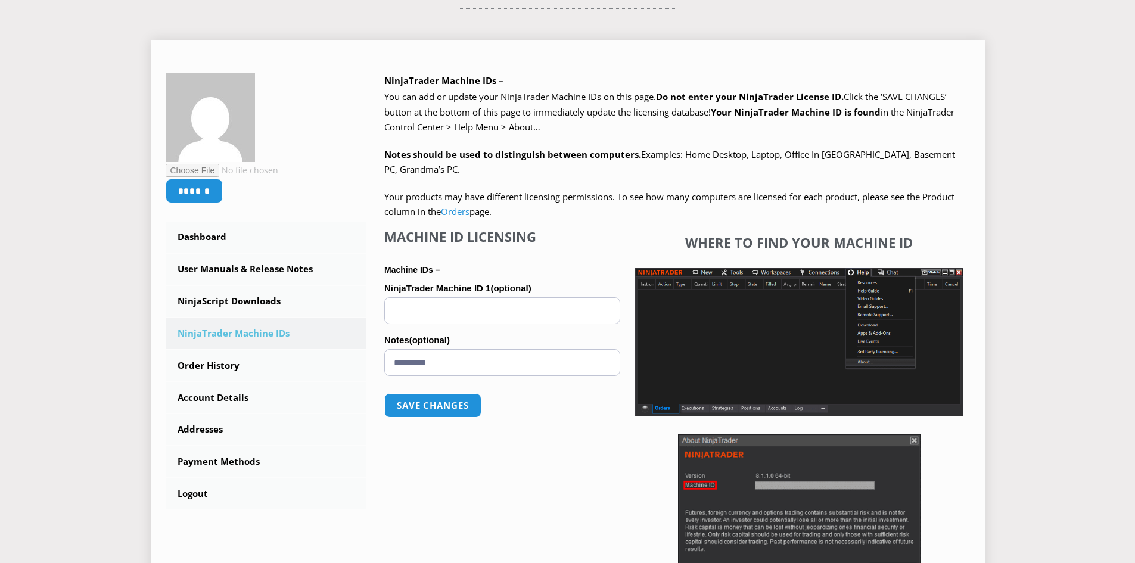
scroll to position [179, 0]
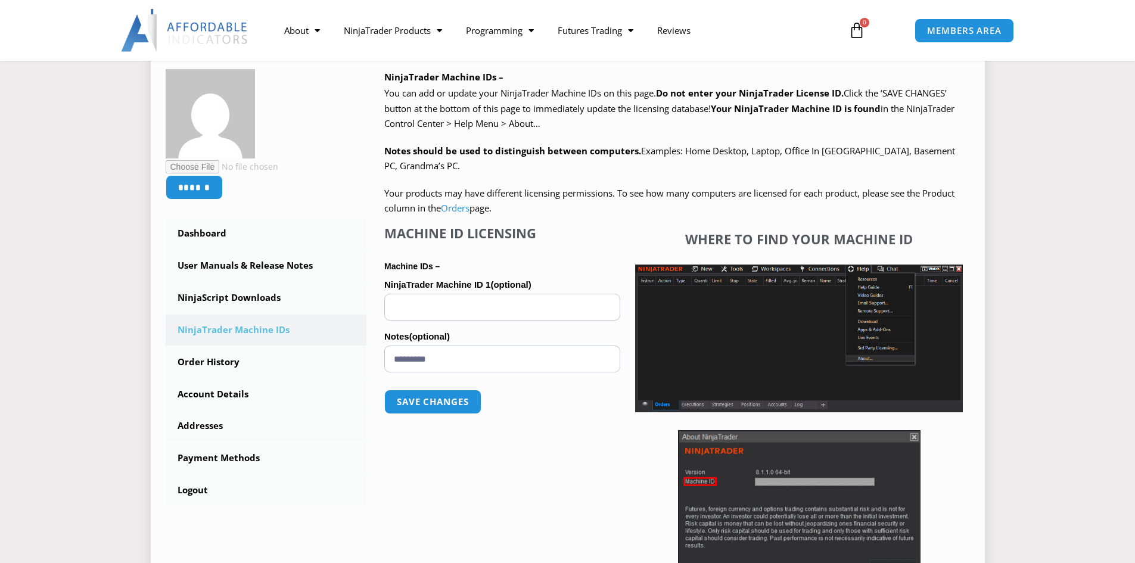
click at [495, 302] on input "NinjaTrader Machine ID 1 (optional)" at bounding box center [502, 307] width 236 height 27
paste input "**********"
type input "**********"
click at [452, 406] on button "Save changes" at bounding box center [433, 402] width 102 height 26
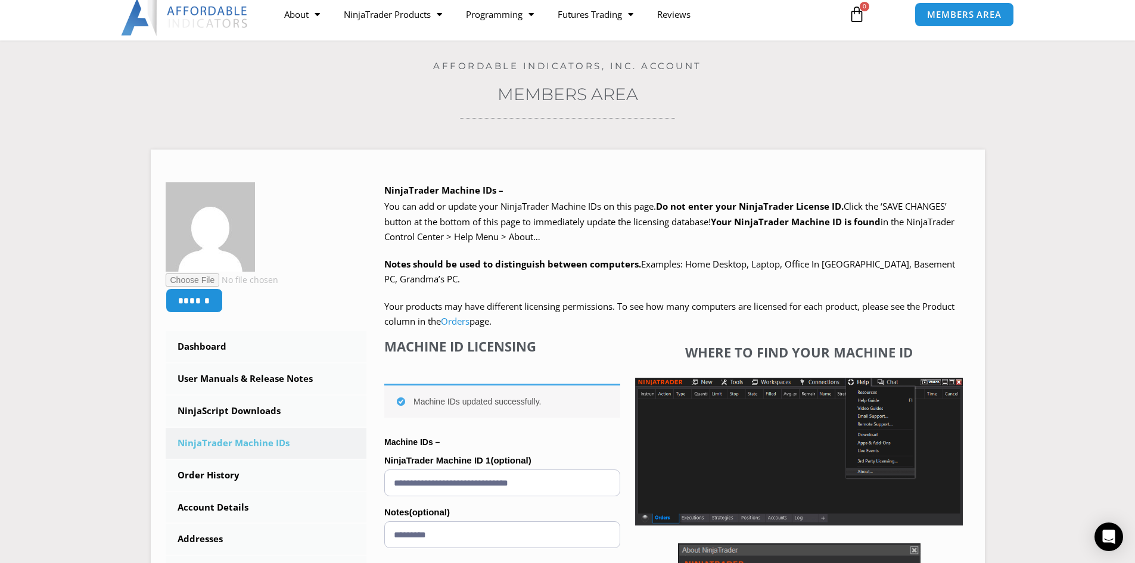
scroll to position [238, 0]
